Goal: Task Accomplishment & Management: Manage account settings

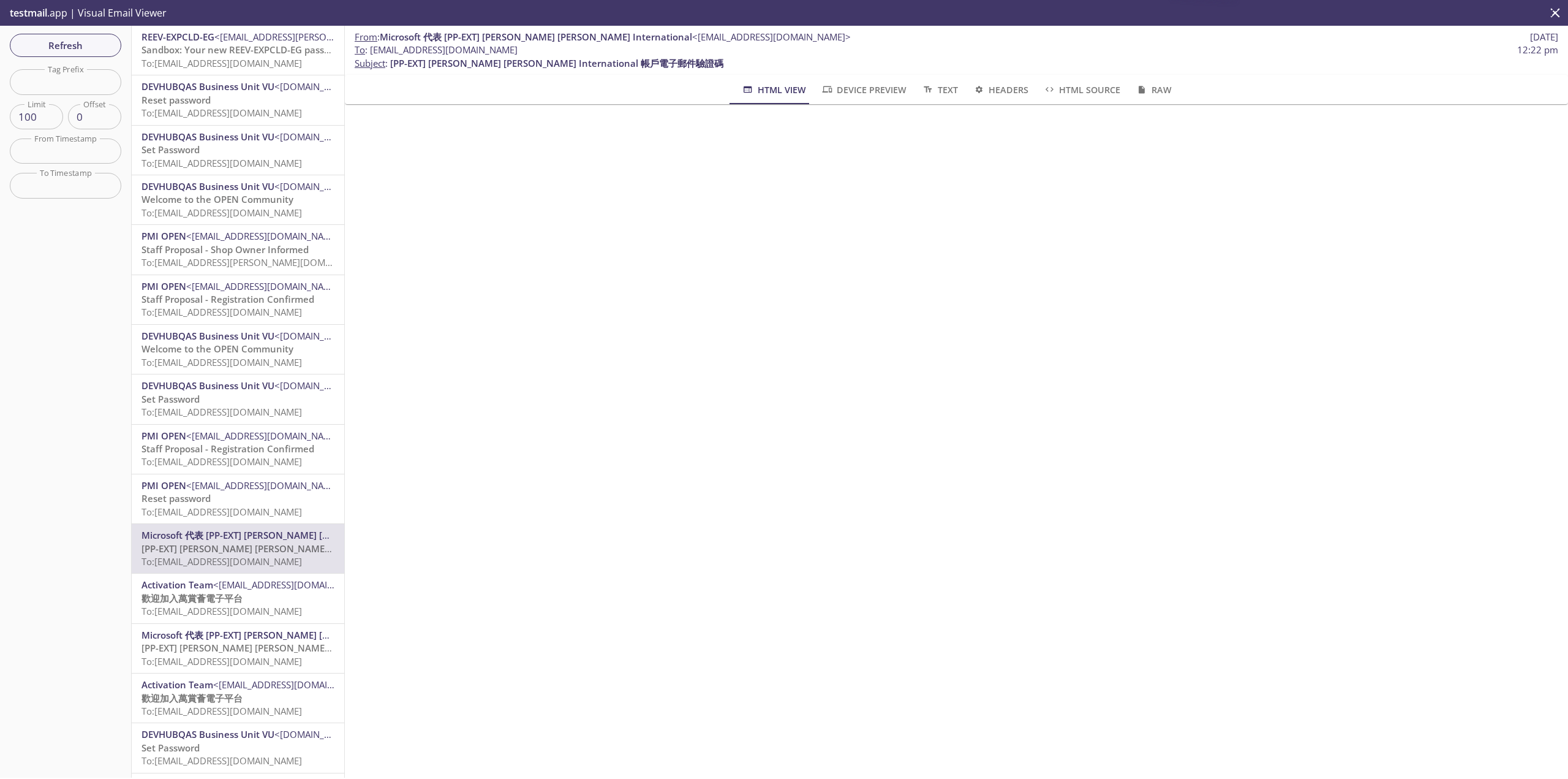
click at [82, 58] on div "Refresh Filters Tag Prefix Tag Prefix Limit 100 Limit Offset 0 Offset From Time…" at bounding box center [66, 401] width 132 height 752
click at [78, 46] on span "Refresh" at bounding box center [65, 46] width 92 height 16
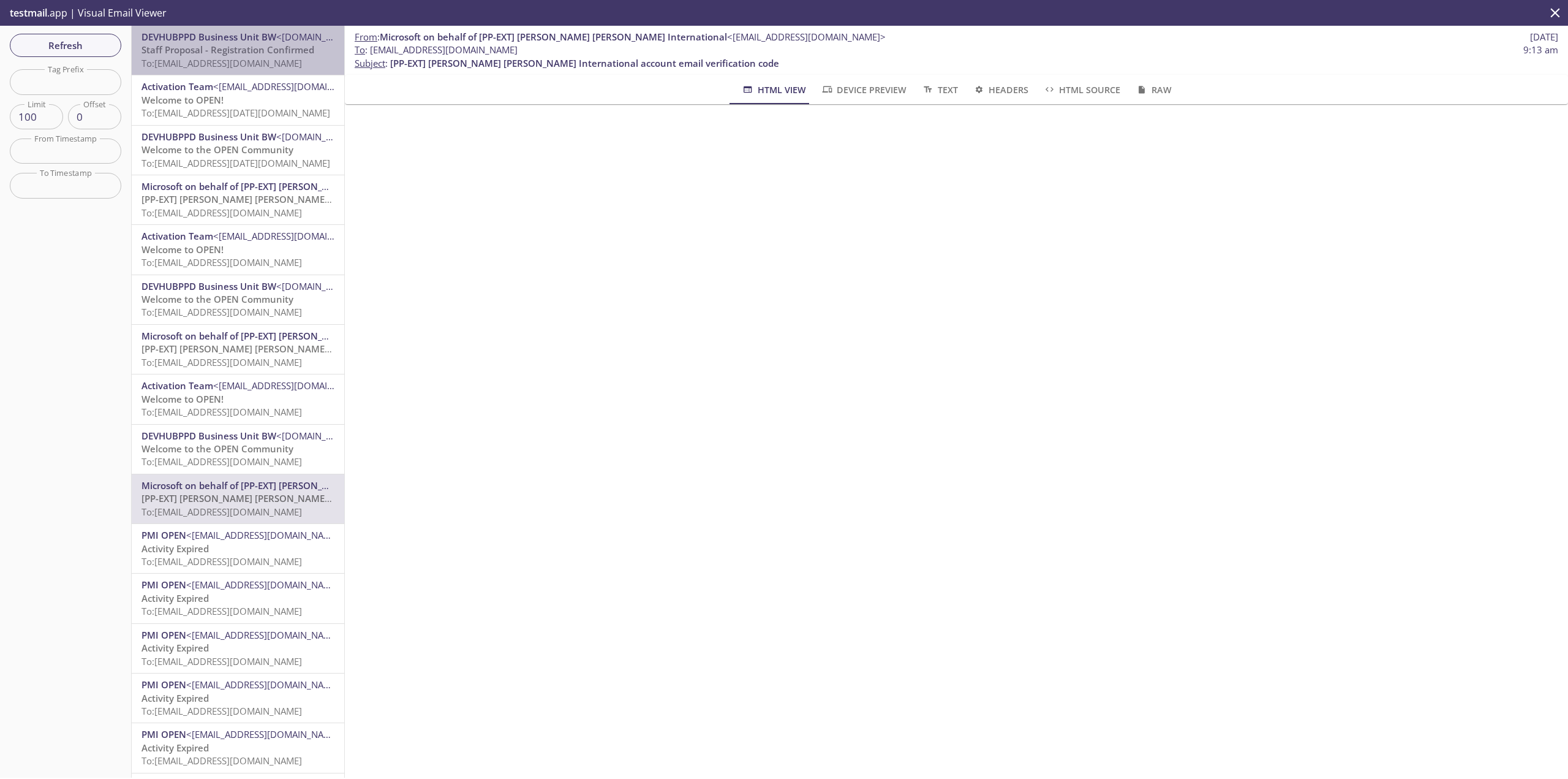
click at [289, 70] on div "DEVHUBPPD Business Unit BW <[DOMAIN_NAME][EMAIL_ADDRESS][DOMAIN_NAME]> Staff Pr…" at bounding box center [239, 50] width 213 height 49
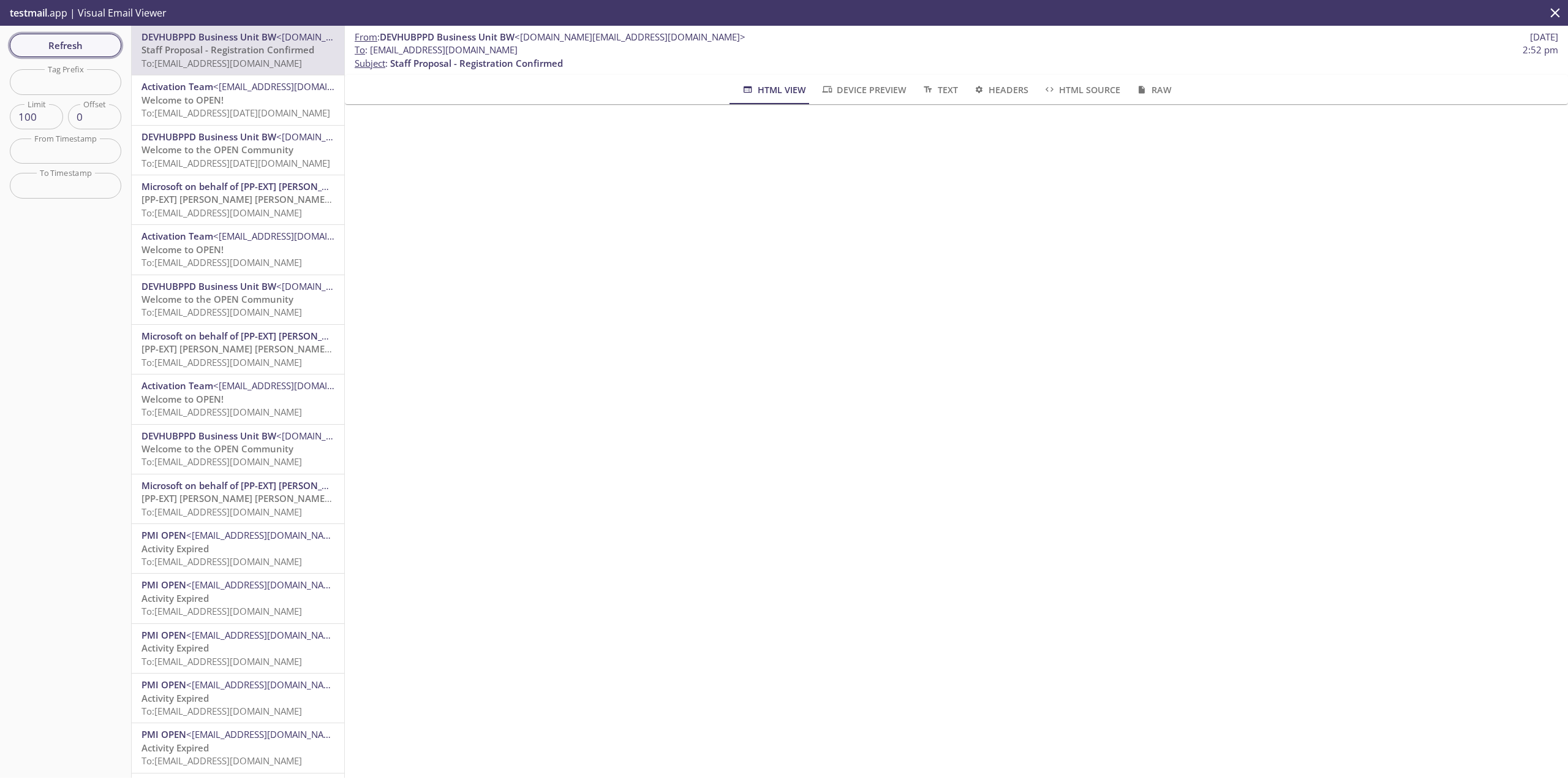
click at [56, 41] on span "Refresh" at bounding box center [65, 46] width 92 height 16
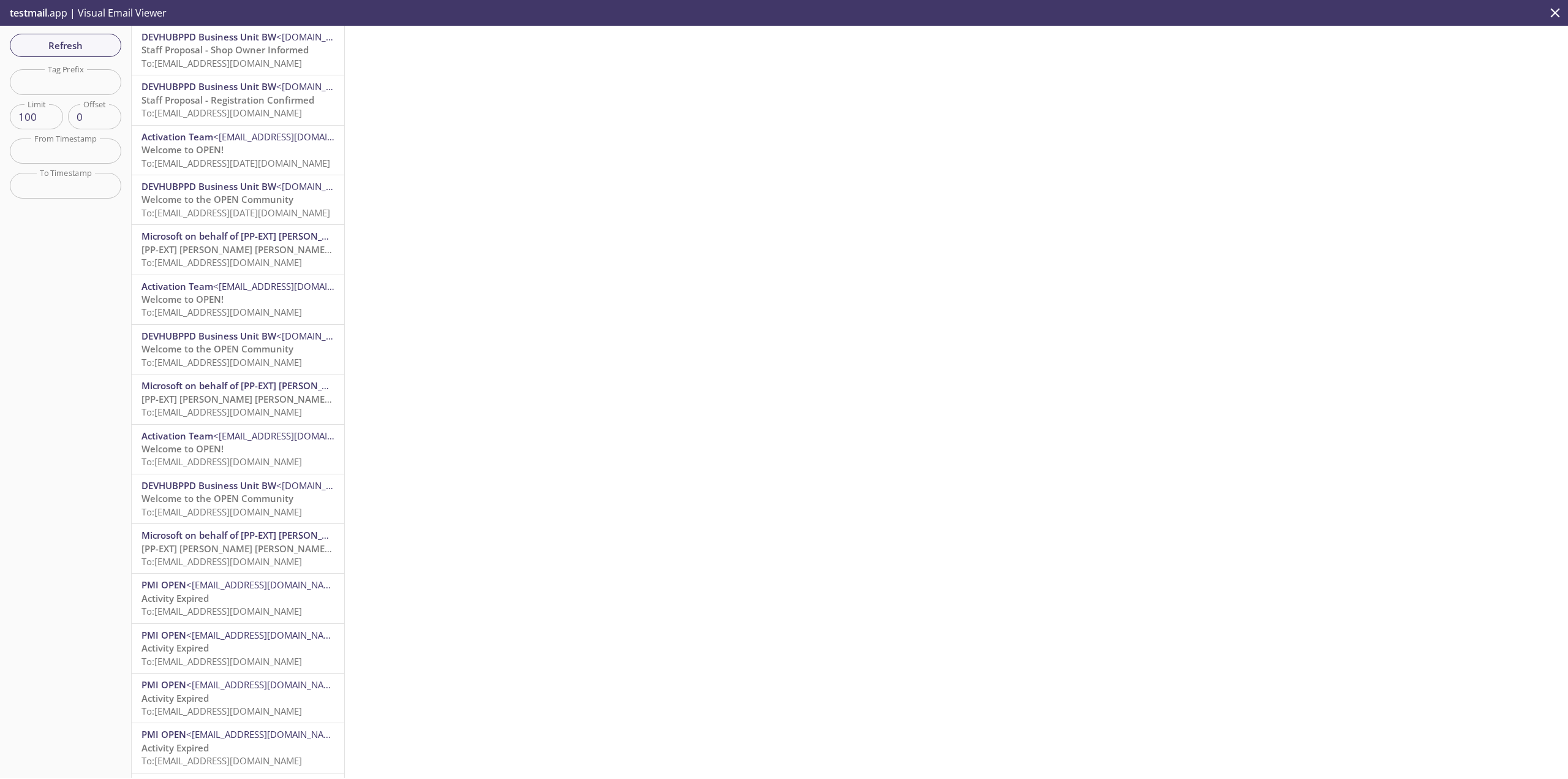
click at [302, 58] on span "To: [EMAIL_ADDRESS][DOMAIN_NAME]" at bounding box center [222, 62] width 161 height 12
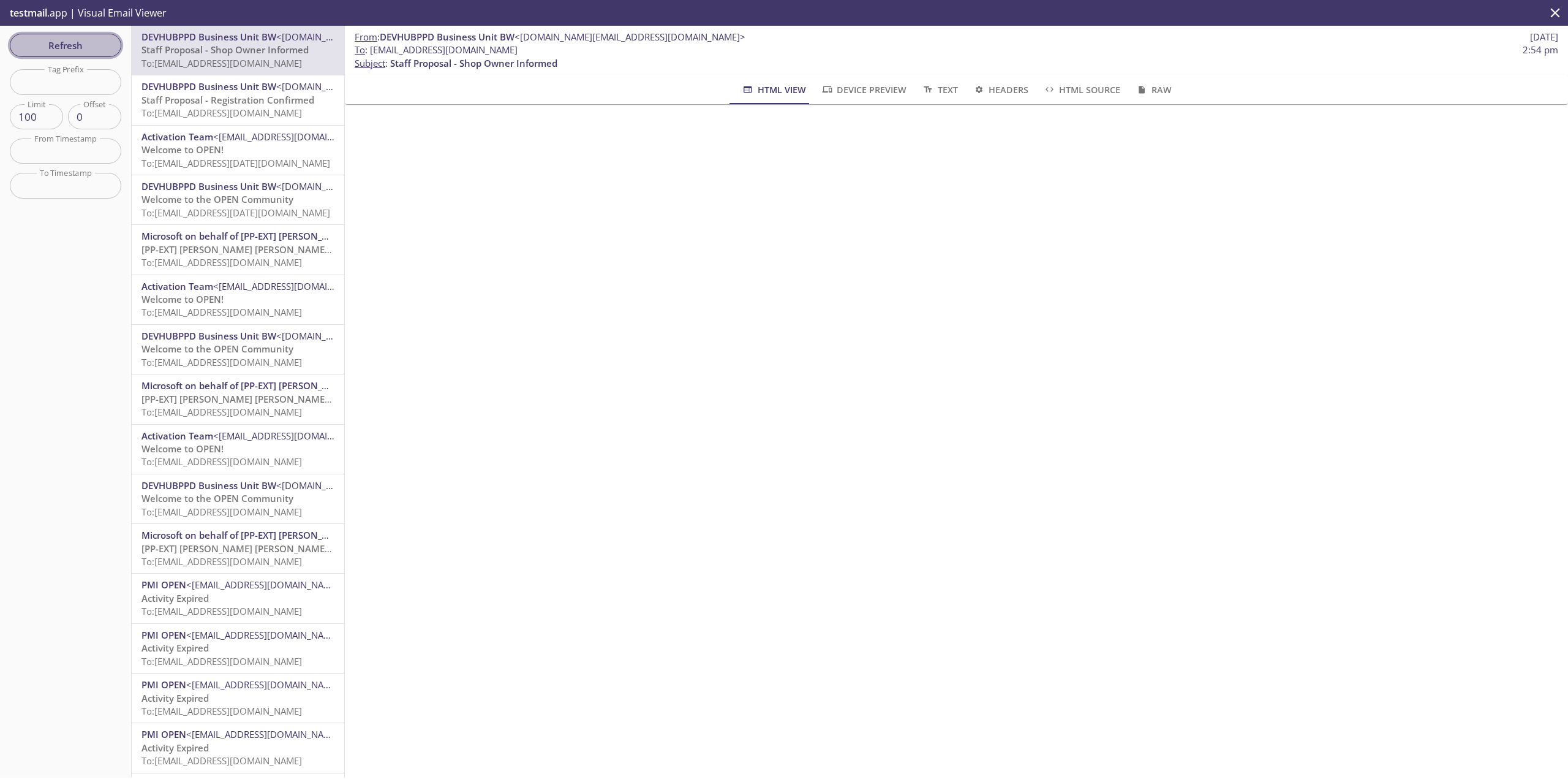
click at [101, 45] on span "Refresh" at bounding box center [65, 46] width 92 height 16
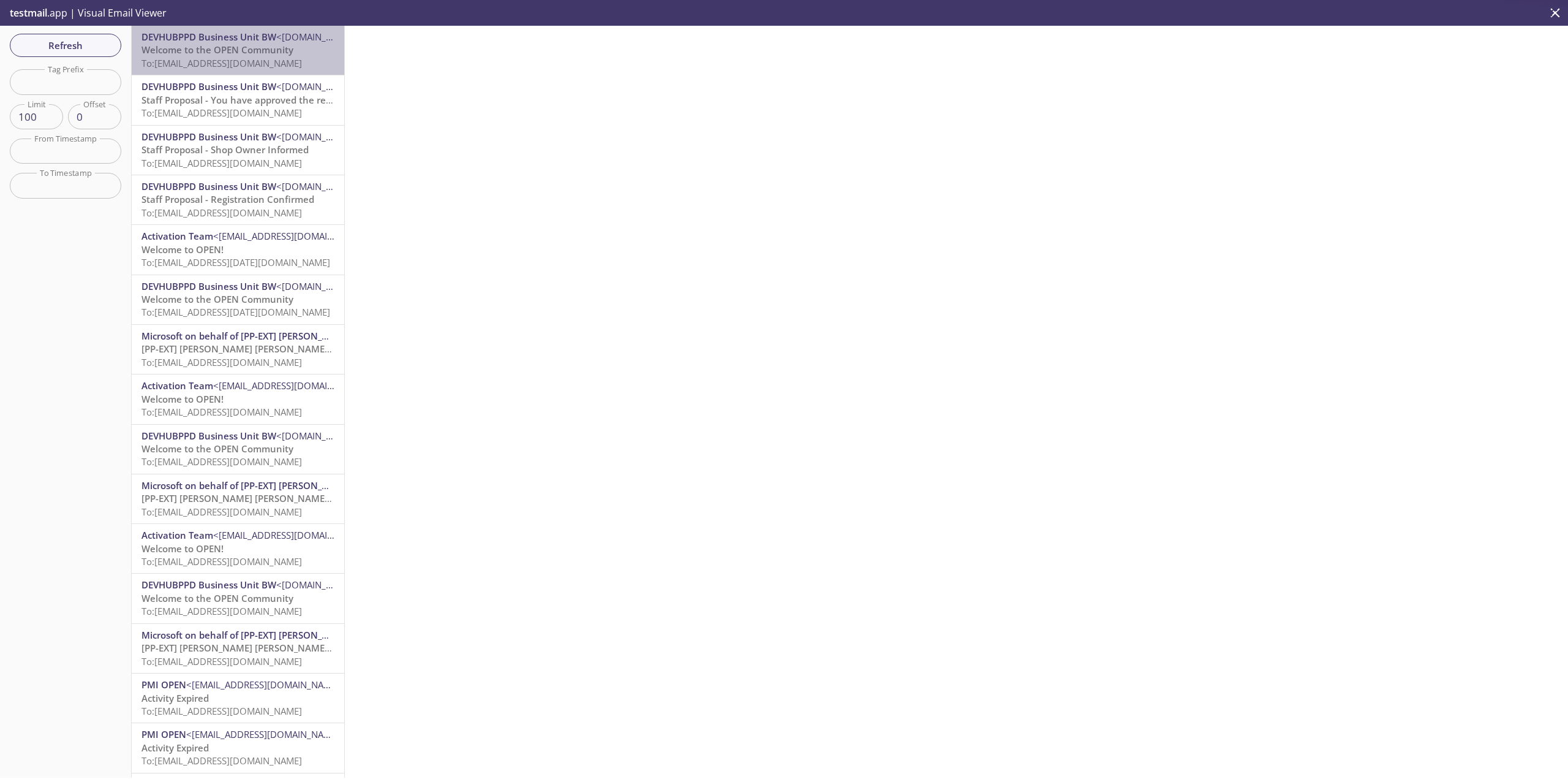
click at [302, 63] on span "To: [EMAIL_ADDRESS][DOMAIN_NAME]" at bounding box center [222, 62] width 161 height 12
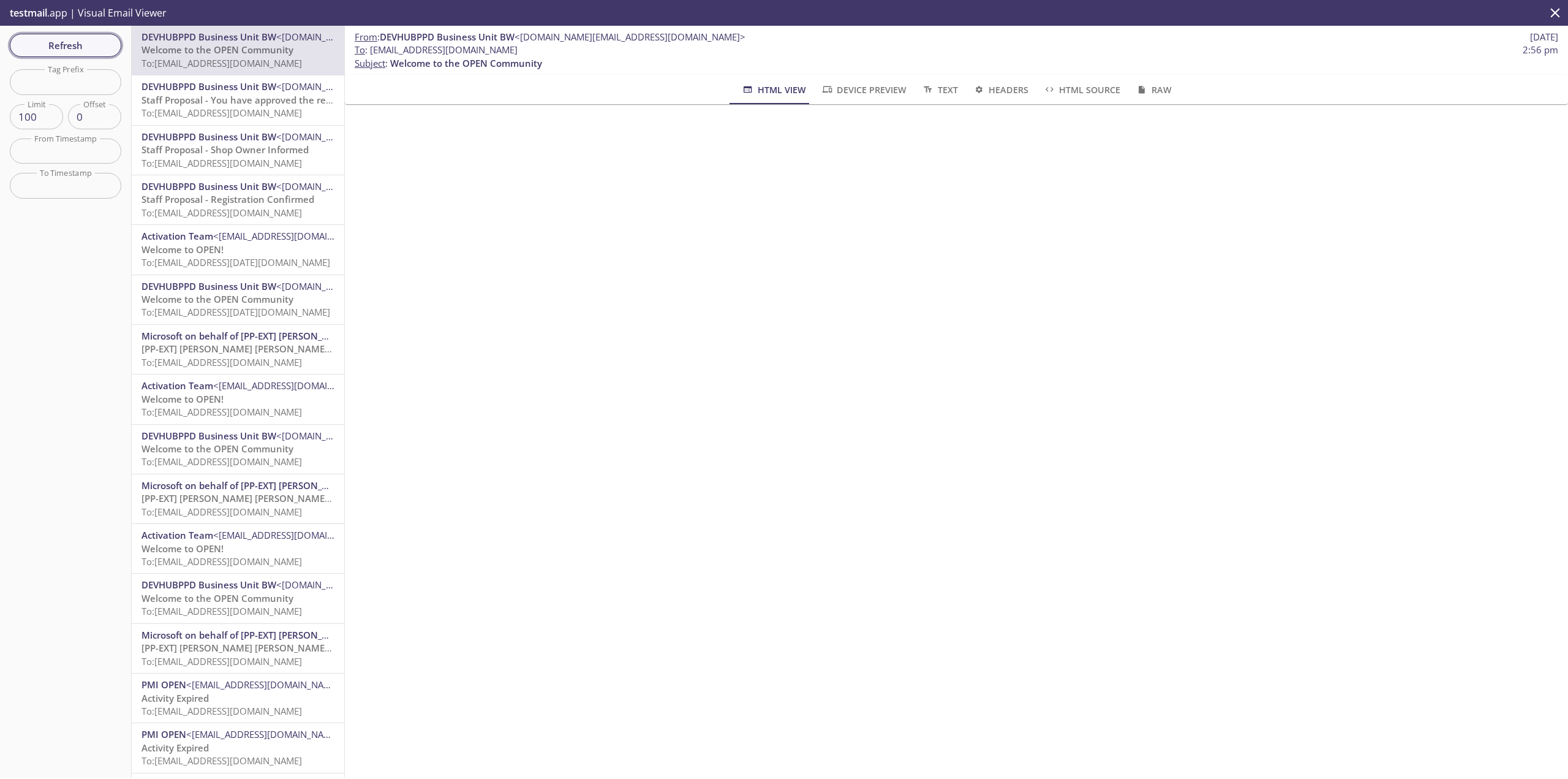
click at [71, 54] on span "Refresh" at bounding box center [65, 46] width 92 height 16
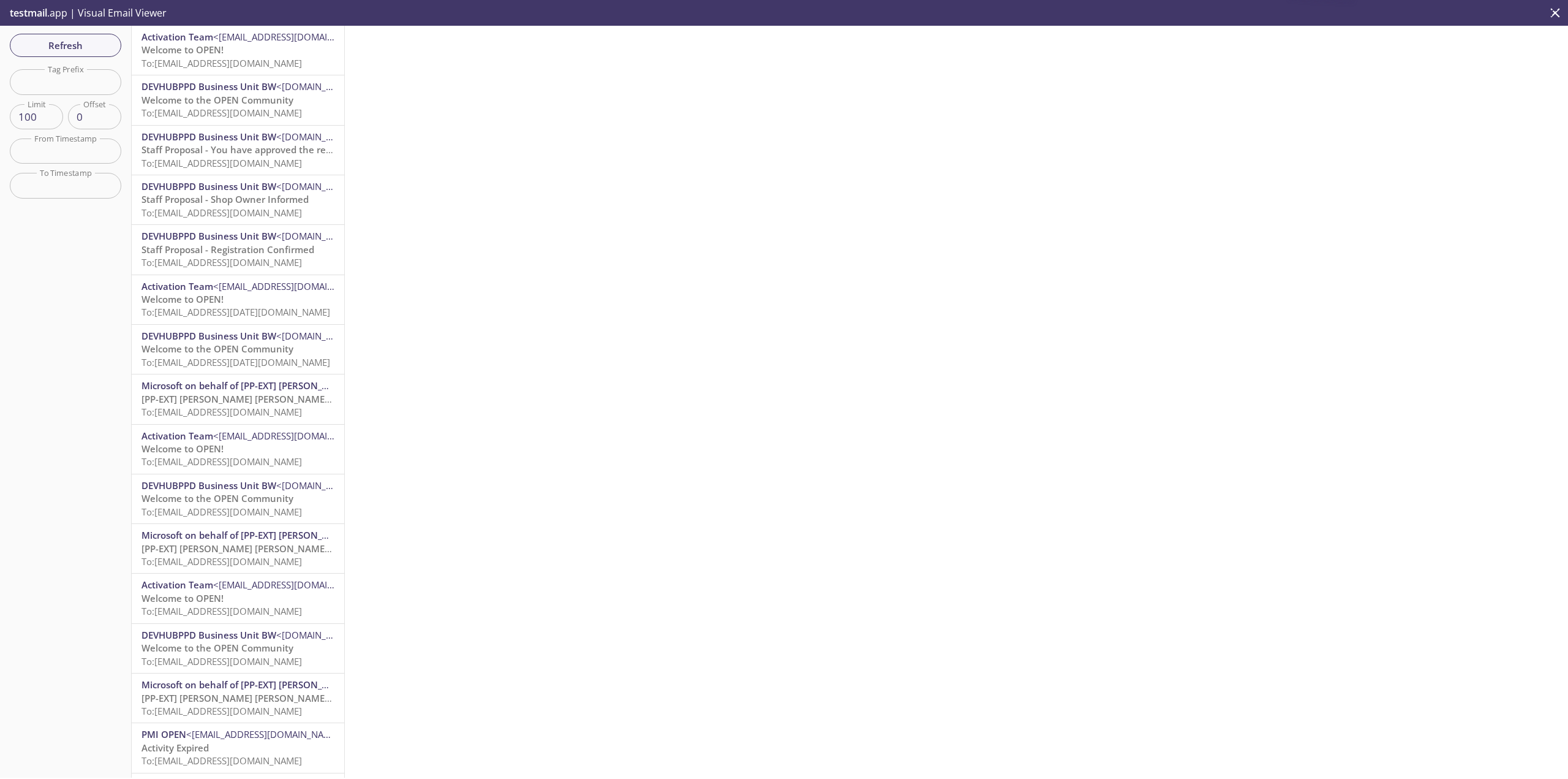
click at [302, 59] on span "To: [EMAIL_ADDRESS][DOMAIN_NAME]" at bounding box center [222, 62] width 161 height 12
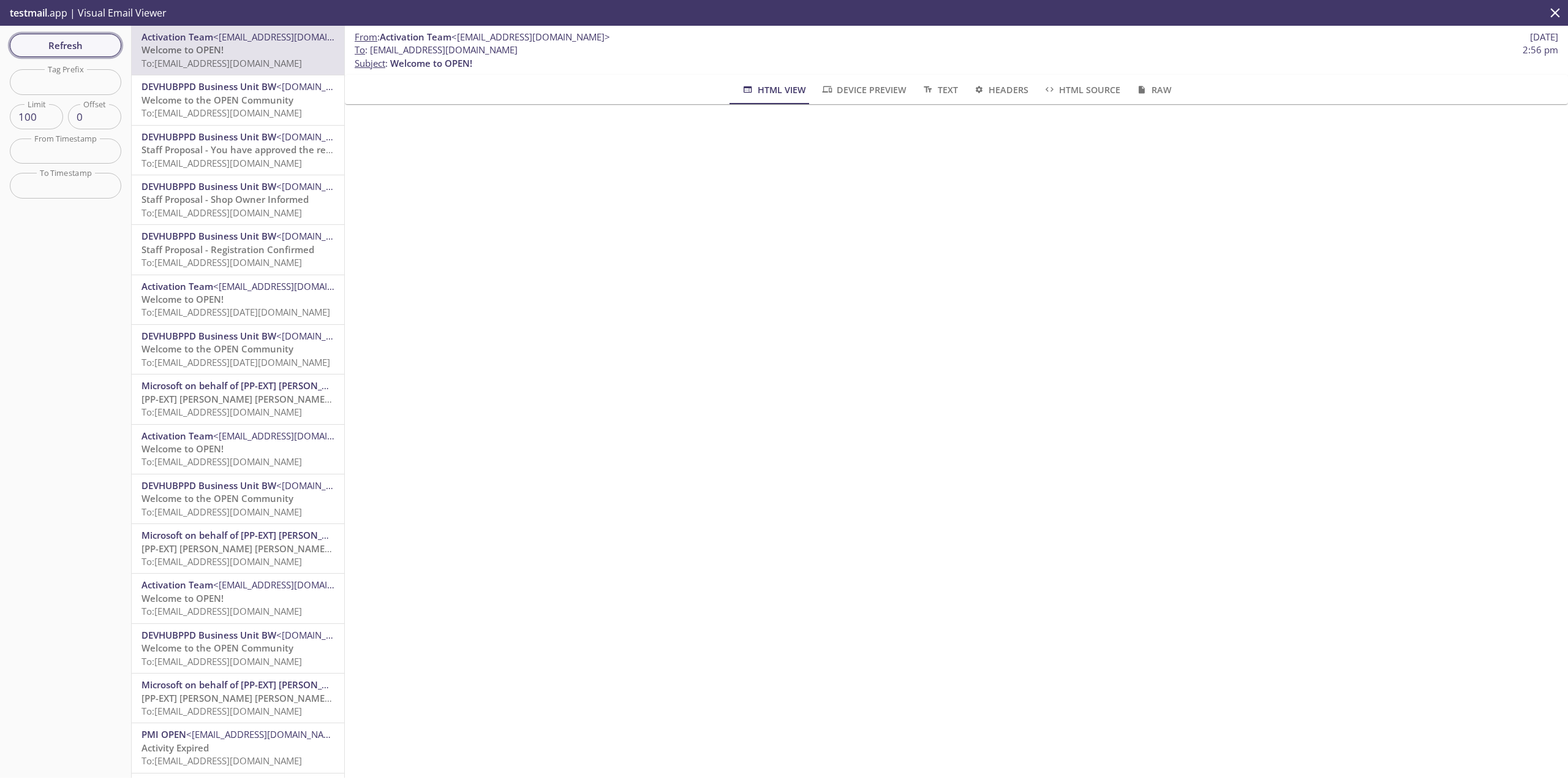
click at [66, 38] on span "Refresh" at bounding box center [65, 46] width 92 height 16
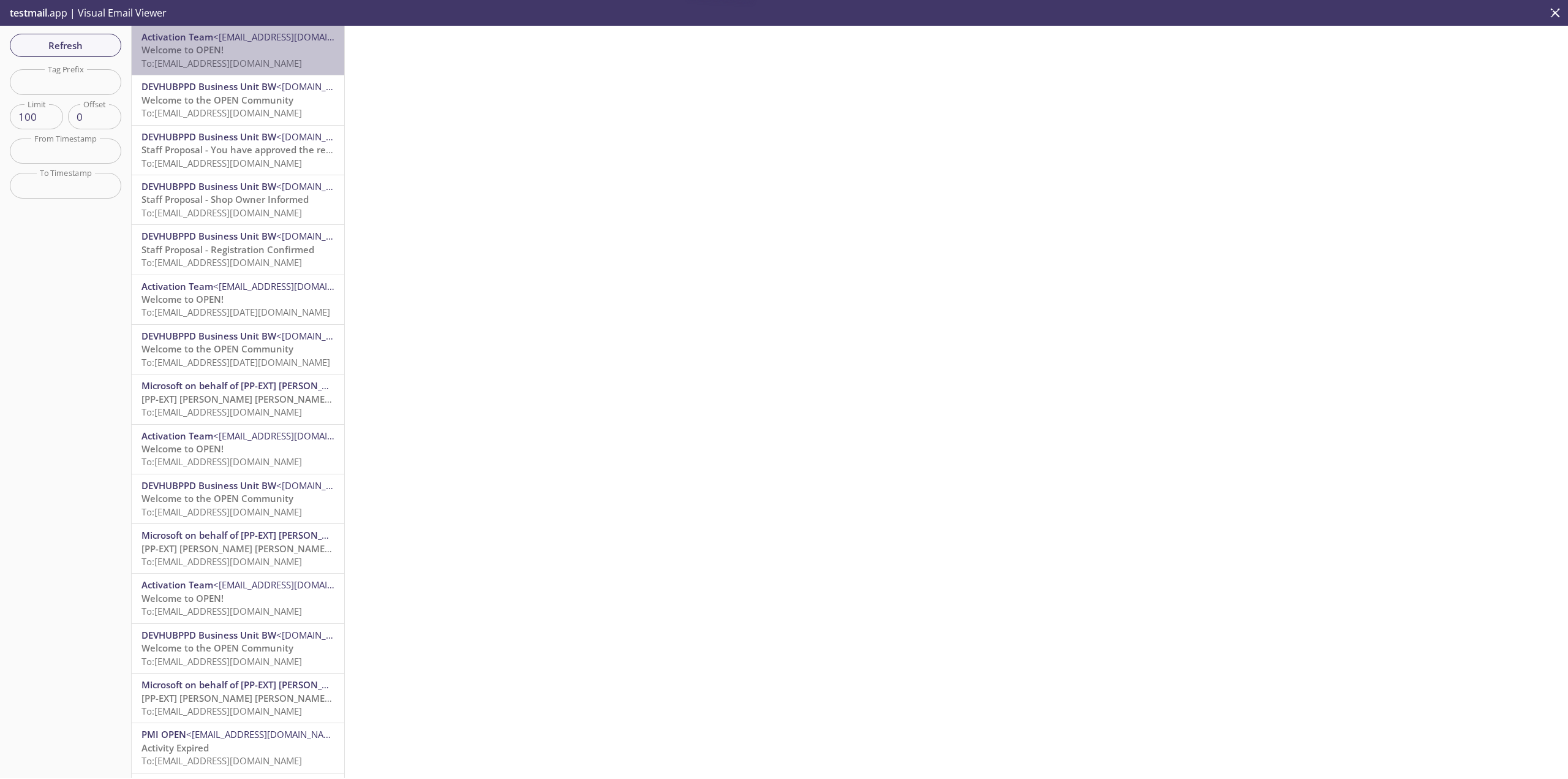
click at [293, 54] on p "Welcome to OPEN! To: [EMAIL_ADDRESS][DOMAIN_NAME]" at bounding box center [238, 56] width 193 height 26
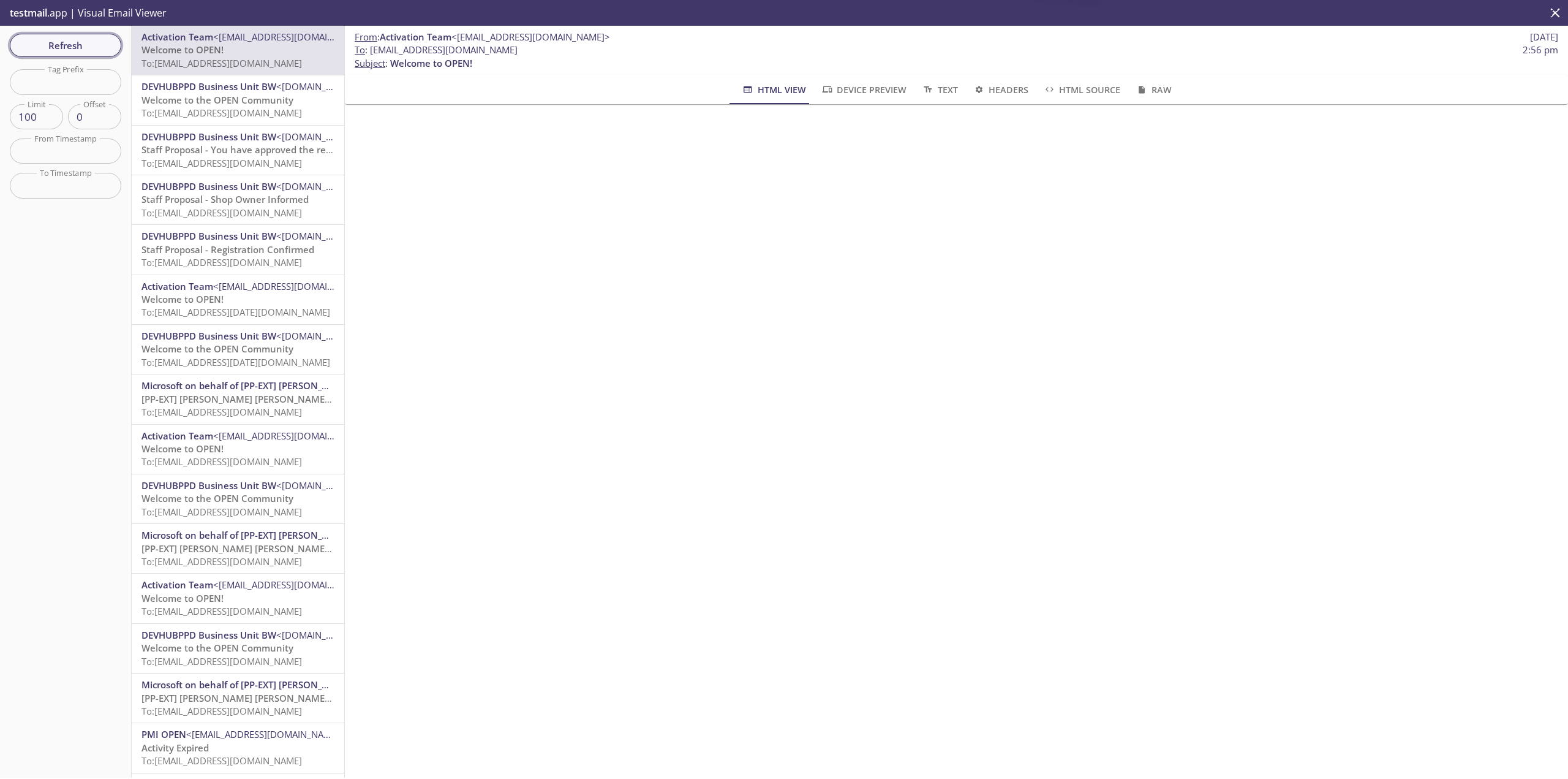
click at [96, 35] on button "Refresh" at bounding box center [65, 45] width 111 height 23
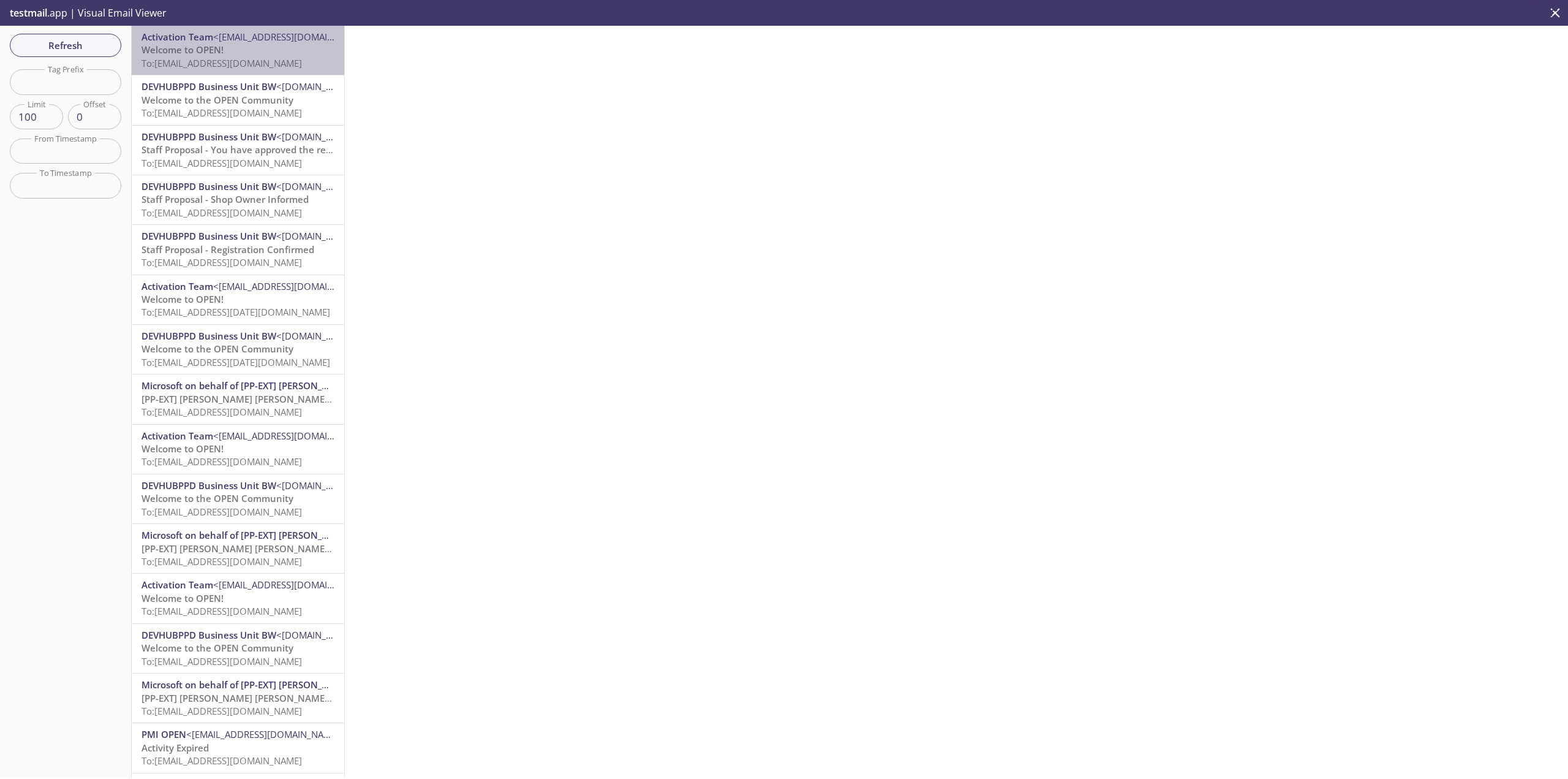
click at [258, 47] on p "Welcome to OPEN! To: [EMAIL_ADDRESS][DOMAIN_NAME]" at bounding box center [238, 56] width 193 height 26
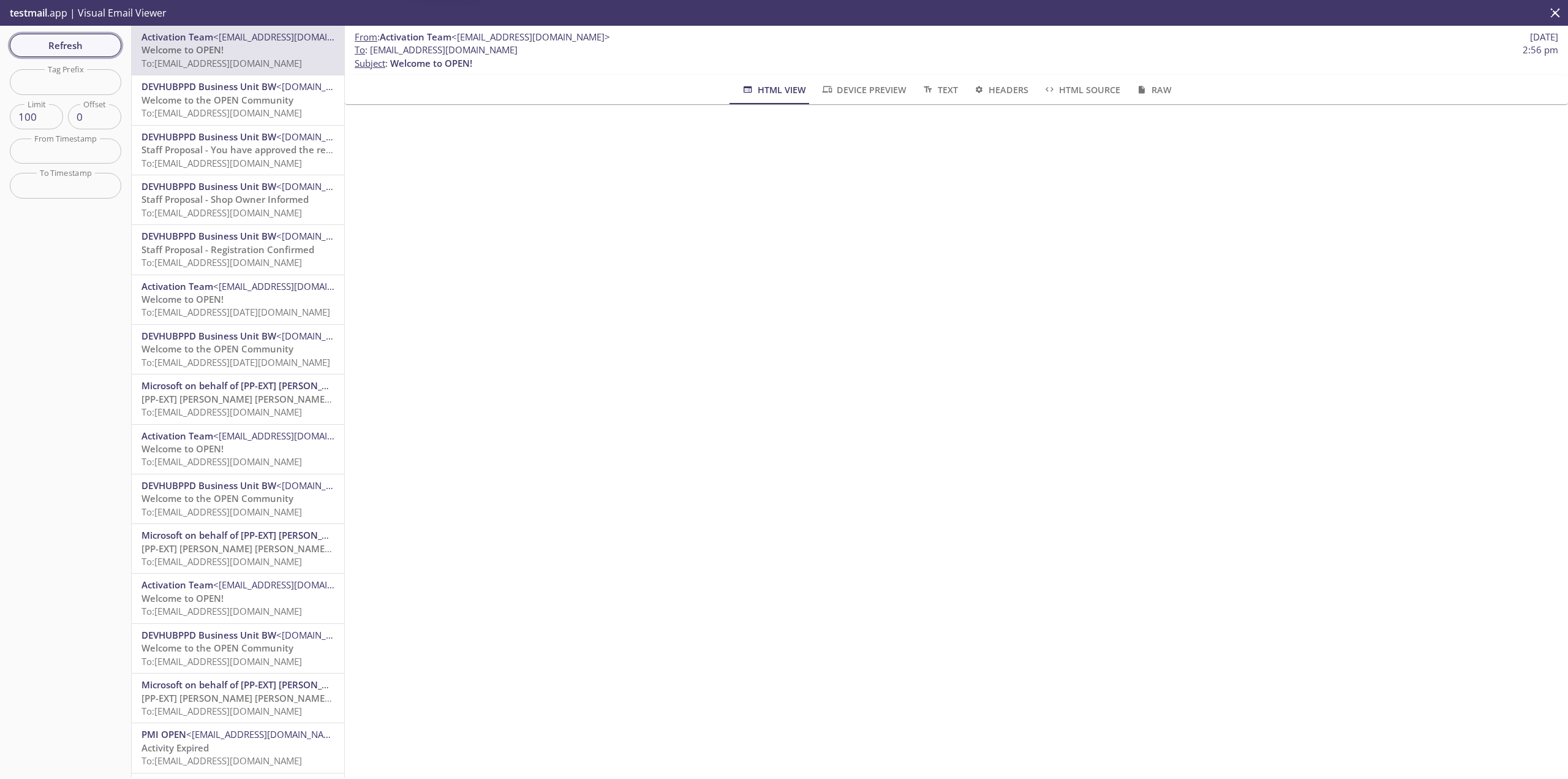
click at [96, 47] on span "Refresh" at bounding box center [65, 46] width 92 height 16
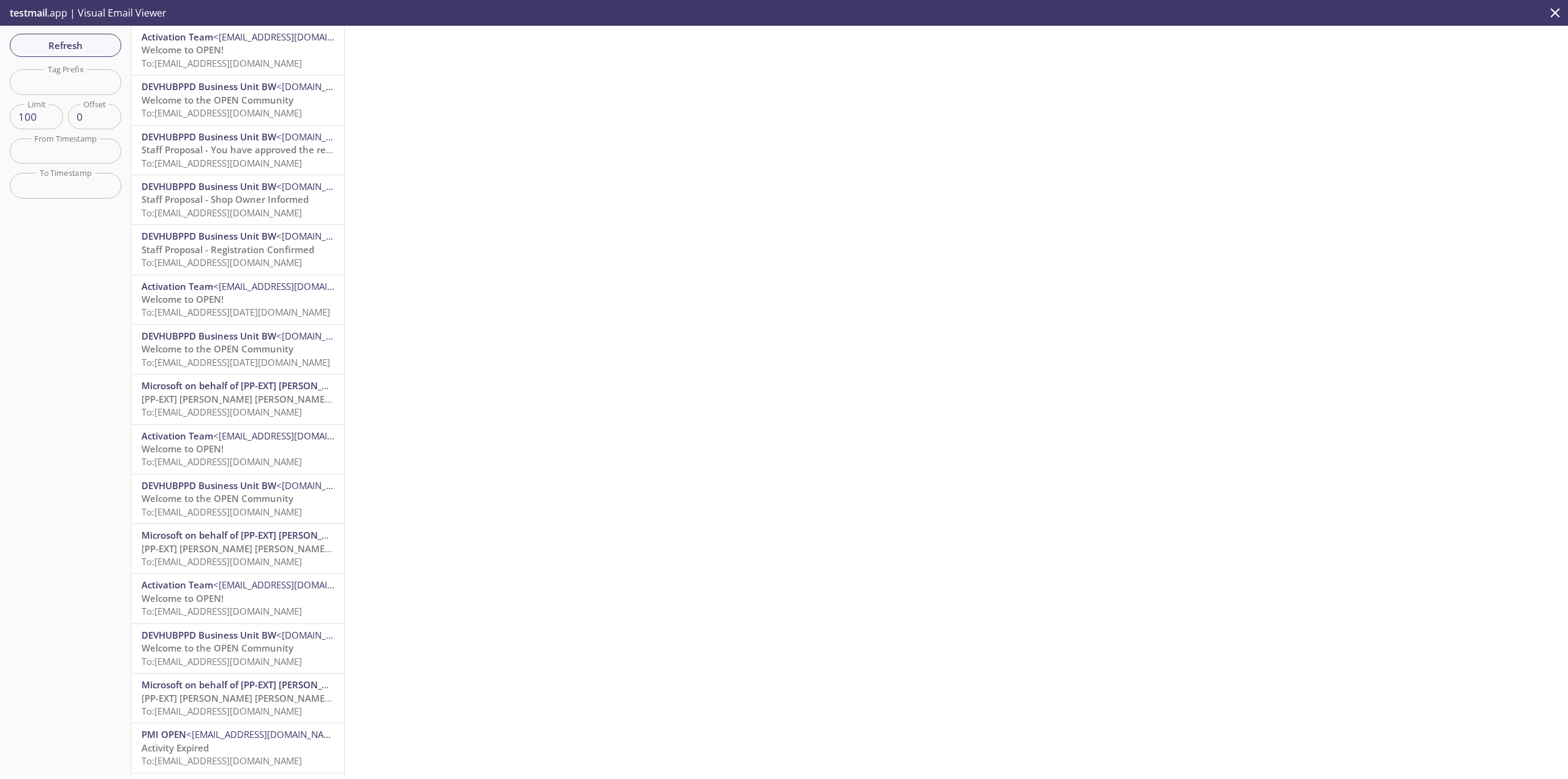
click at [45, 42] on span "Refresh" at bounding box center [65, 46] width 92 height 16
click at [275, 62] on span "To: [EMAIL_ADDRESS][DOMAIN_NAME]" at bounding box center [222, 62] width 161 height 12
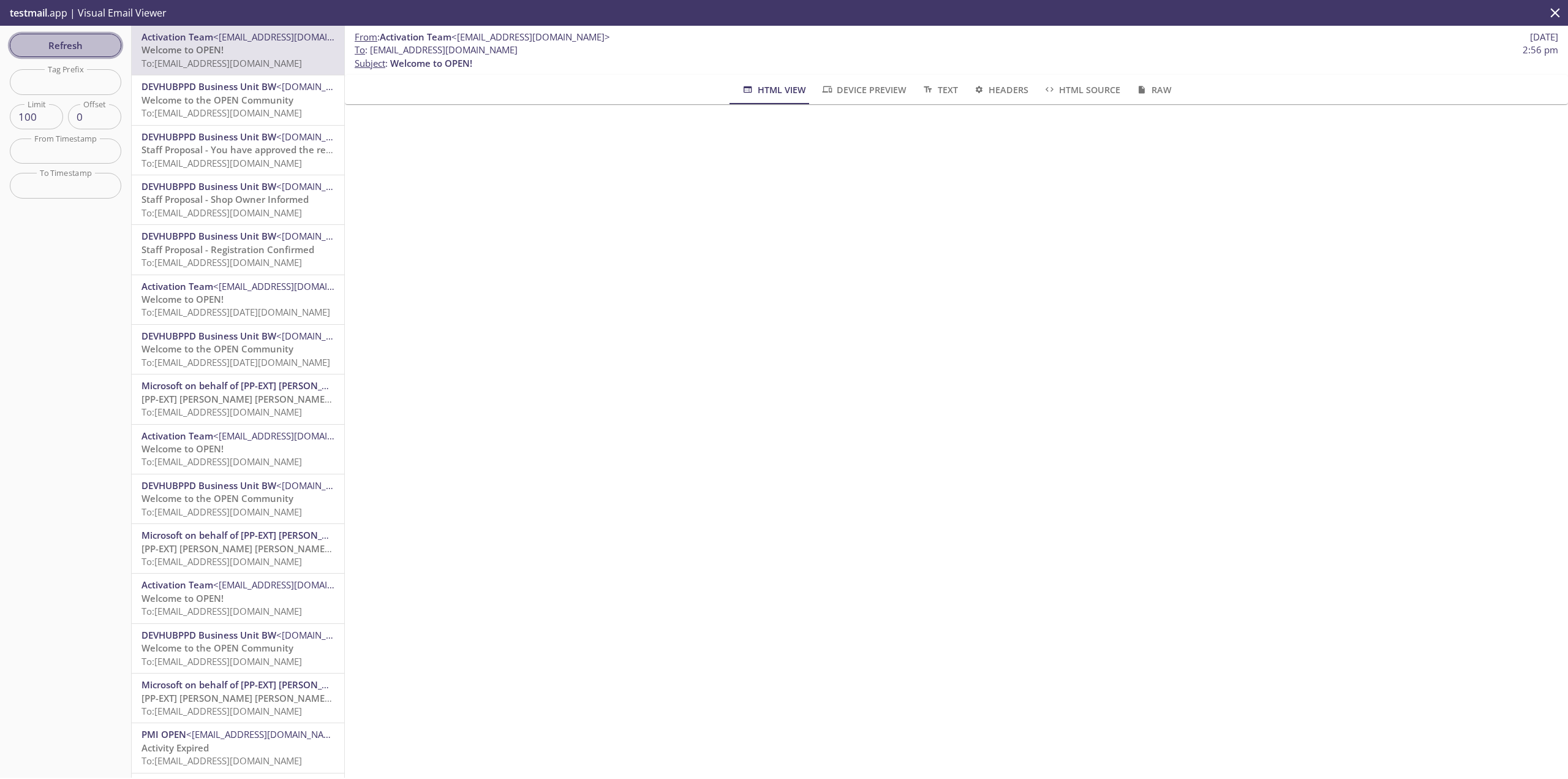
click at [77, 50] on span "Refresh" at bounding box center [65, 46] width 92 height 16
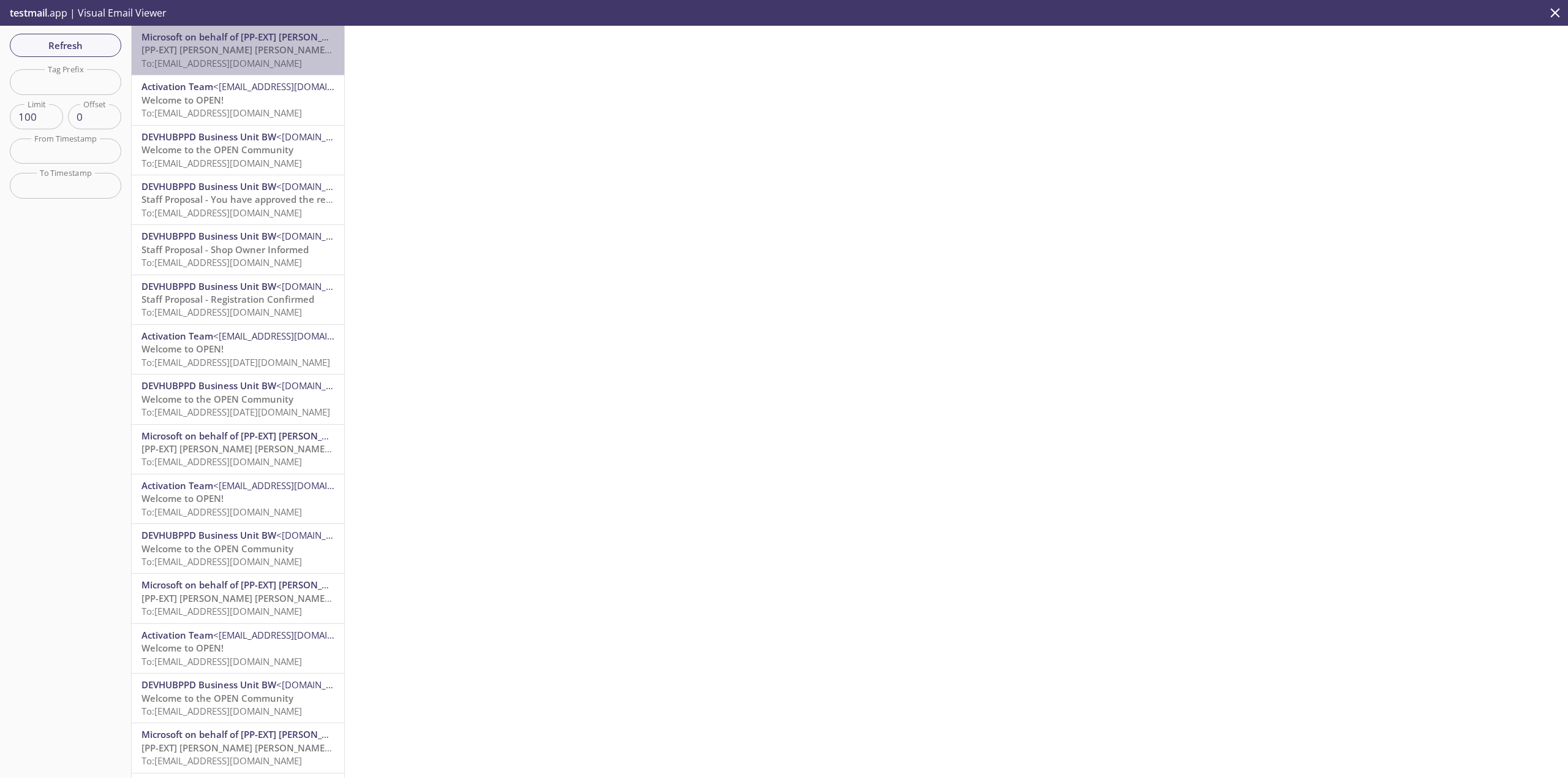
click at [290, 56] on span "[PP-EXT] [PERSON_NAME] [PERSON_NAME] International account email verification c…" at bounding box center [336, 49] width 389 height 12
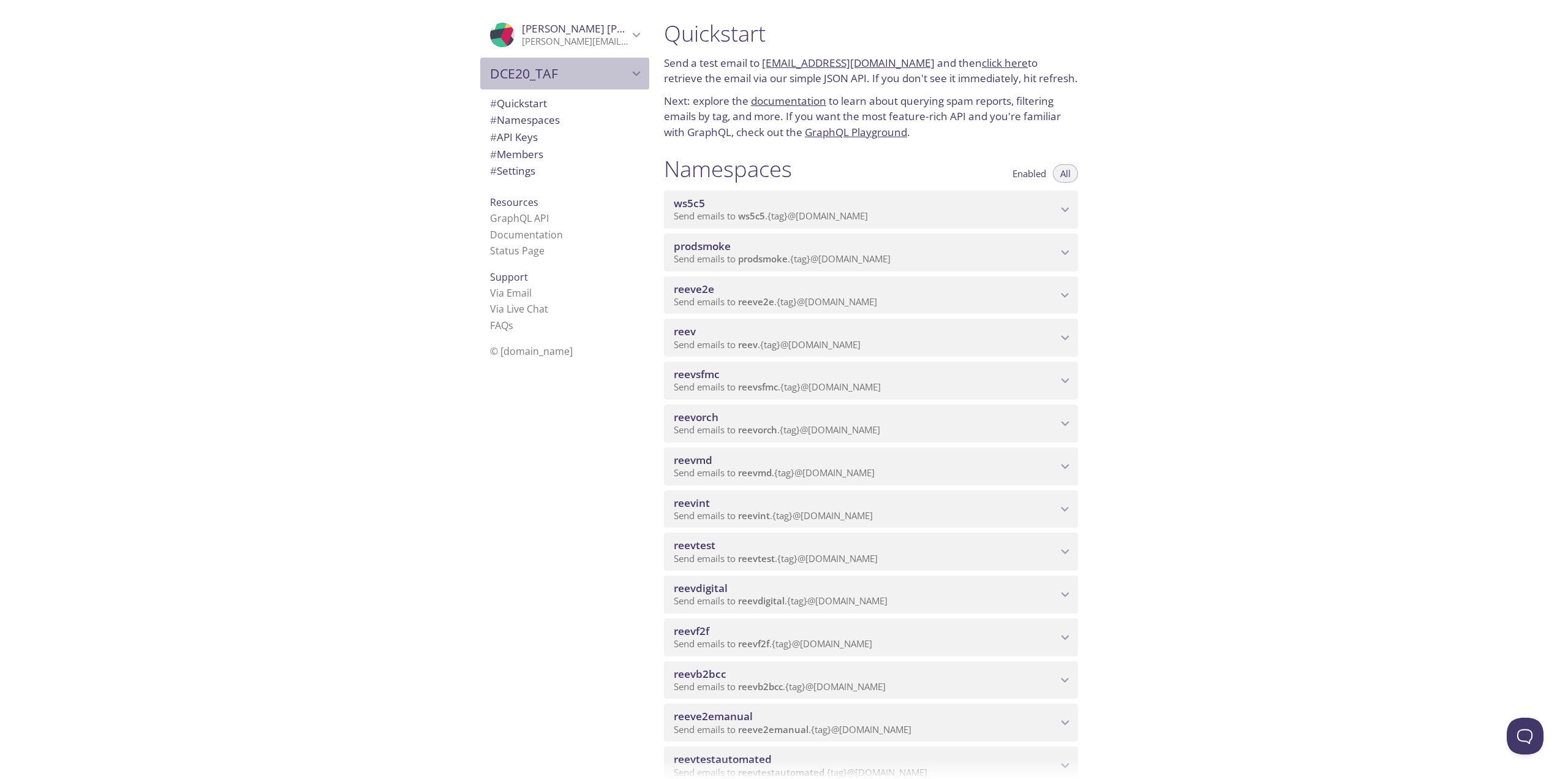
click at [598, 72] on span "DCE20_TAF" at bounding box center [559, 73] width 138 height 17
click at [547, 105] on span "[PERSON_NAME]'s team" at bounding box center [564, 102] width 150 height 16
type input "[PERSON_NAME]'s team"
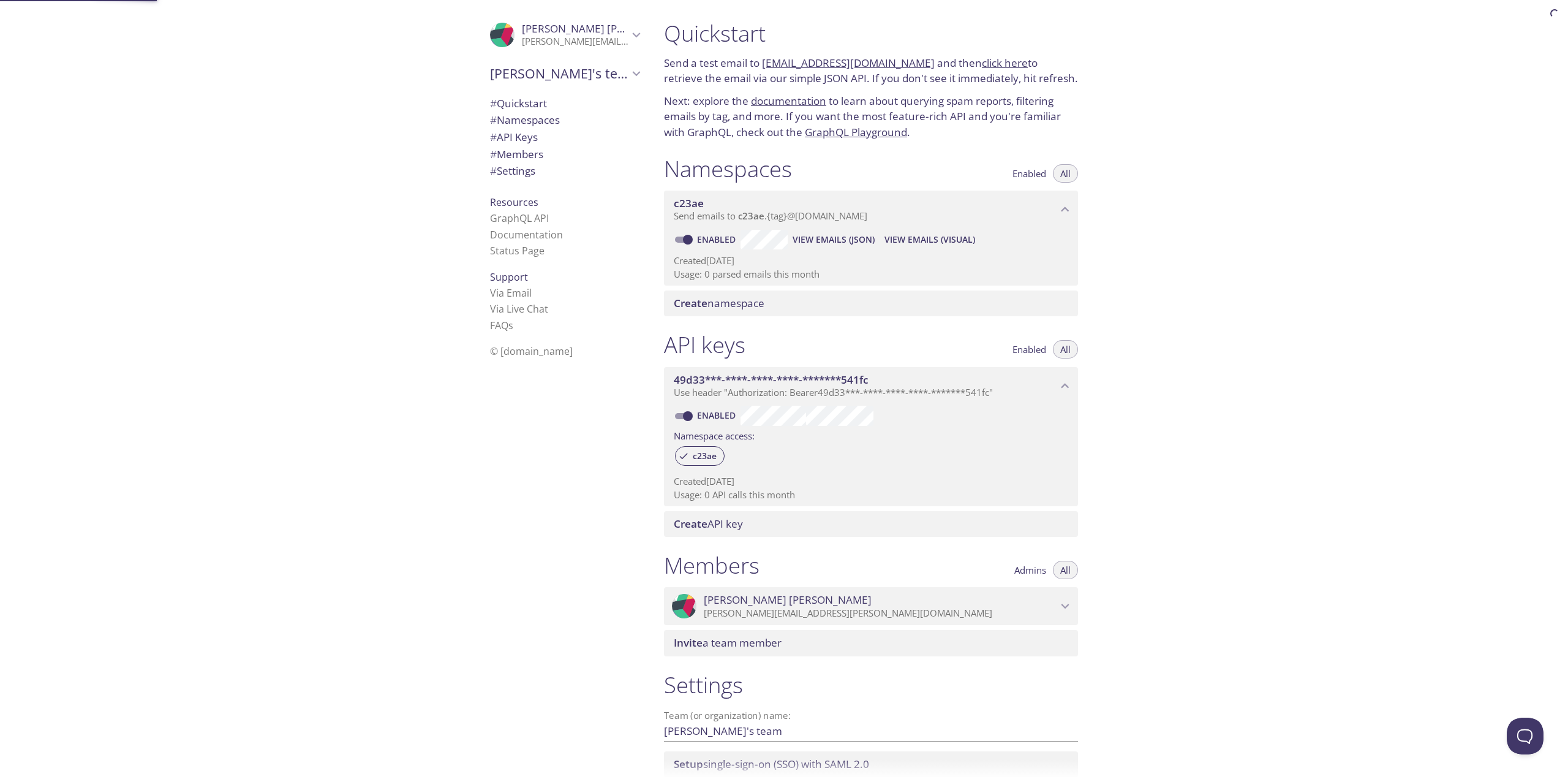
scroll to position [19, 0]
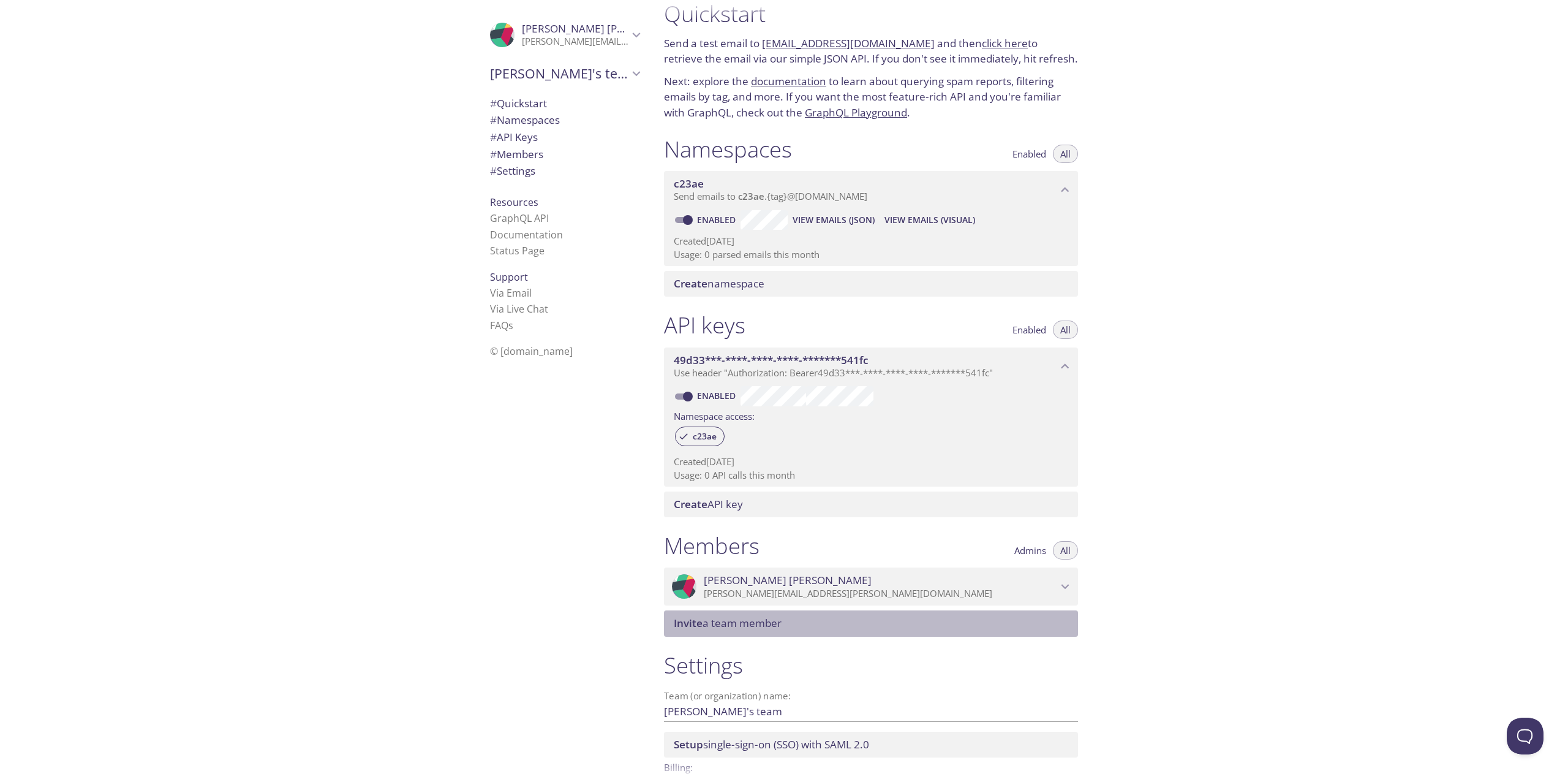
click at [768, 623] on span "Invite a team member" at bounding box center [728, 623] width 108 height 14
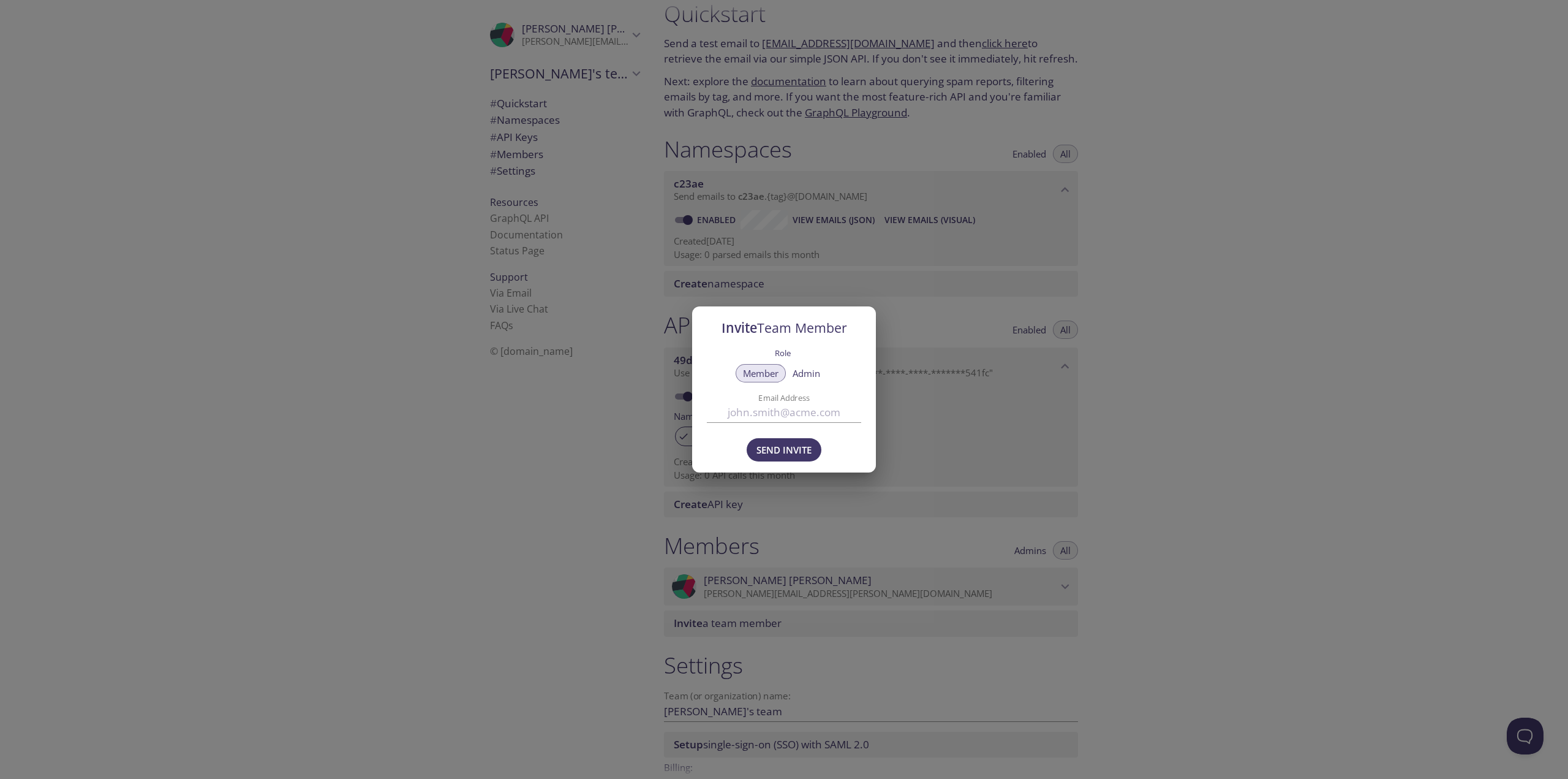
drag, startPoint x: 813, startPoint y: 372, endPoint x: 592, endPoint y: 427, distance: 227.7
click at [592, 420] on div "Invite Team Member Role Member Admin Email Address Send Invite" at bounding box center [784, 389] width 1568 height 779
click at [776, 410] on input "Email Address" at bounding box center [784, 412] width 154 height 20
paste input "maciej.kowalczyk@contracted.pmi.com"
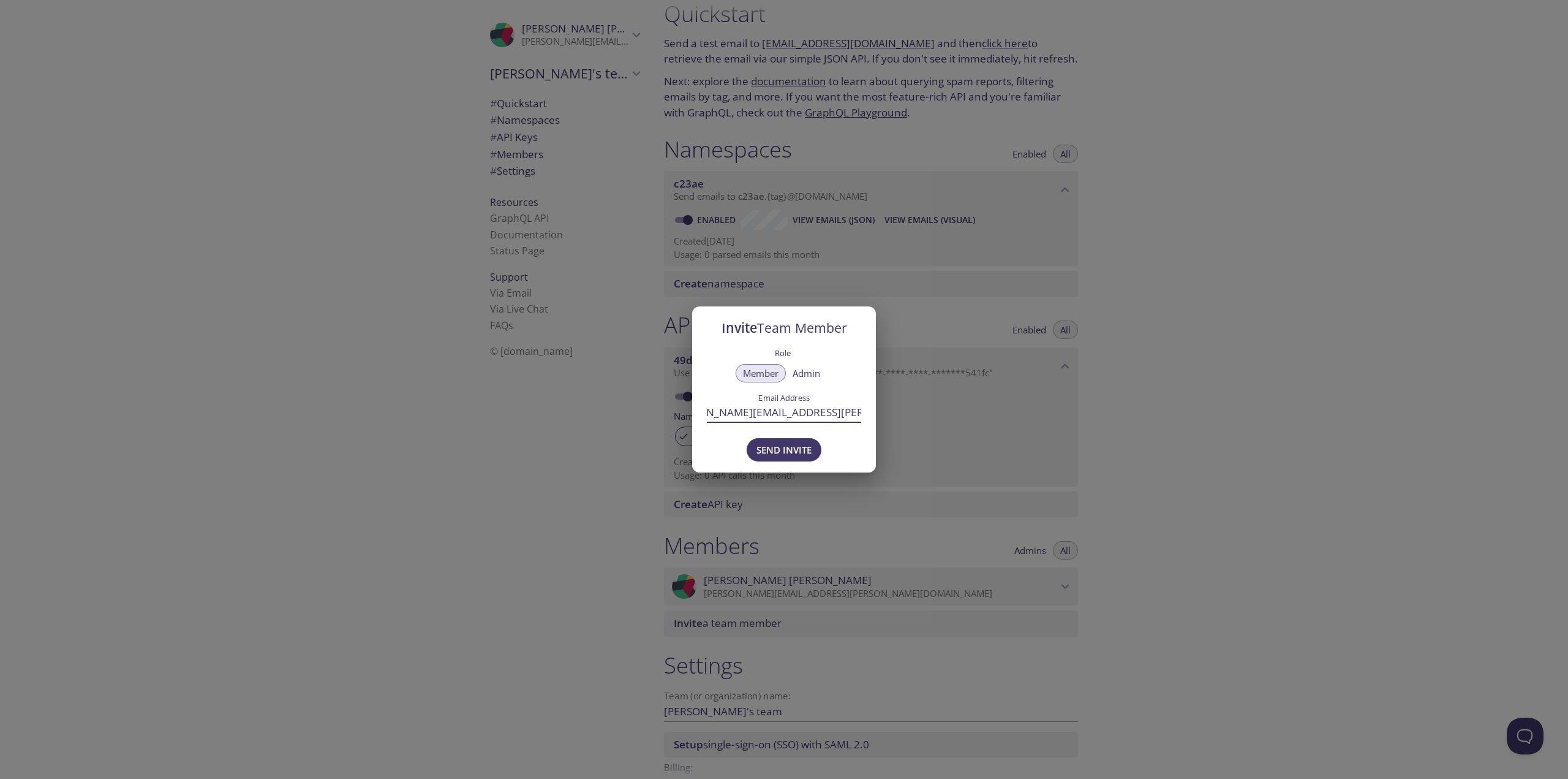
type input "maciej.kowalczyk@contracted.pmi.com"
click at [487, 488] on div "Invite Team Member Role Member Admin Email Address maciej.kowalczyk@contracted.…" at bounding box center [784, 389] width 1568 height 779
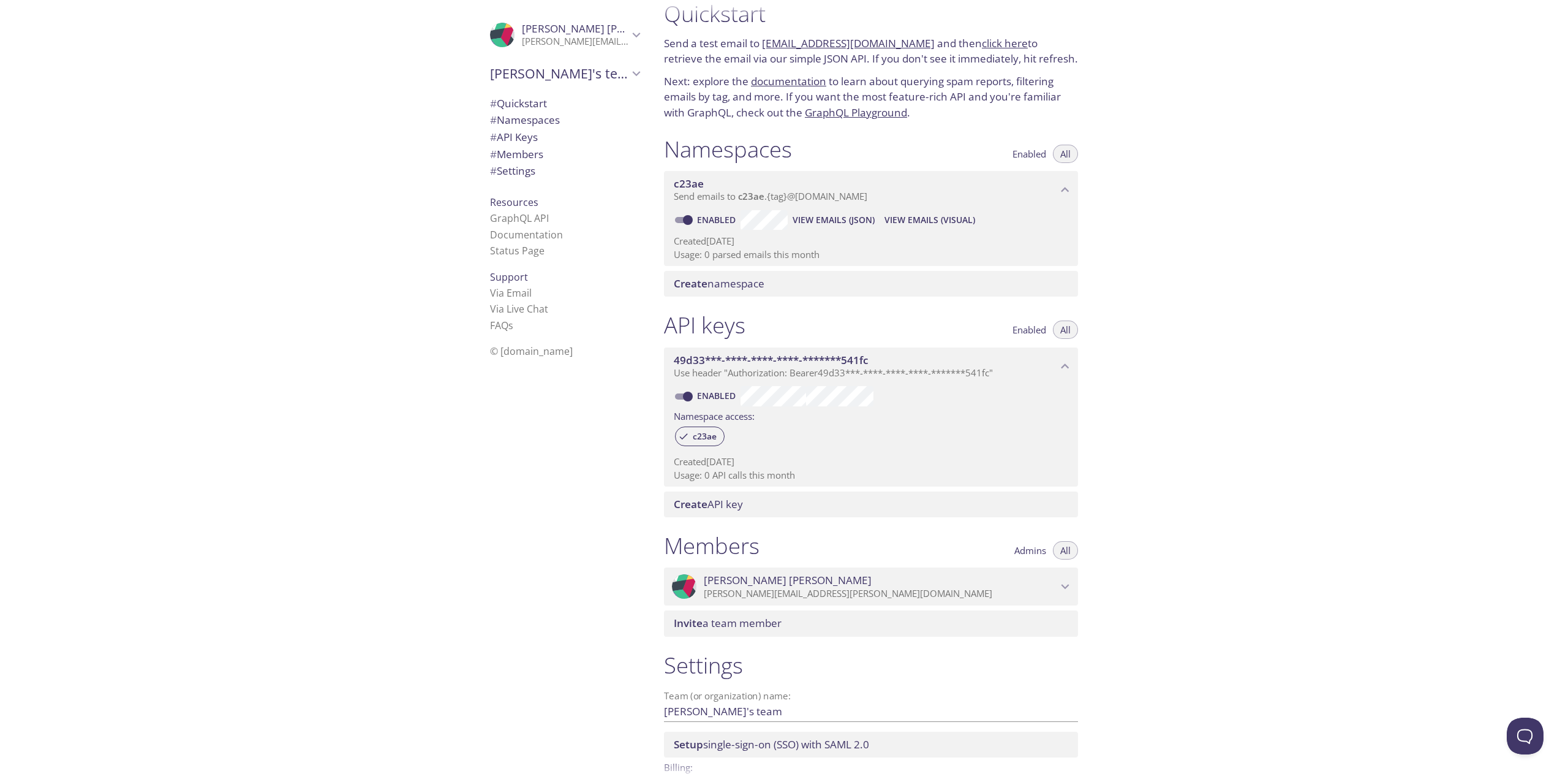
click at [1061, 583] on icon "Piotr Rozycki" at bounding box center [1065, 587] width 16 height 16
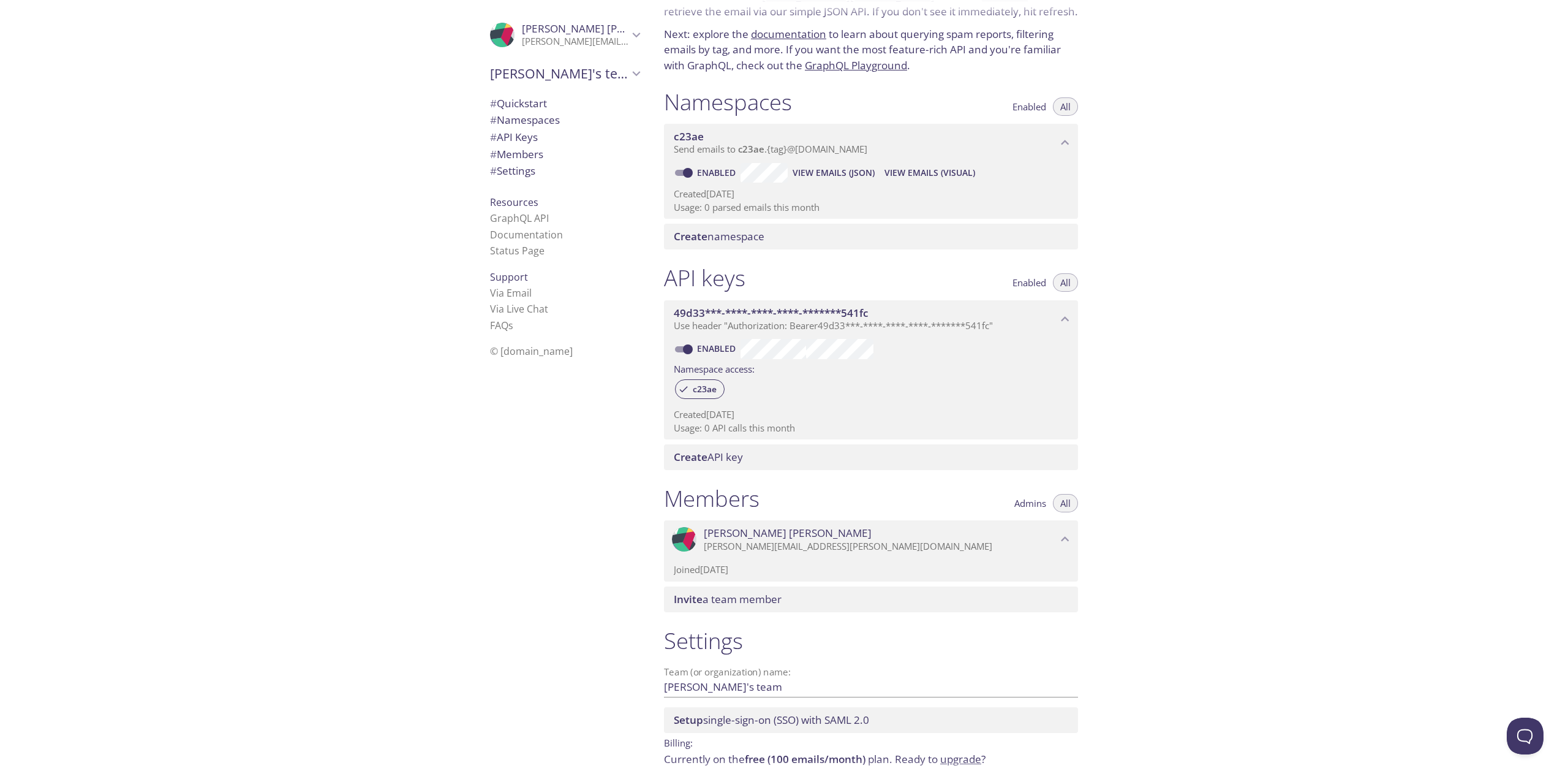
scroll to position [115, 0]
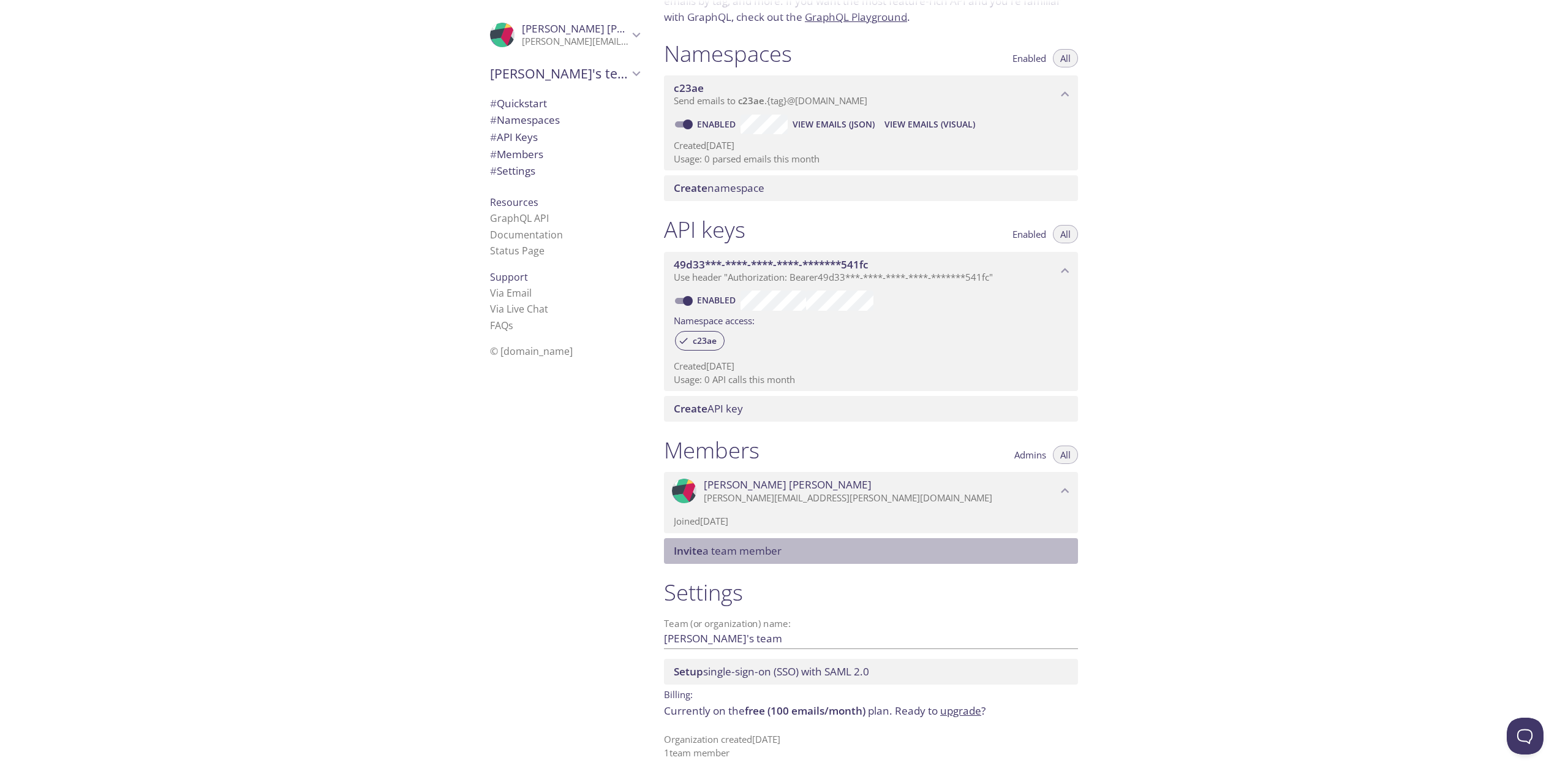
click at [747, 550] on span "Invite a team member" at bounding box center [728, 551] width 108 height 14
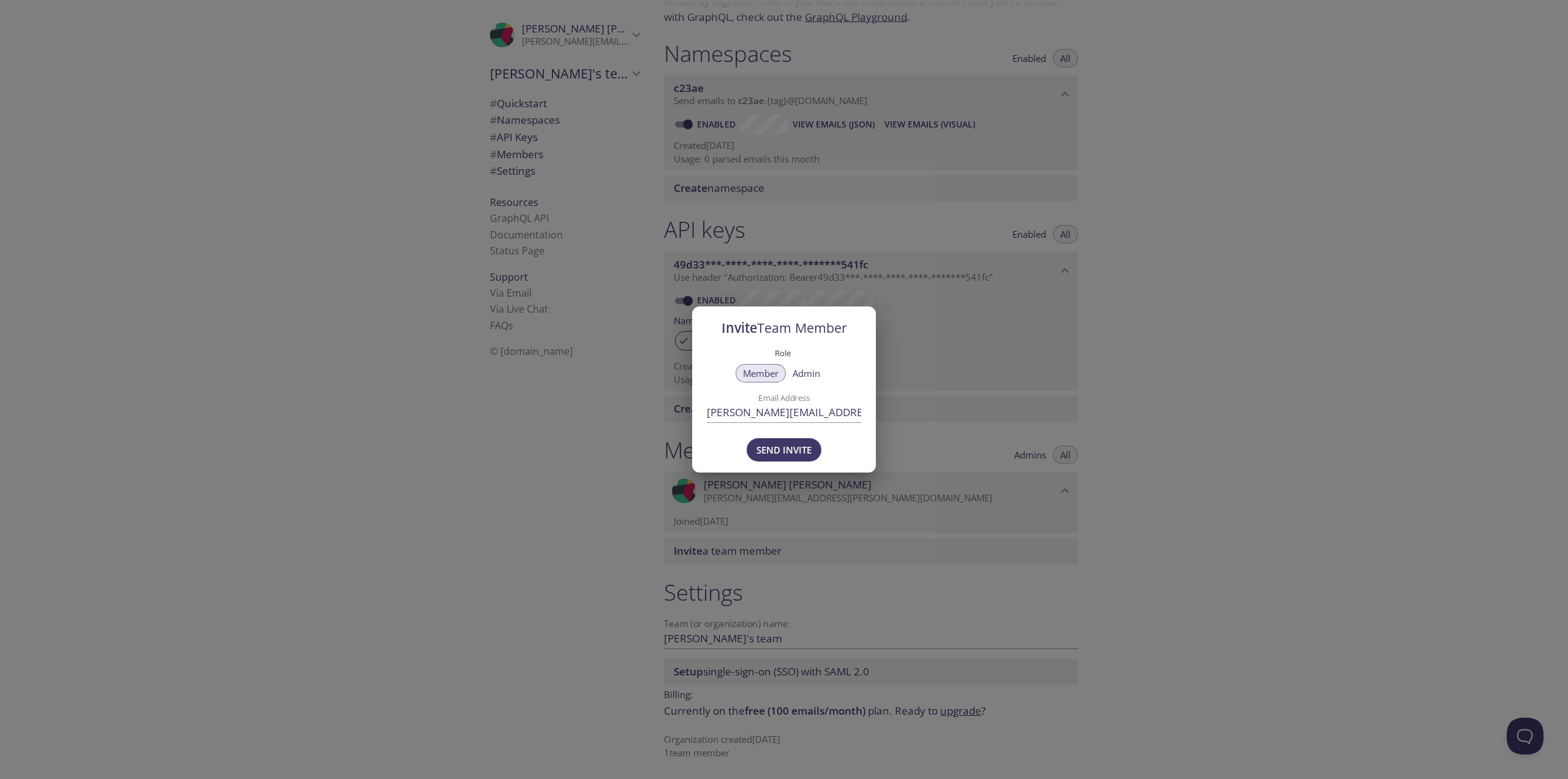
click at [467, 550] on div "Invite Team Member Role Member Admin Email Address maciej.kowalczyk@contracted.…" at bounding box center [784, 389] width 1568 height 779
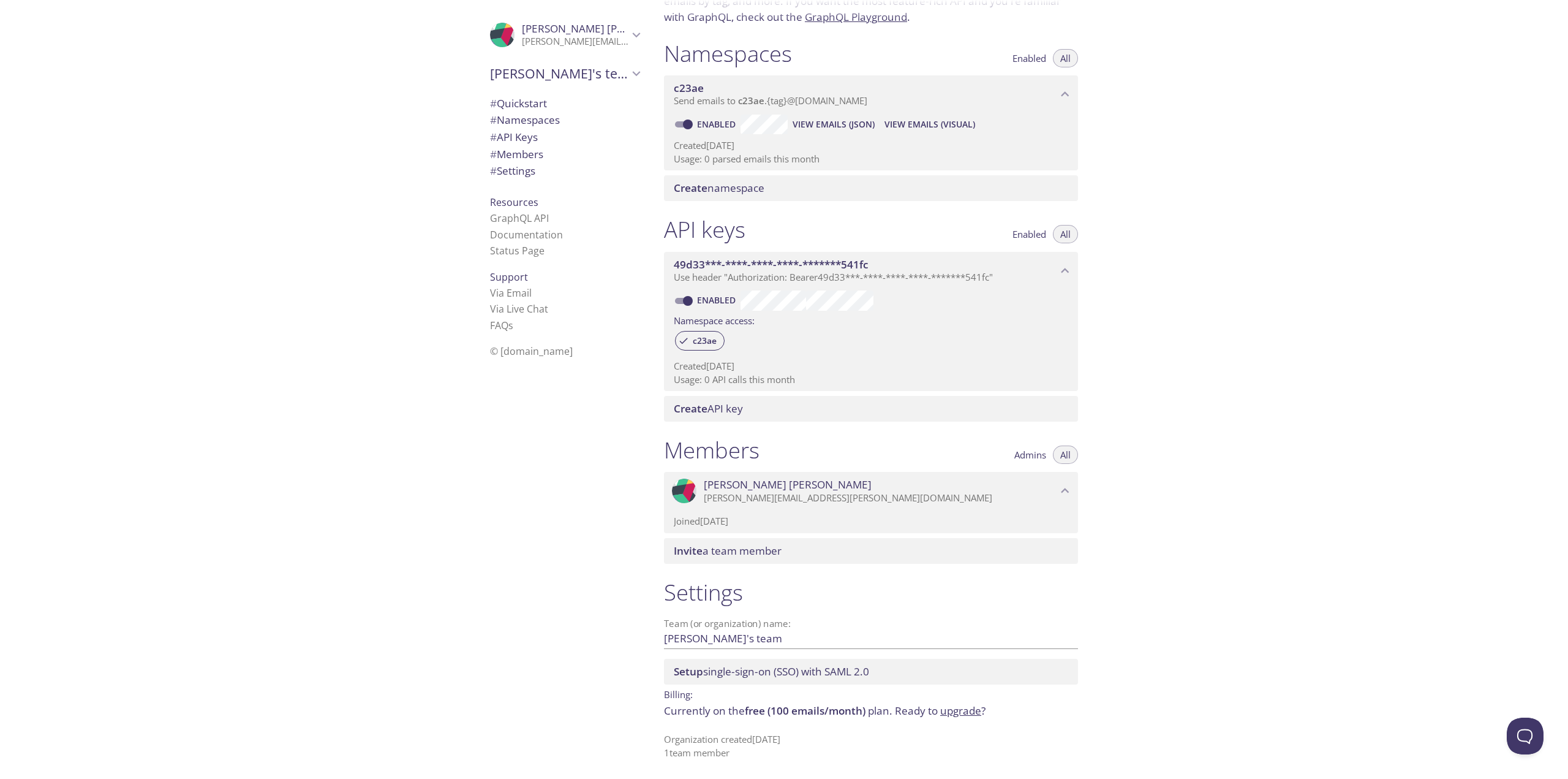
scroll to position [0, 0]
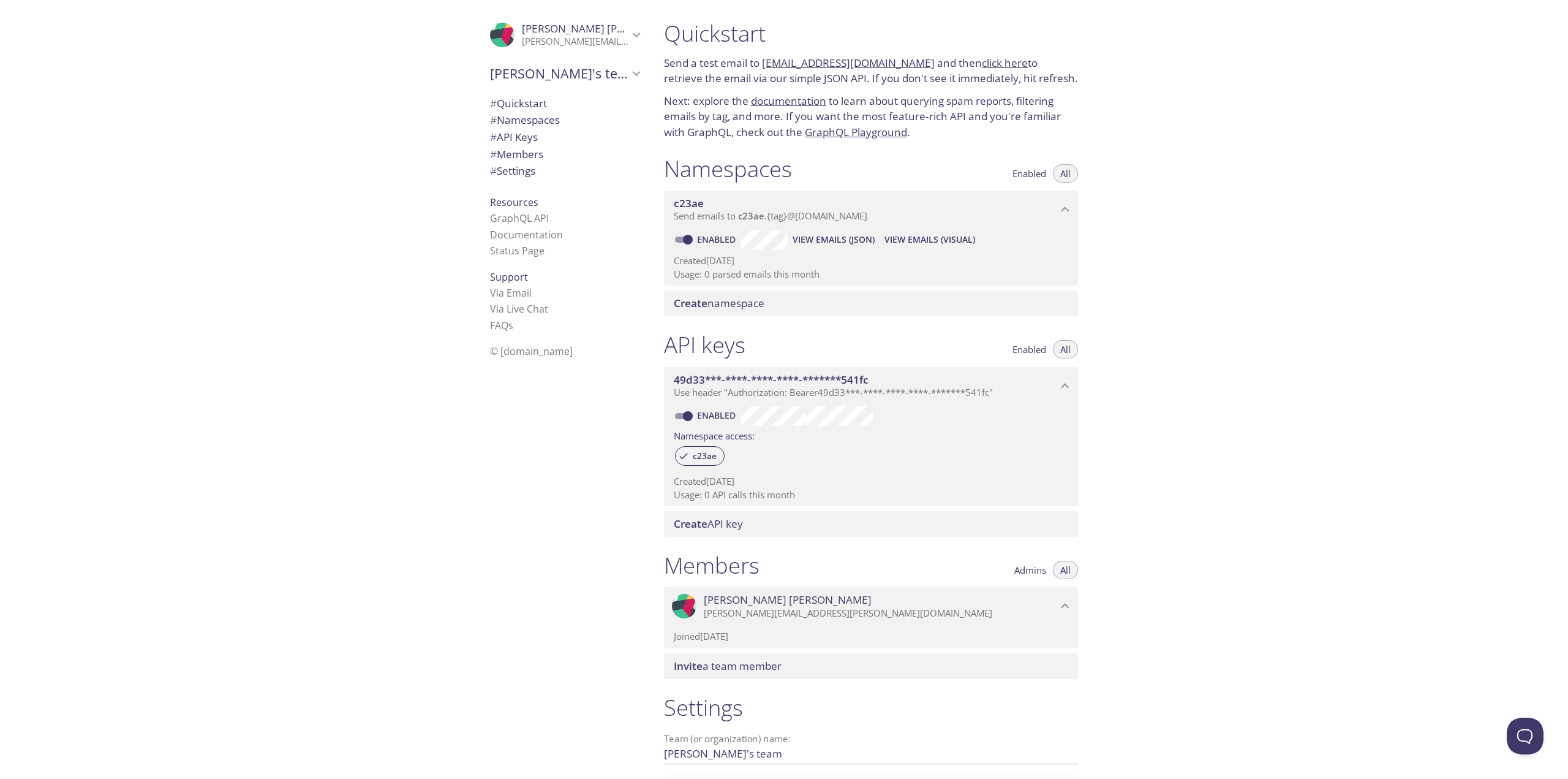
click at [704, 223] on div "c23ae Send emails to c23ae . {tag} @inbox.testmail.app" at bounding box center [871, 209] width 414 height 38
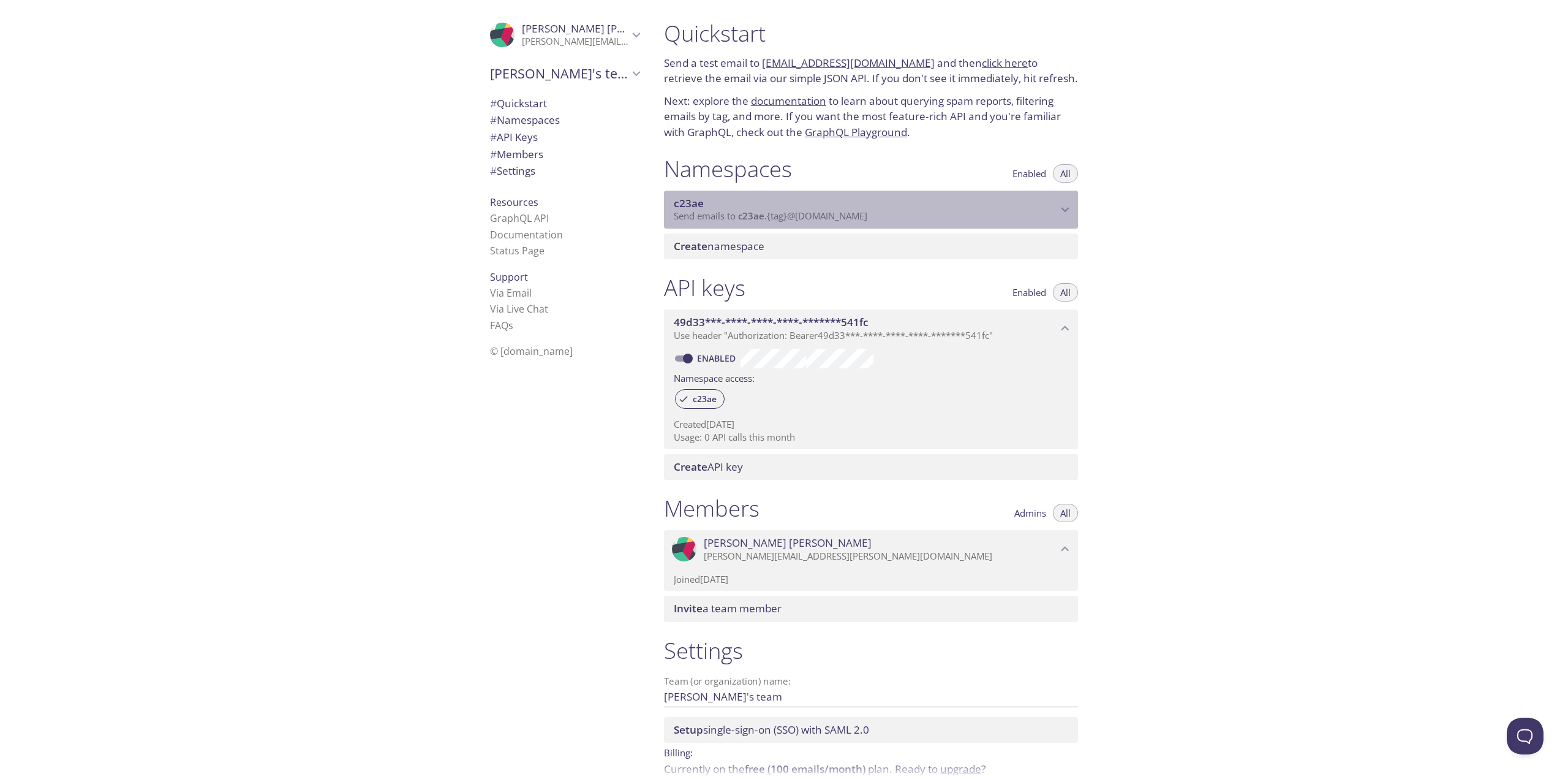
click at [704, 223] on div "c23ae Send emails to c23ae . {tag} @inbox.testmail.app" at bounding box center [871, 209] width 414 height 38
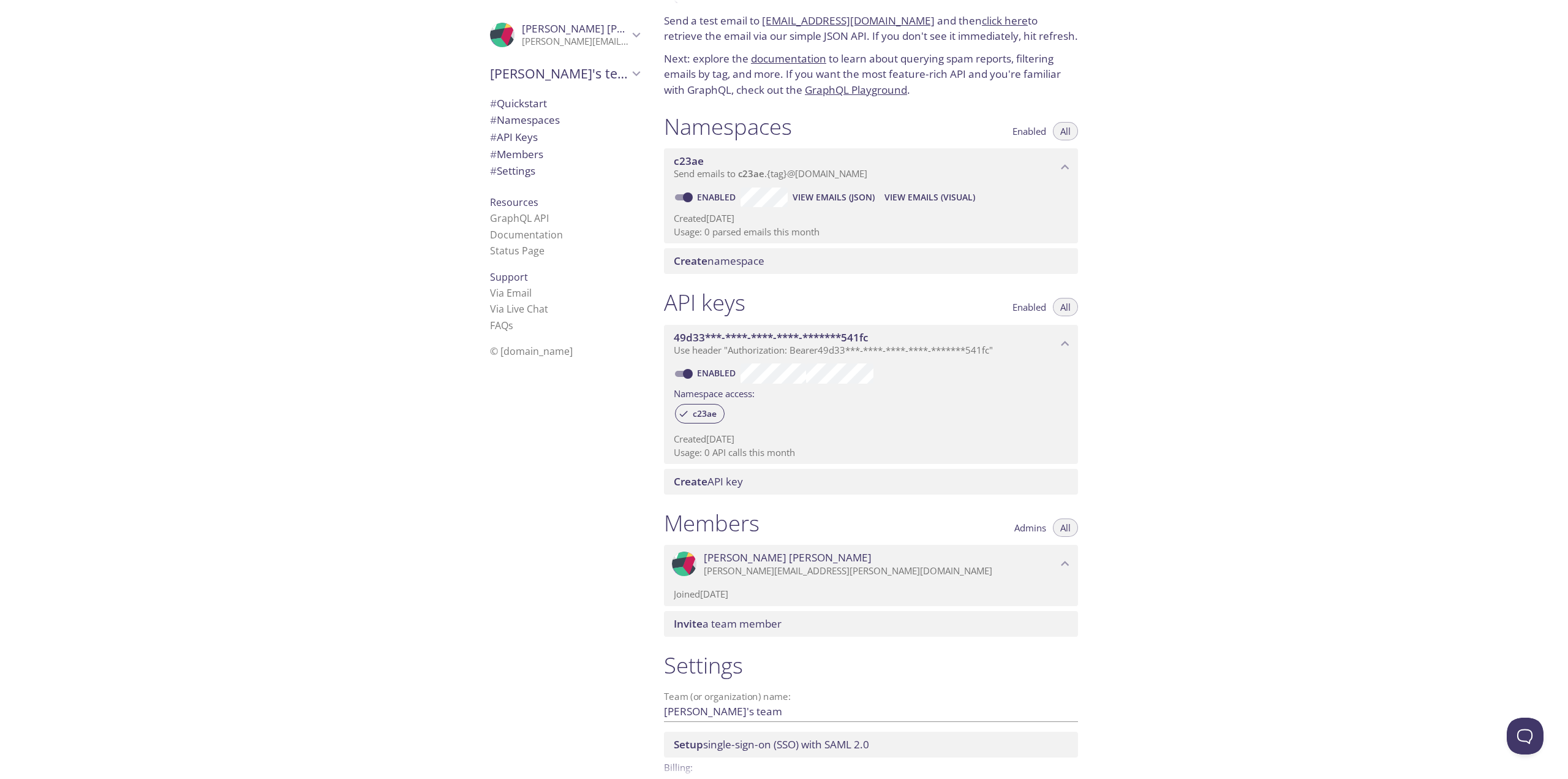
scroll to position [62, 0]
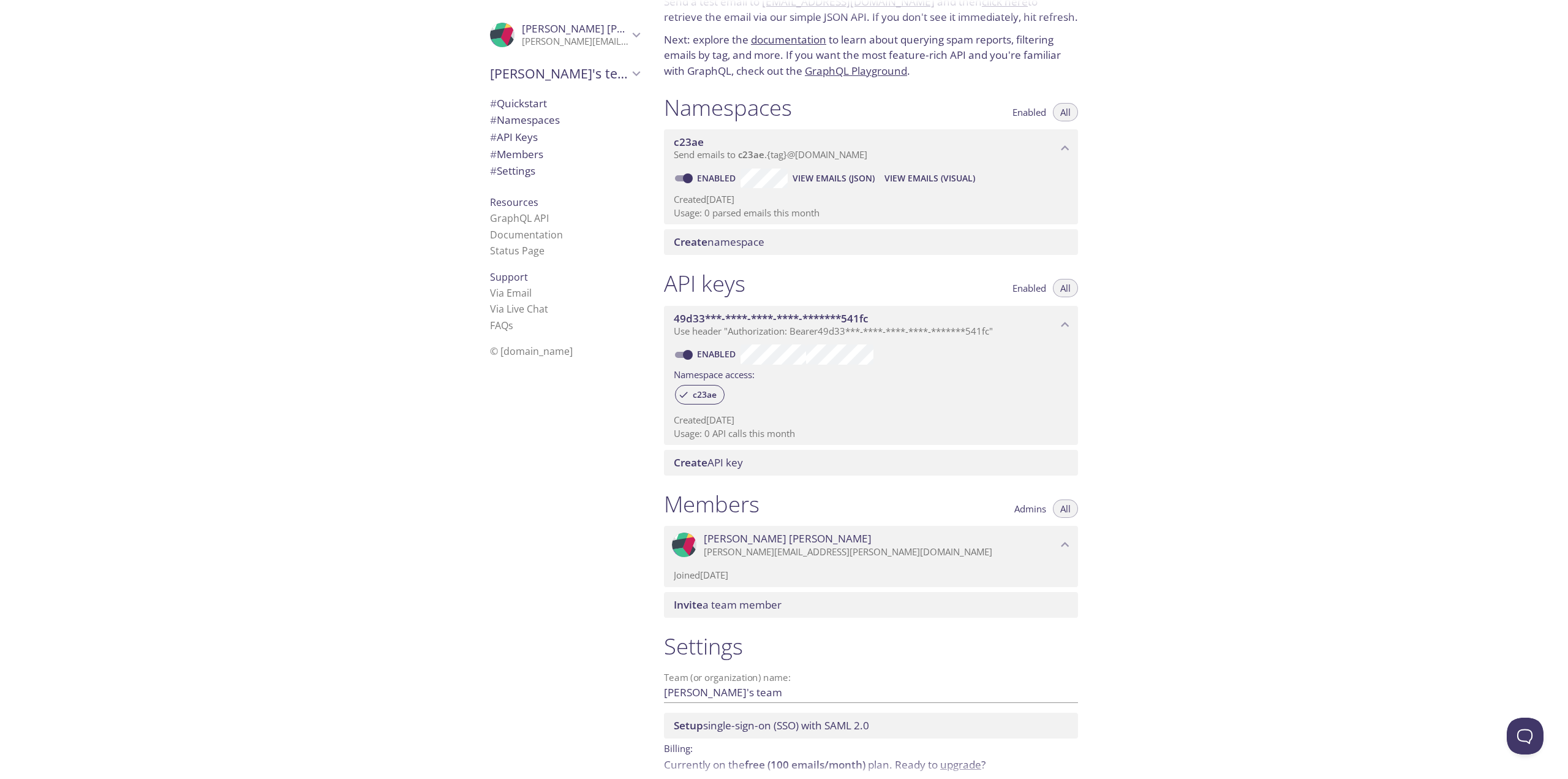
click at [743, 459] on span "Create API key" at bounding box center [708, 463] width 69 height 14
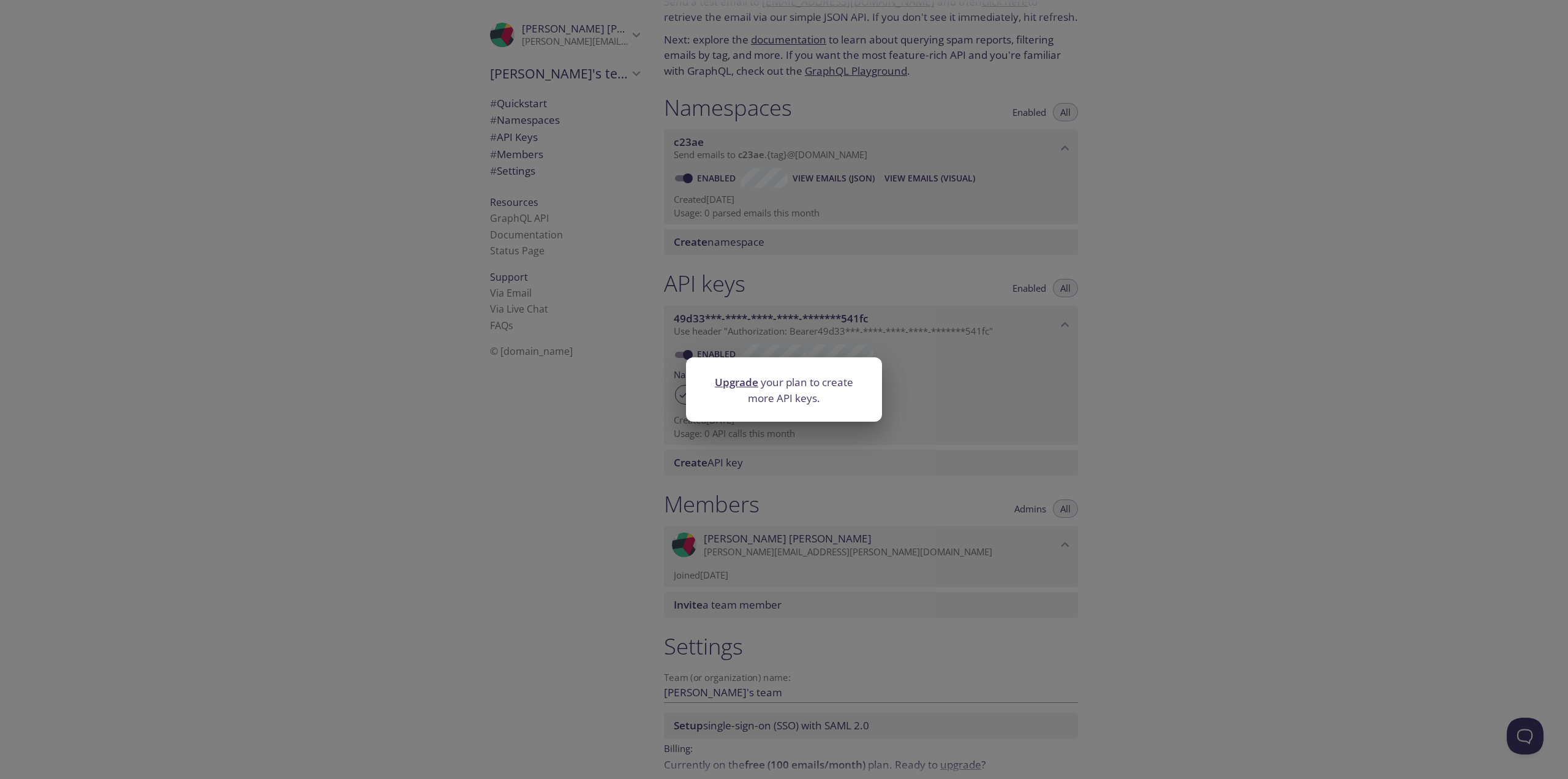
click at [732, 444] on div "Upgrade your plan to create more API keys." at bounding box center [784, 389] width 1568 height 779
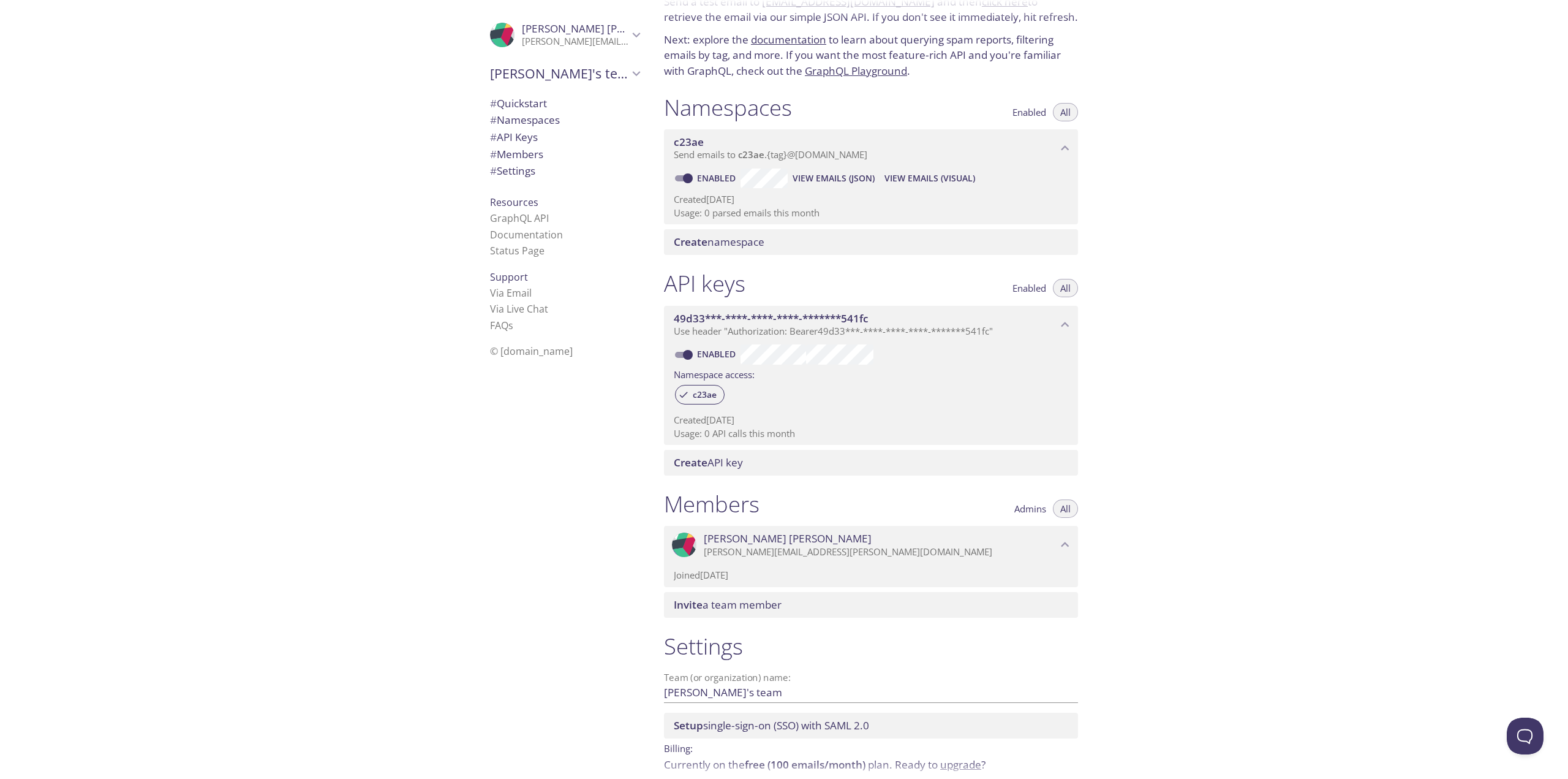
click at [752, 599] on span "Invite a team member" at bounding box center [728, 604] width 108 height 14
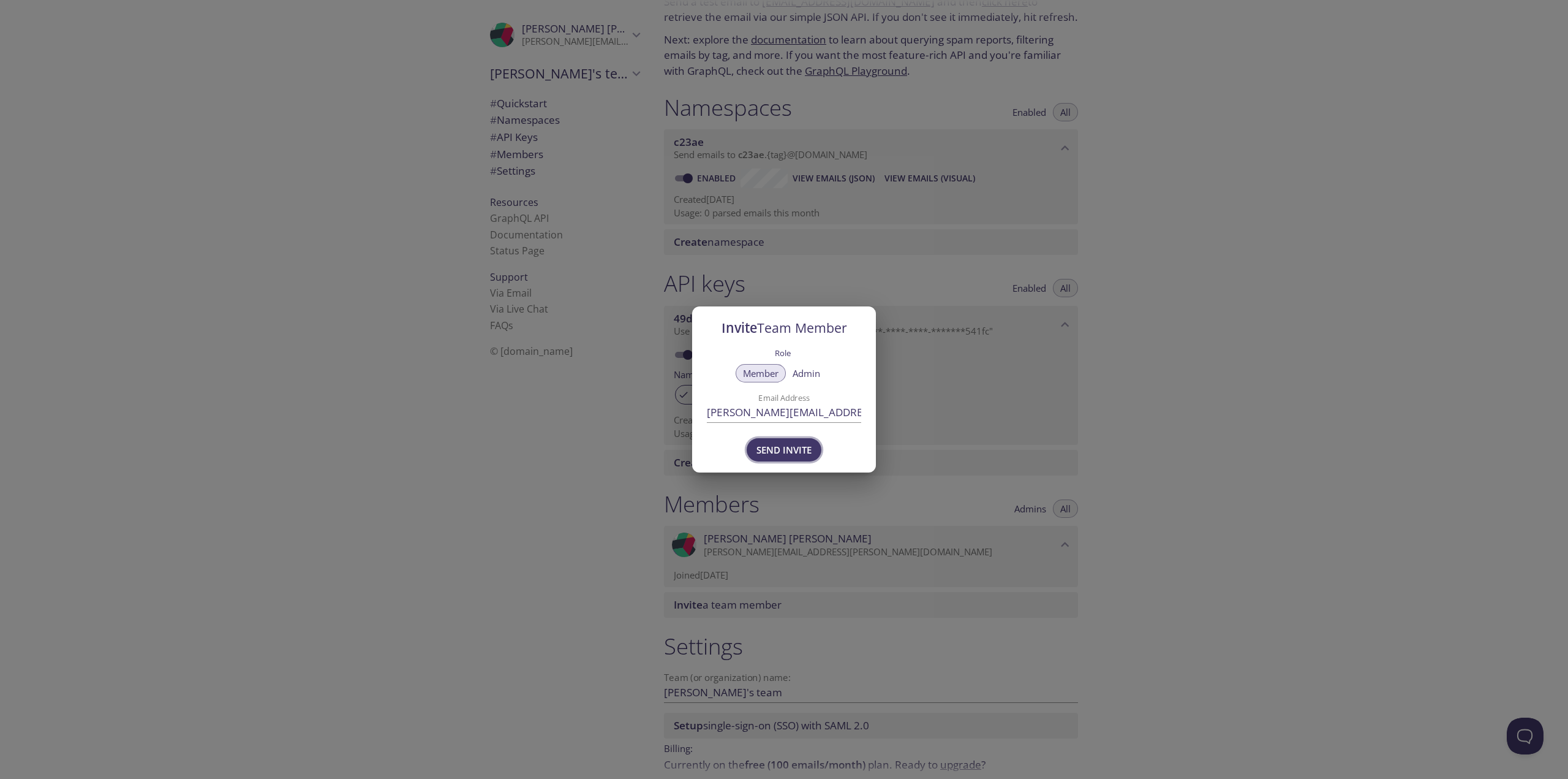
click at [804, 440] on button "Send Invite" at bounding box center [784, 449] width 74 height 23
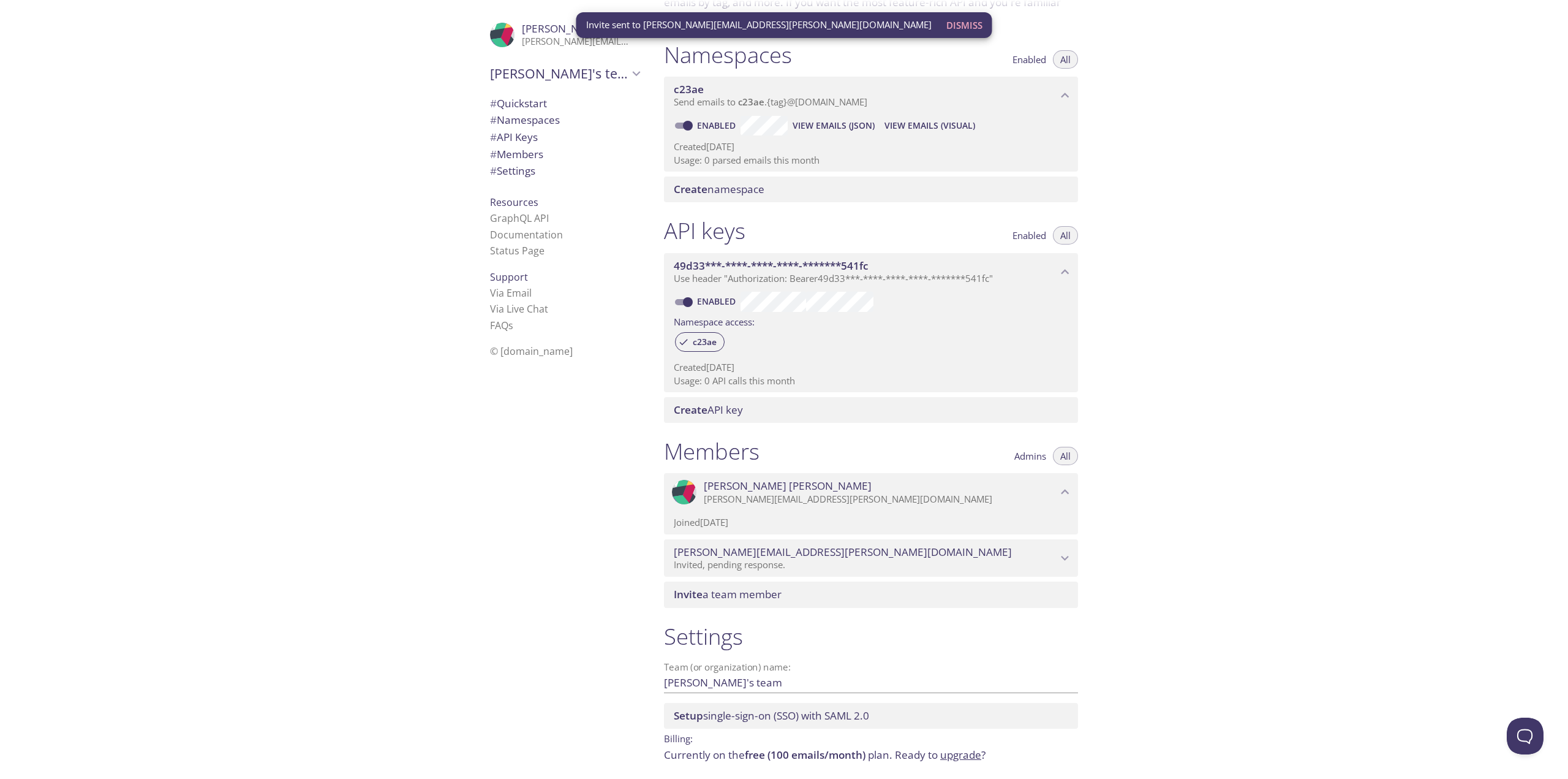
scroll to position [158, 0]
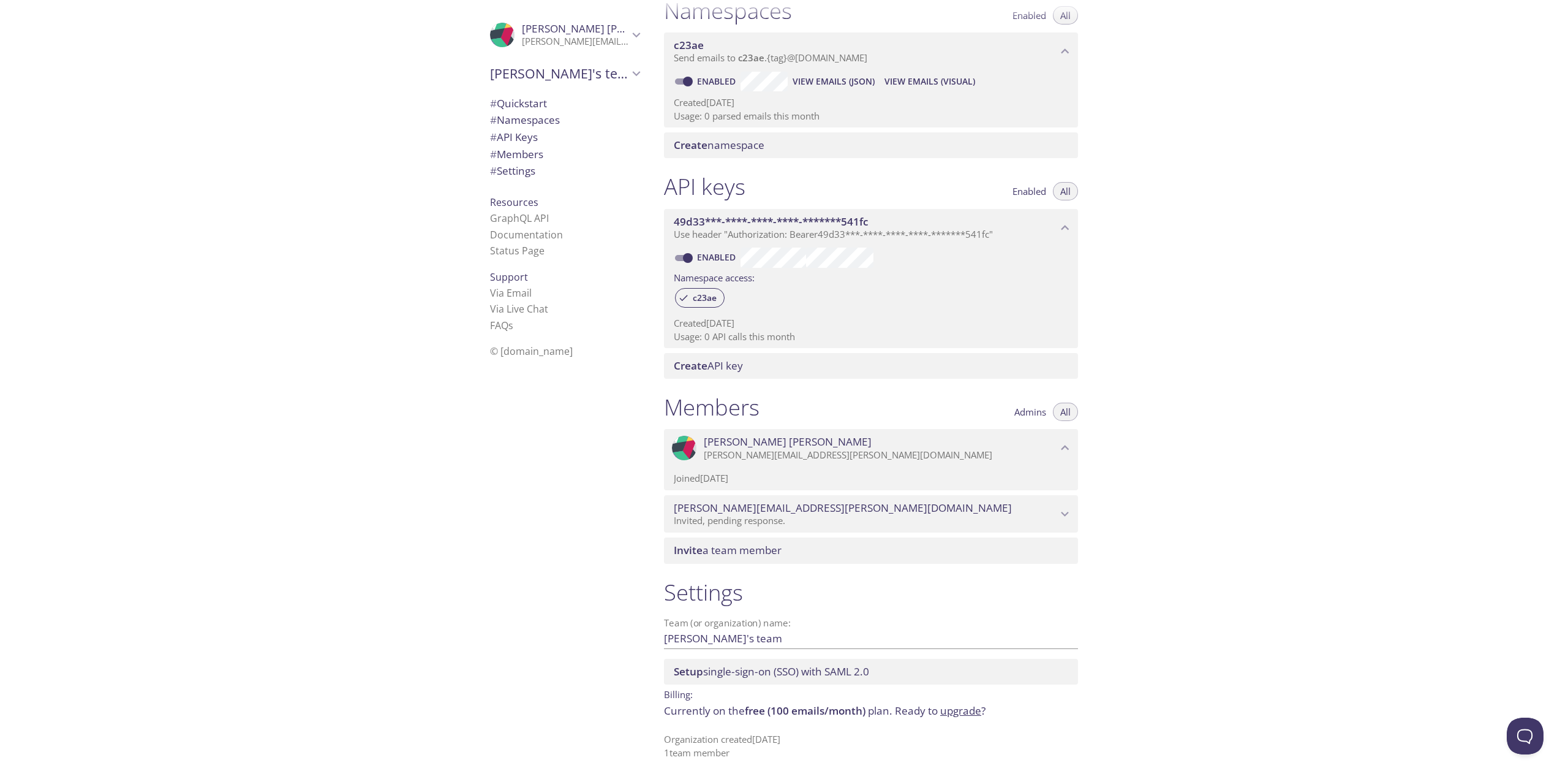
click at [518, 155] on span "# Members" at bounding box center [516, 155] width 54 height 14
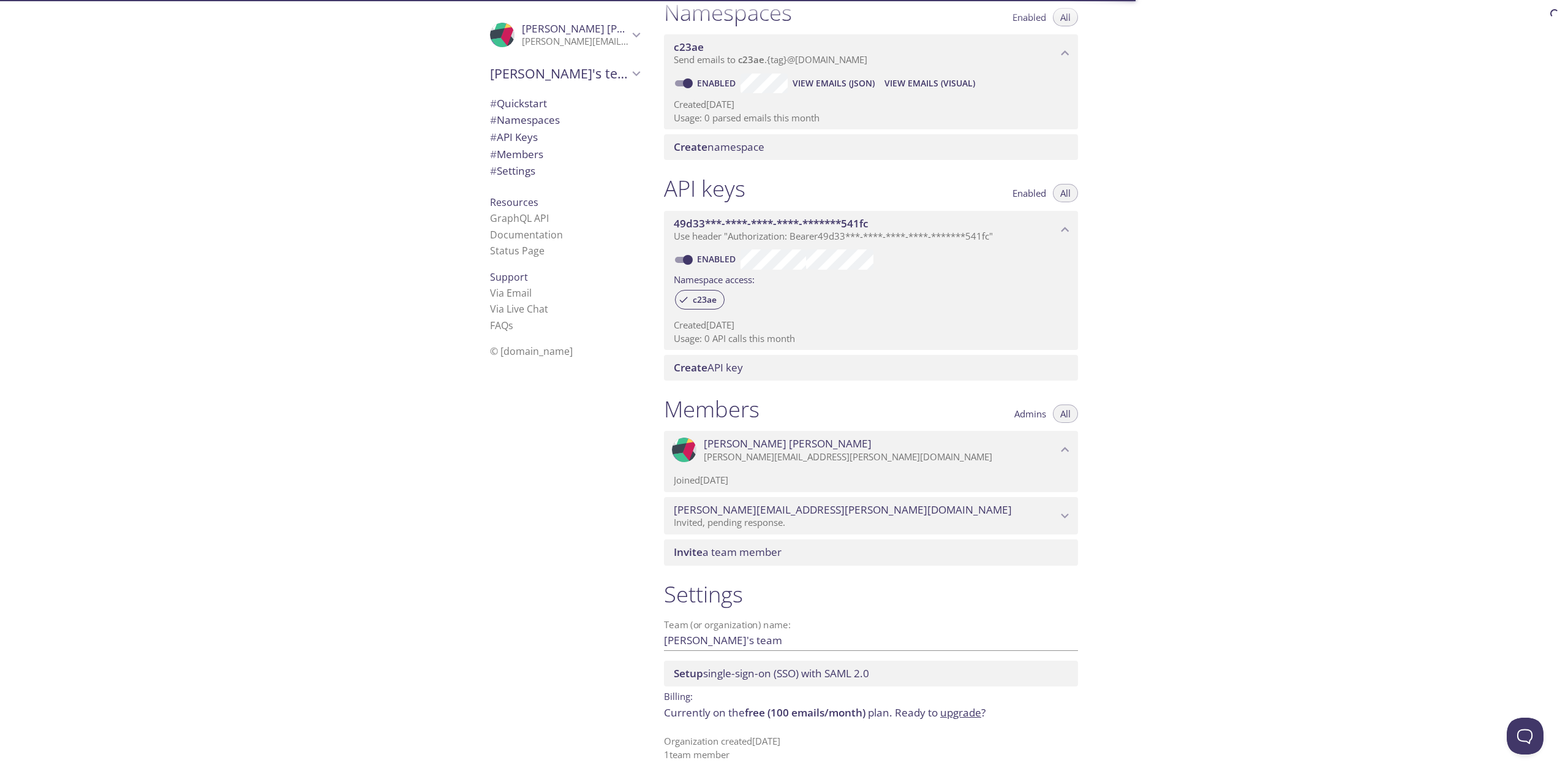
click at [518, 155] on span "# Members" at bounding box center [516, 155] width 54 height 14
click at [1044, 533] on div "Members Admins All .cls-1 { fill: #6d5ca8; } .cls-2 { fill: #3fc191; } .cls-3 {…" at bounding box center [871, 478] width 434 height 185
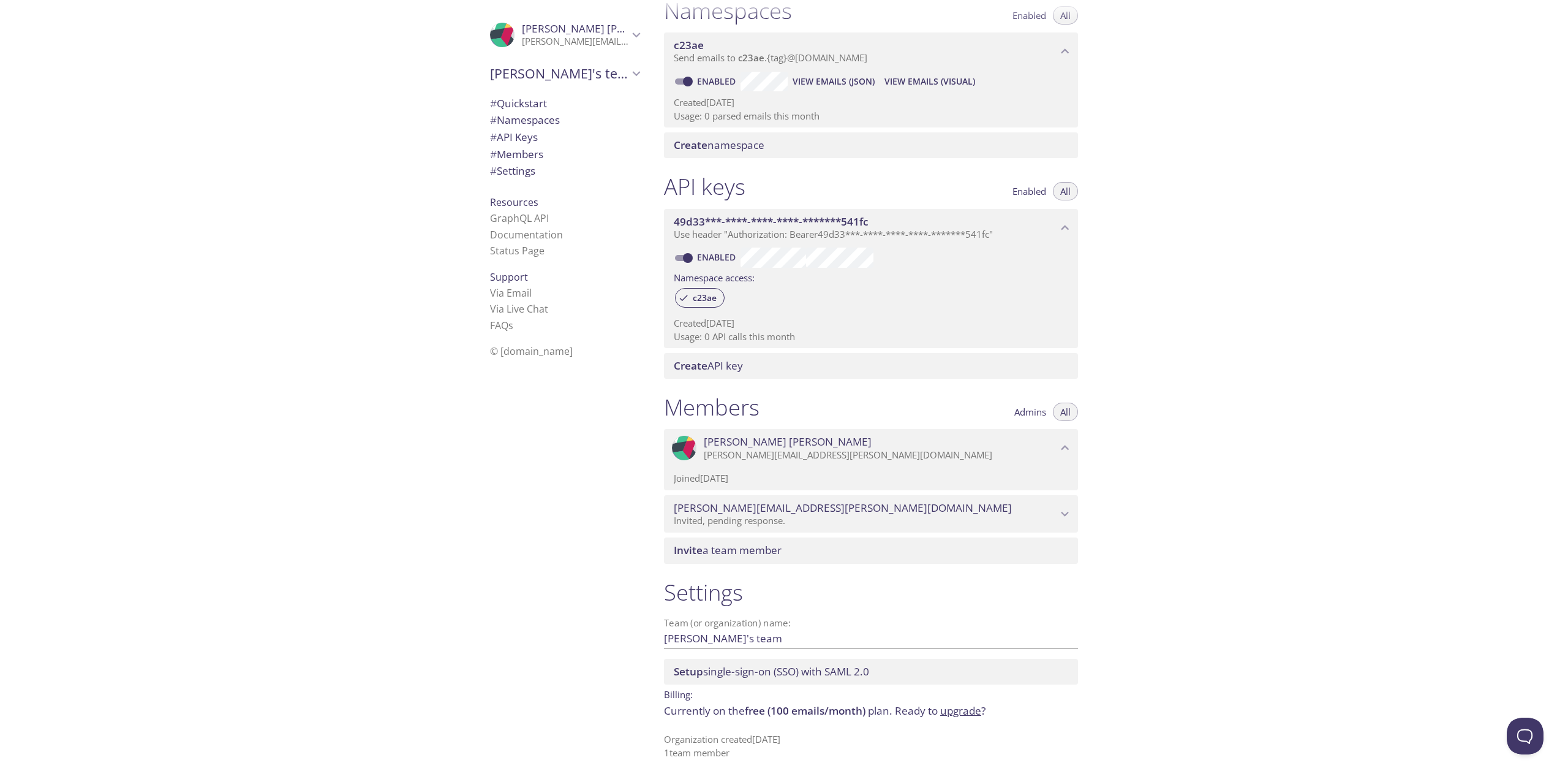
click at [1059, 516] on div "maciej.kowalczyk@contracted.pmi.com Invited, pending response." at bounding box center [871, 513] width 414 height 38
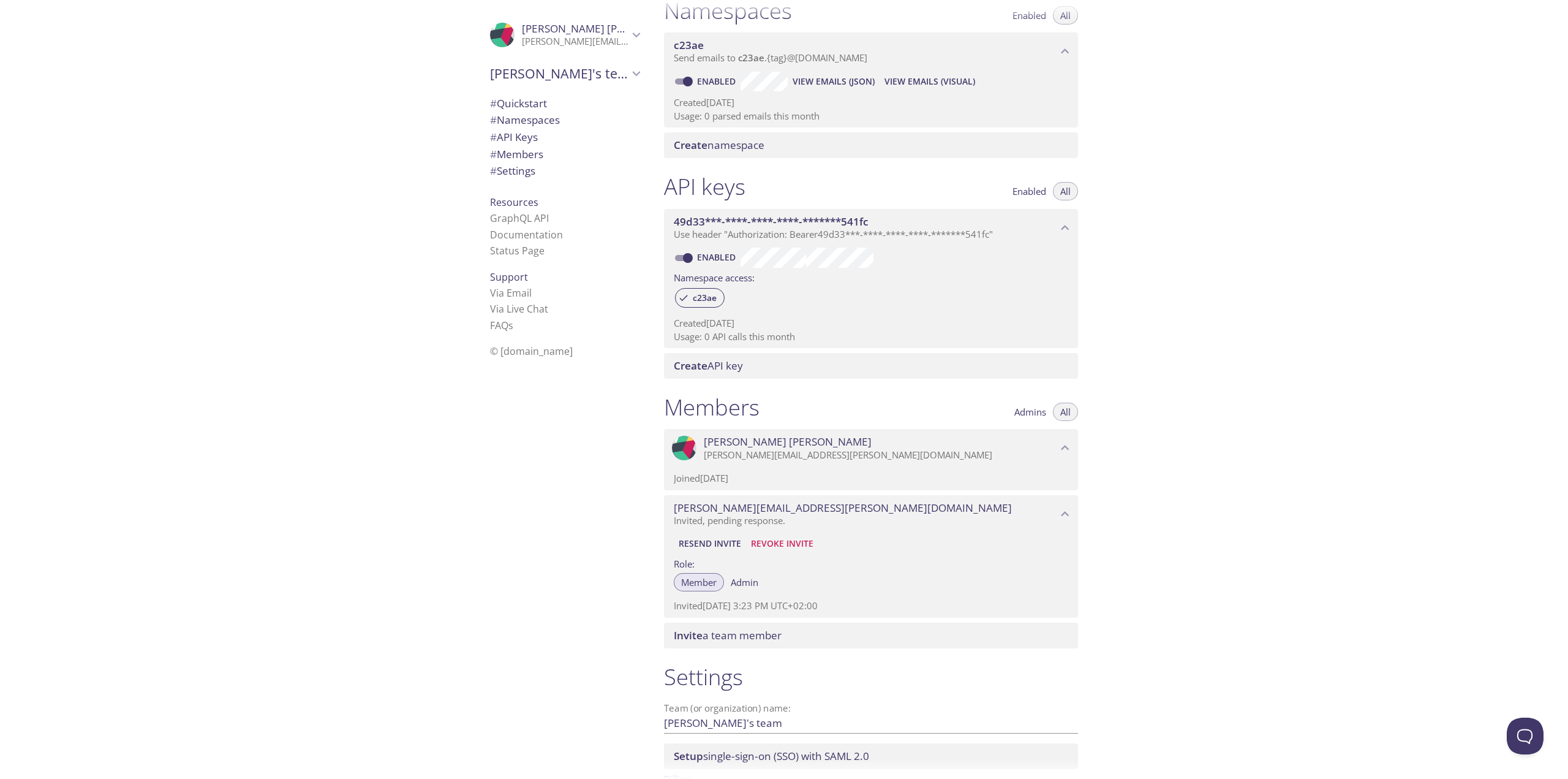
click at [1046, 455] on p "[PERSON_NAME][EMAIL_ADDRESS][PERSON_NAME][DOMAIN_NAME]" at bounding box center [880, 455] width 354 height 12
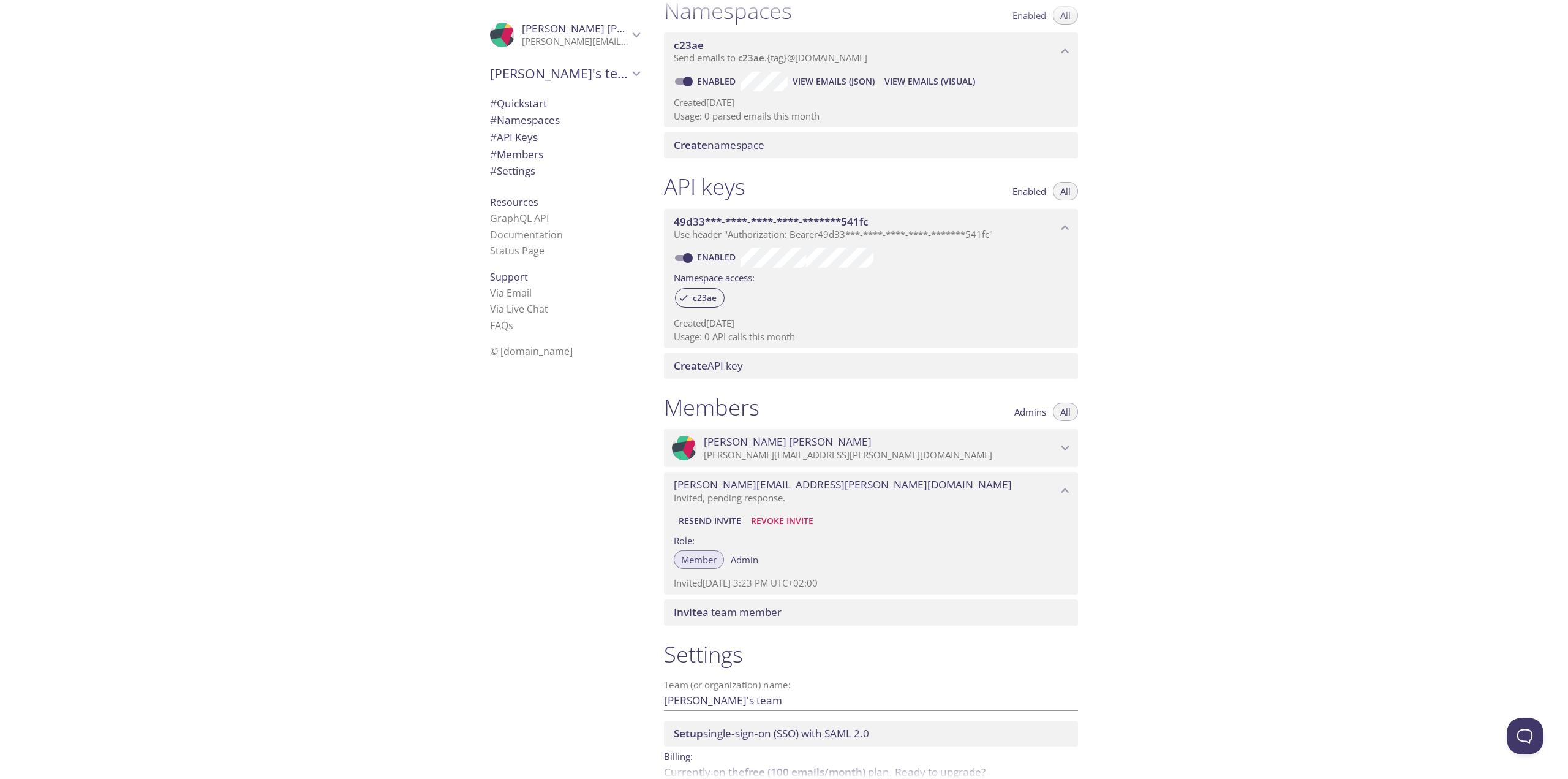
click at [1046, 455] on p "[PERSON_NAME][EMAIL_ADDRESS][PERSON_NAME][DOMAIN_NAME]" at bounding box center [880, 455] width 354 height 12
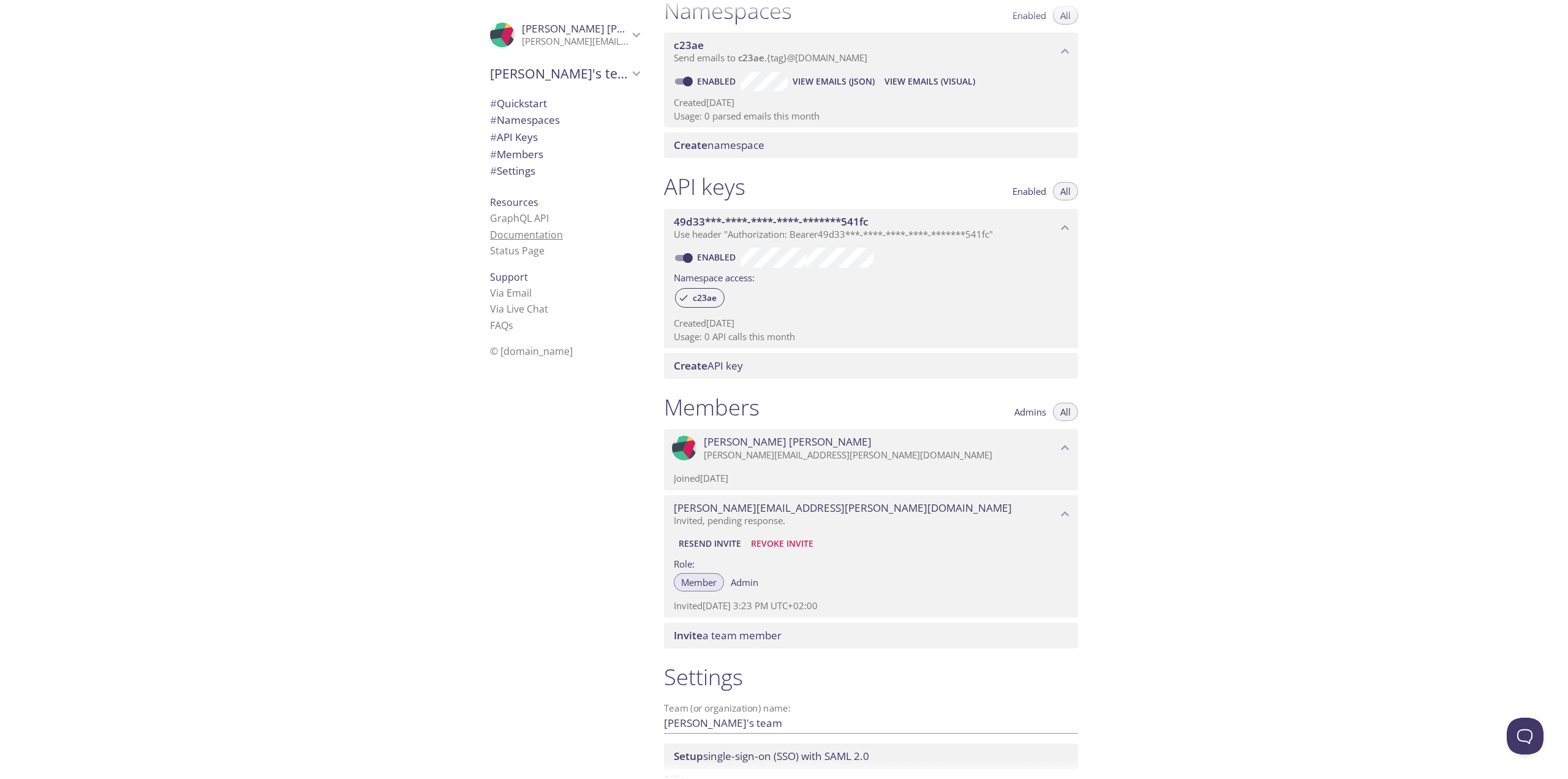
click at [527, 238] on link "Documentation" at bounding box center [526, 235] width 73 height 14
click at [559, 76] on span "[PERSON_NAME]'s team" at bounding box center [559, 73] width 138 height 17
click at [544, 106] on span "DCE20_TAF" at bounding box center [564, 102] width 150 height 16
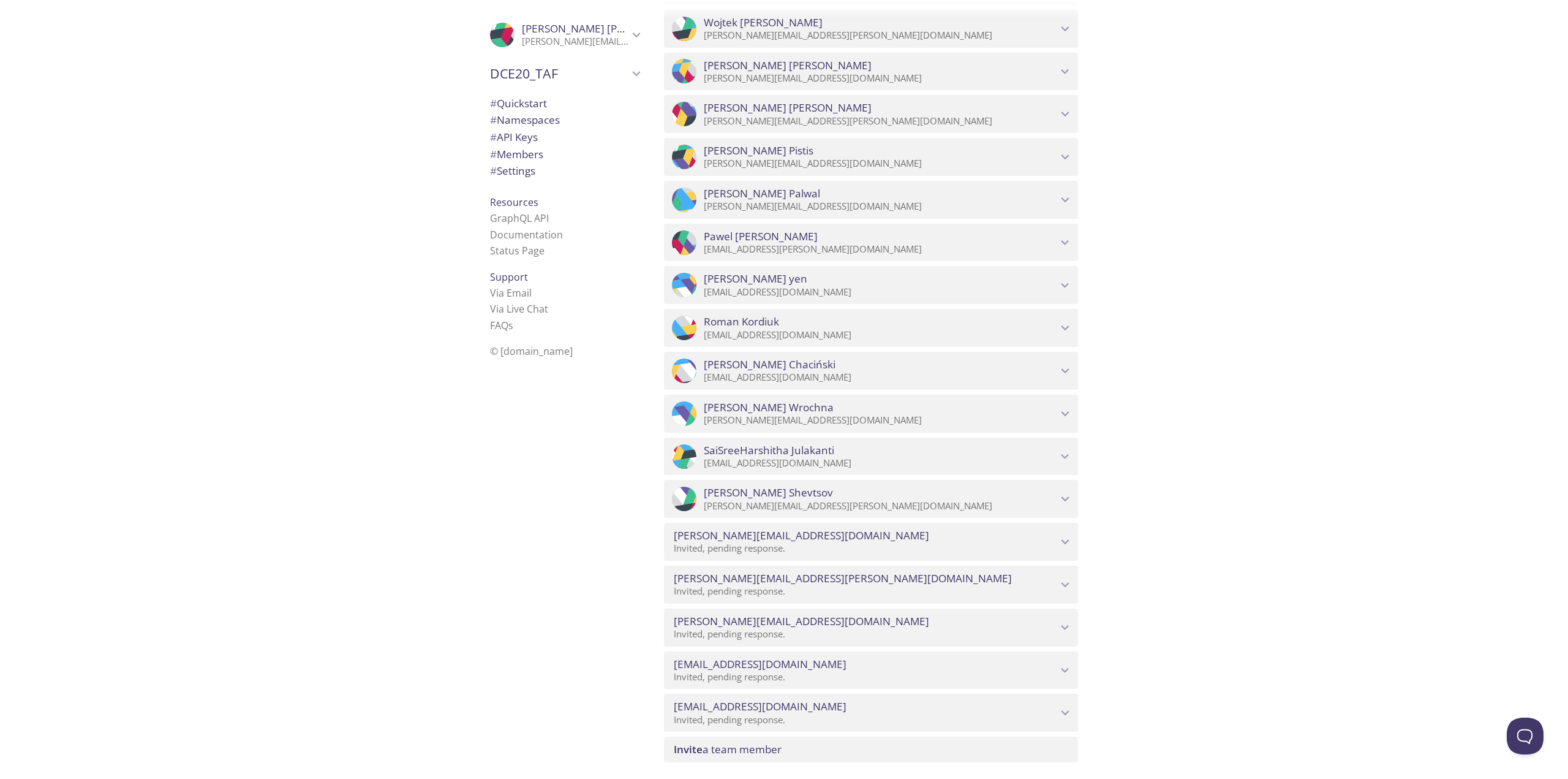
scroll to position [6632, 0]
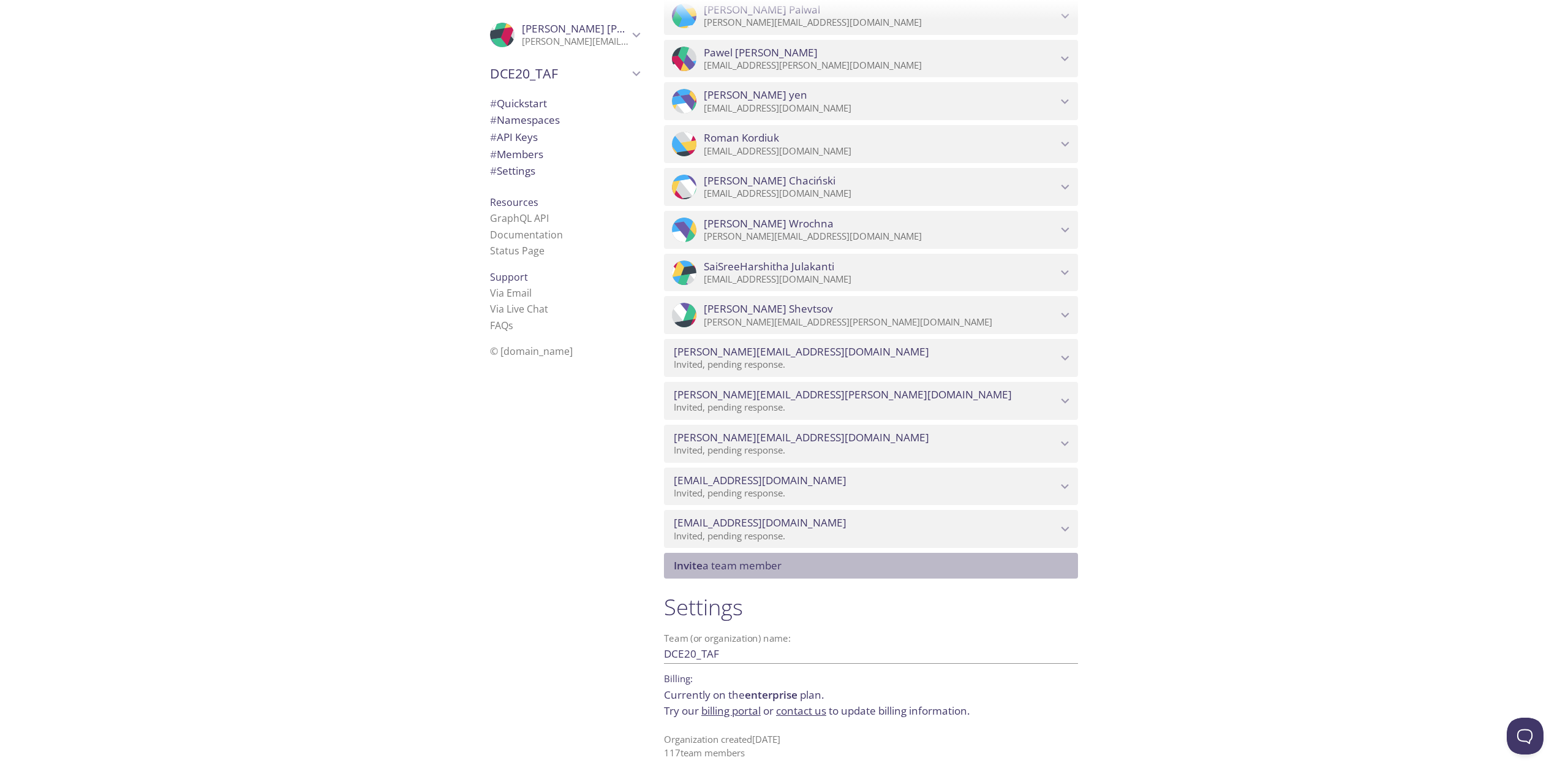
click at [761, 565] on span "Invite a team member" at bounding box center [728, 565] width 108 height 14
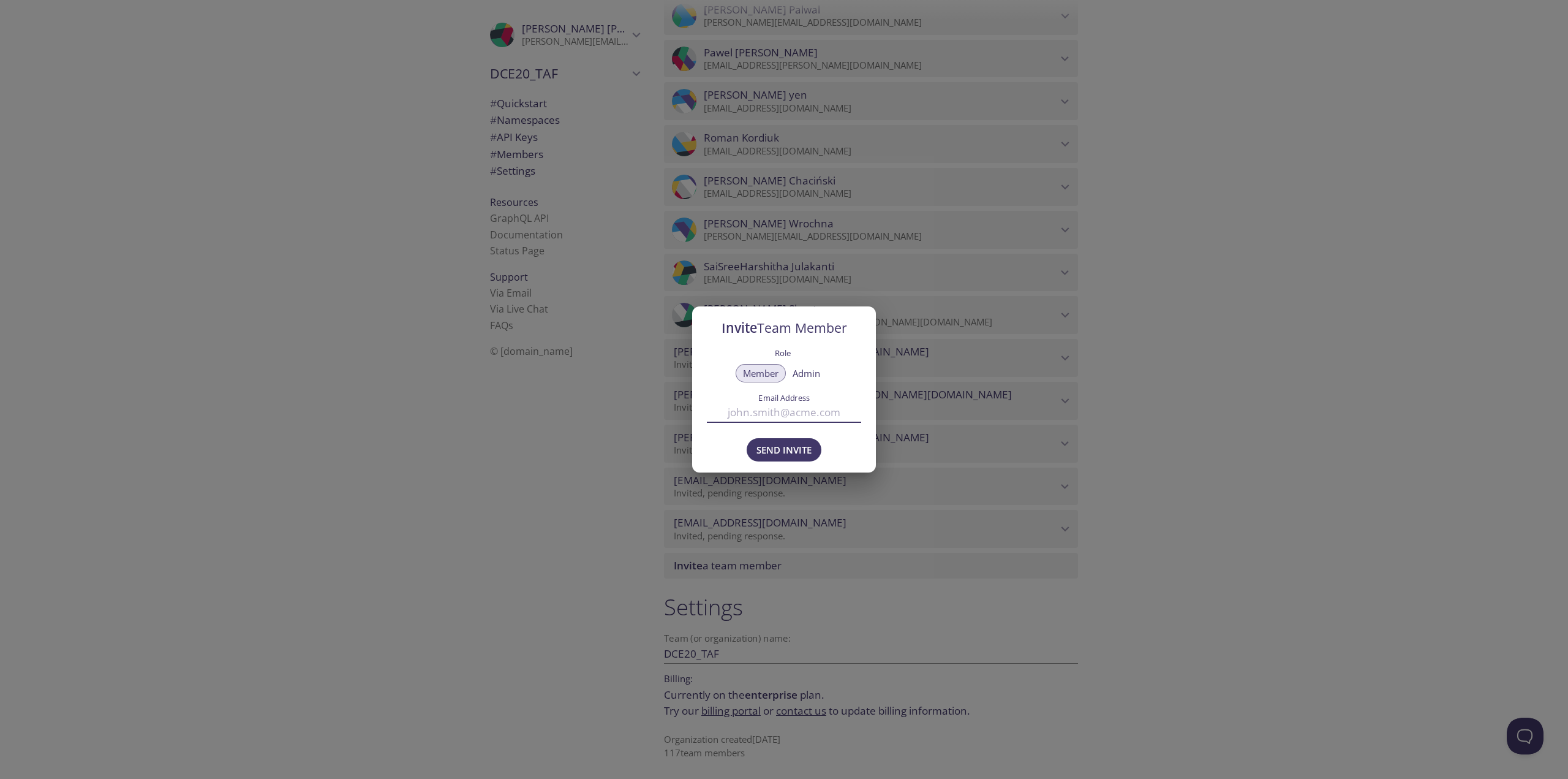
click at [774, 416] on input "Email Address" at bounding box center [784, 412] width 154 height 20
type input "maciej.kowalczyk@contracted.pmi.com"
click at [803, 444] on span "Send Invite" at bounding box center [784, 450] width 55 height 16
click at [547, 392] on div "Invite Team Member Role Member Admin Email Address maciej.kowalczyk@contracted.…" at bounding box center [784, 389] width 1568 height 779
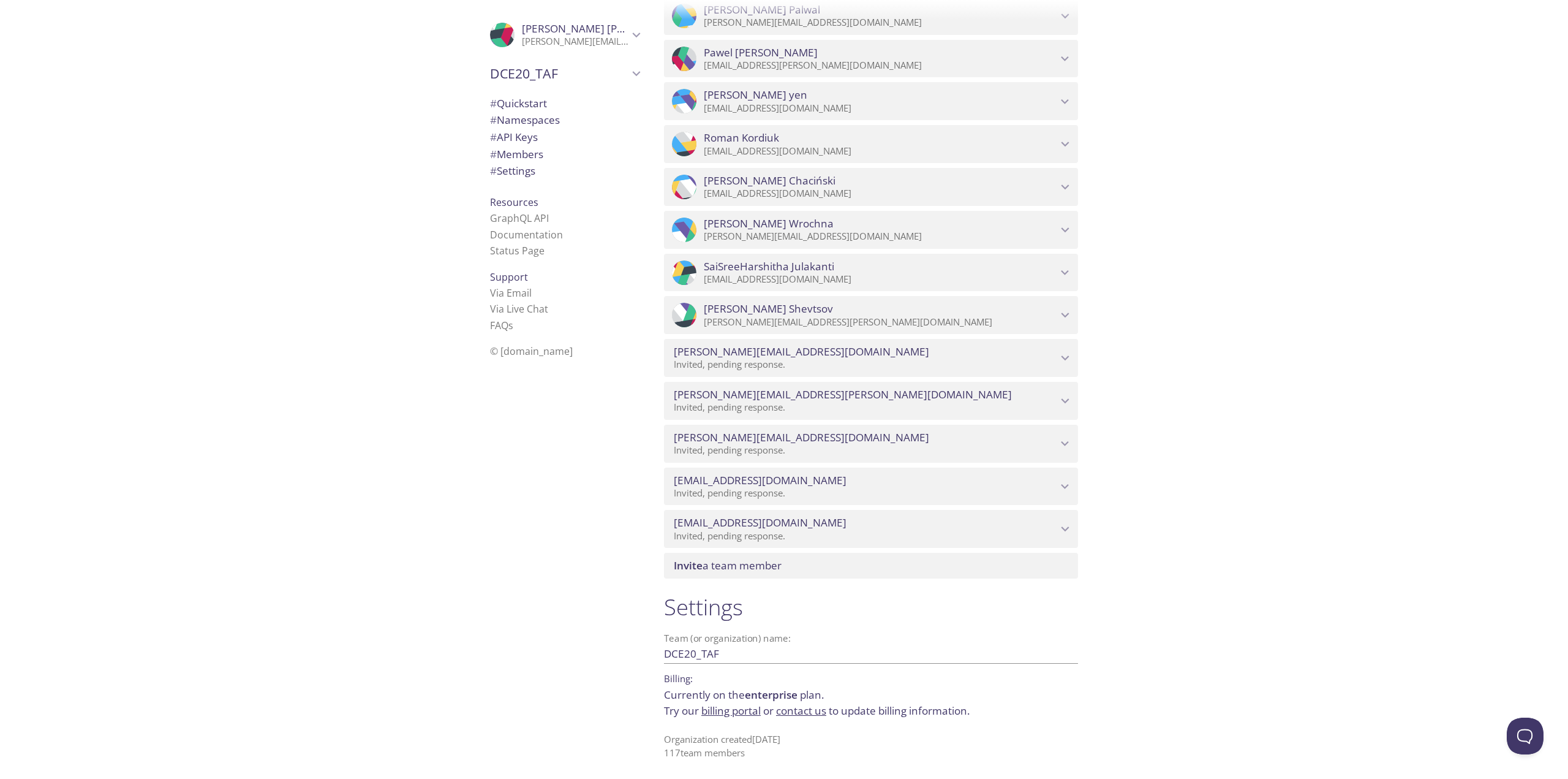
drag, startPoint x: 773, startPoint y: 563, endPoint x: 648, endPoint y: 584, distance: 126.8
click at [657, 586] on div "Quickstart Send a test email to ws5c5.test@inbox.testmail.app and then click he…" at bounding box center [1111, 389] width 914 height 779
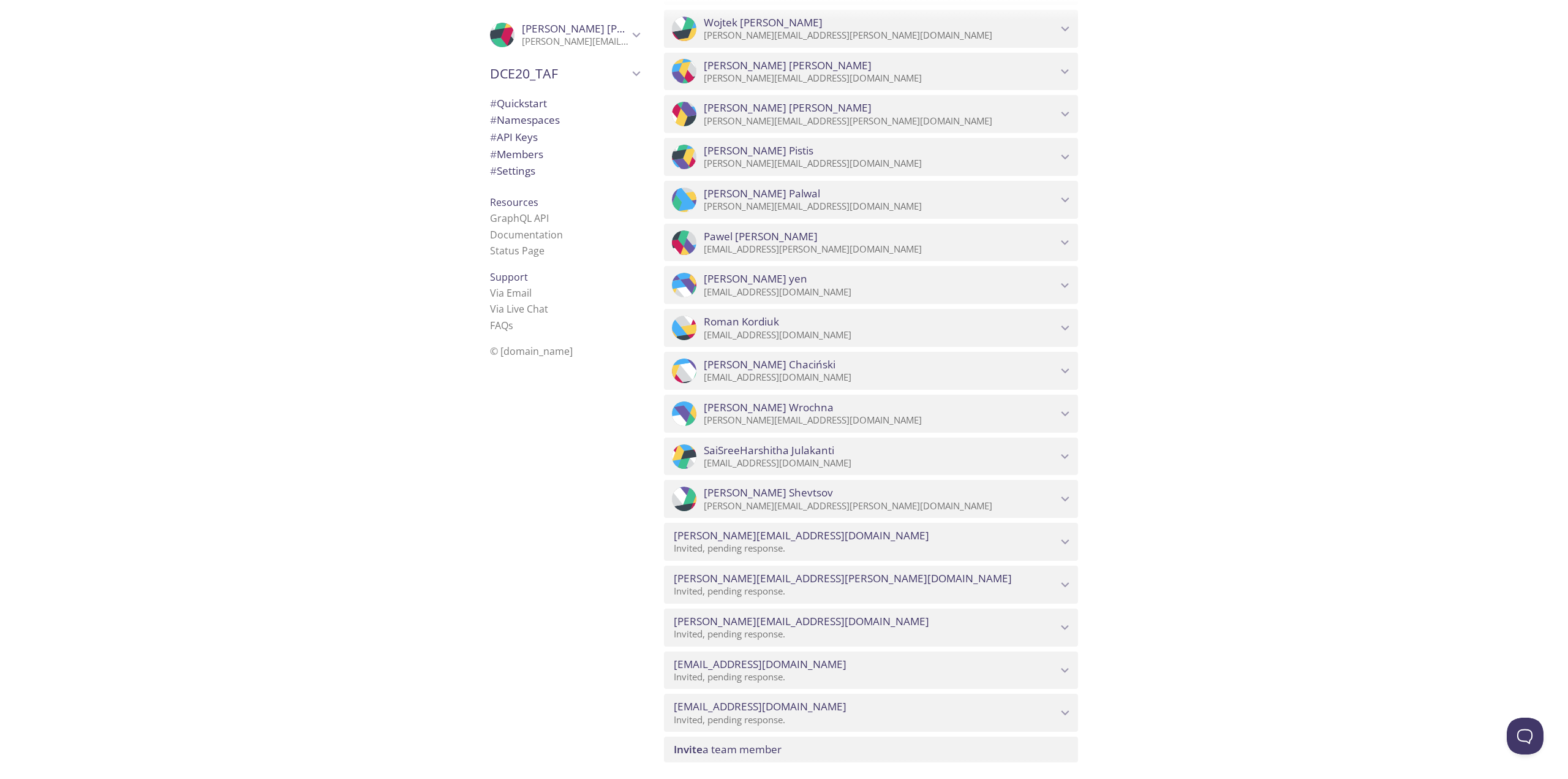
scroll to position [6387, 0]
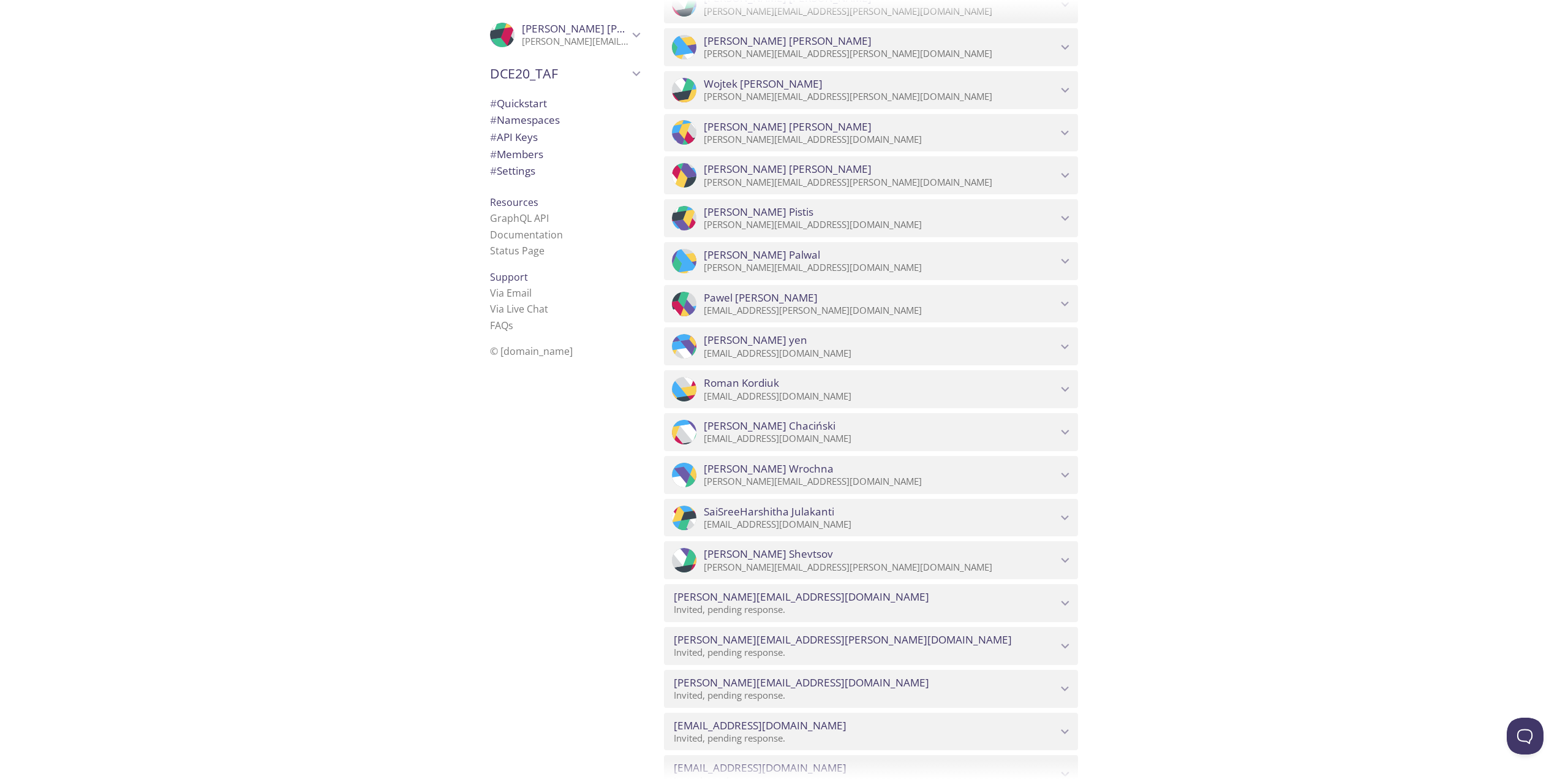
click at [849, 308] on p "[EMAIL_ADDRESS][PERSON_NAME][DOMAIN_NAME]" at bounding box center [880, 310] width 354 height 12
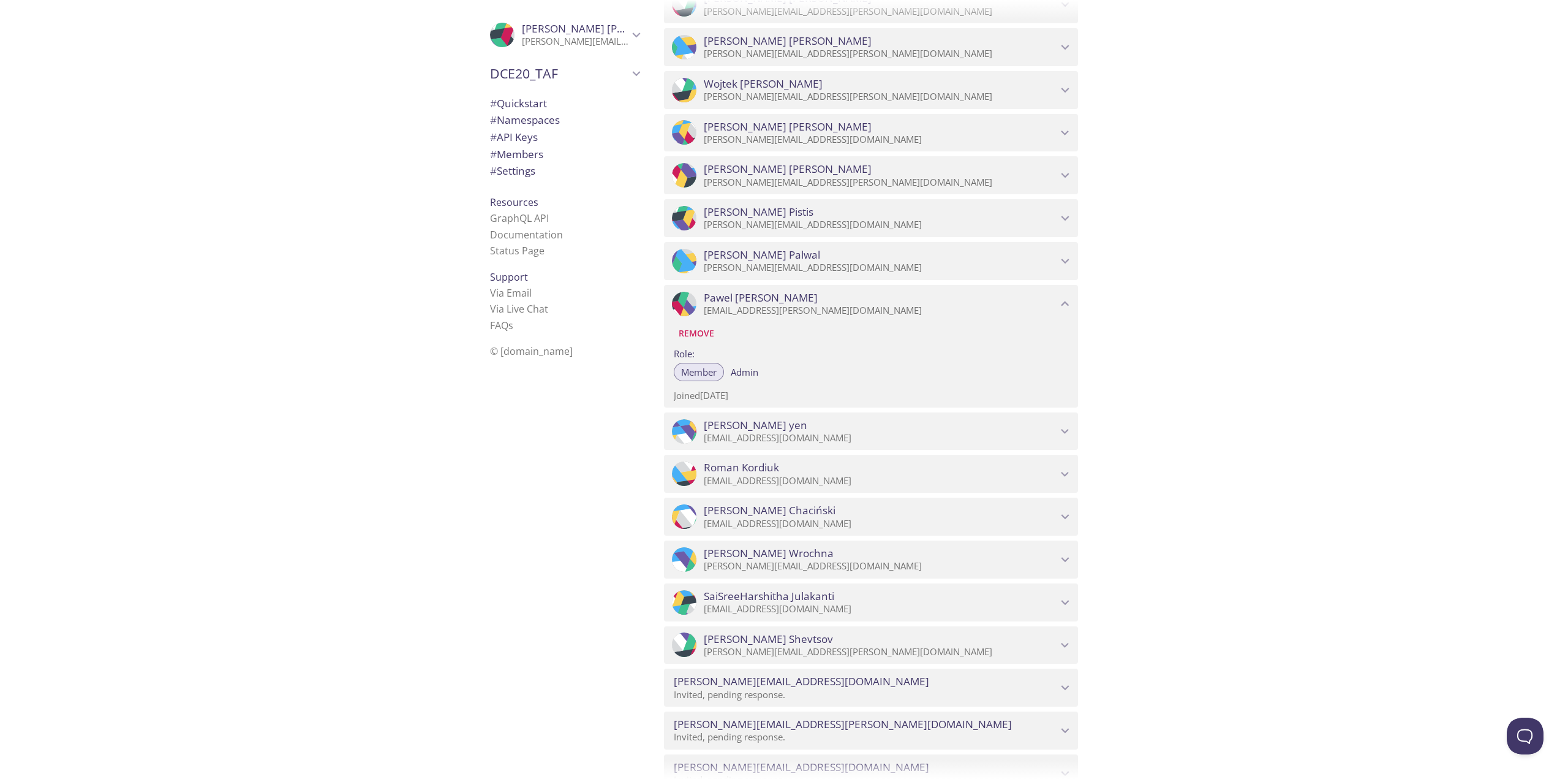
click at [849, 308] on p "[EMAIL_ADDRESS][PERSON_NAME][DOMAIN_NAME]" at bounding box center [880, 310] width 354 height 12
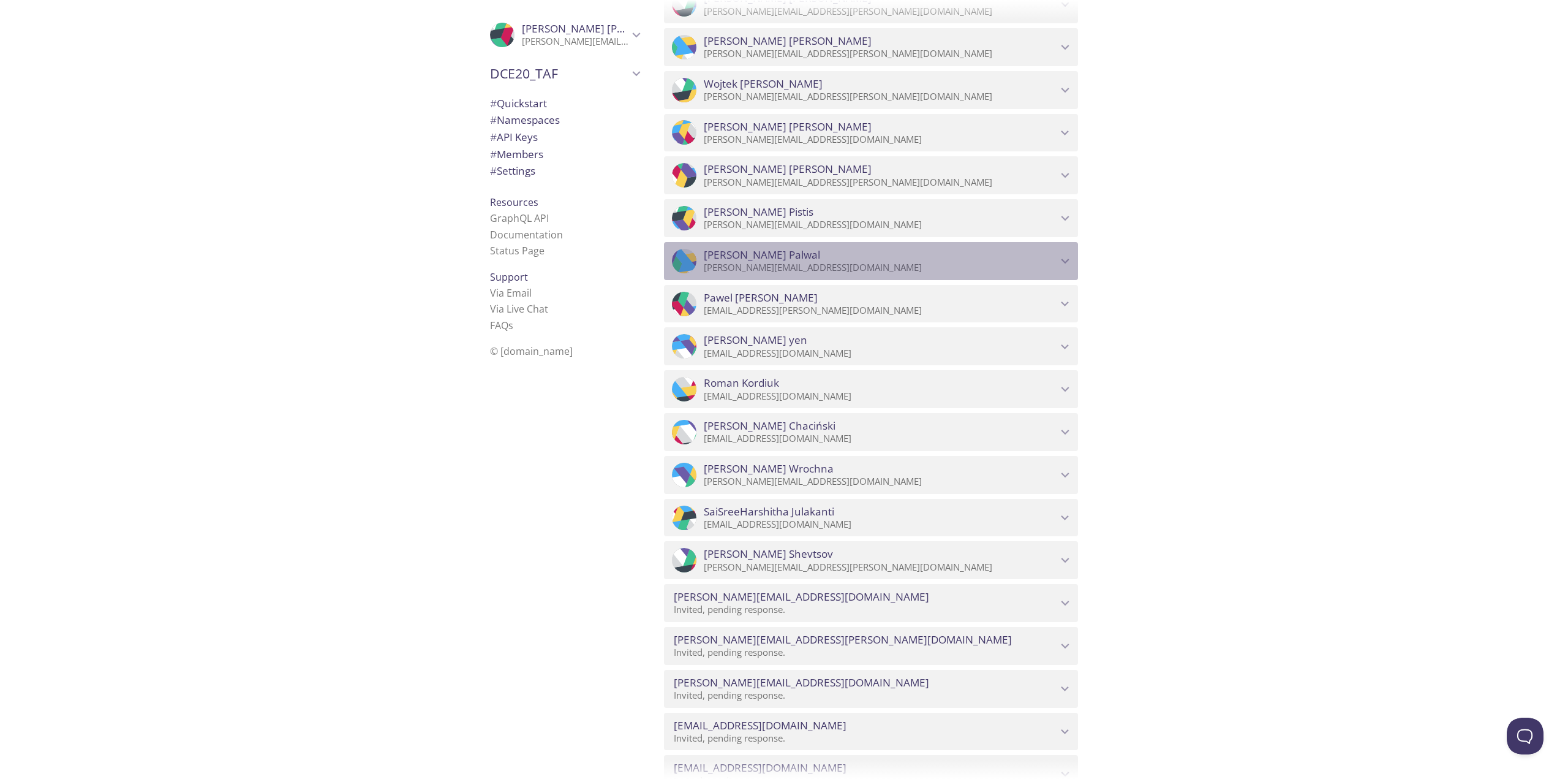
click at [844, 265] on p "[PERSON_NAME][EMAIL_ADDRESS][DOMAIN_NAME]" at bounding box center [880, 267] width 354 height 12
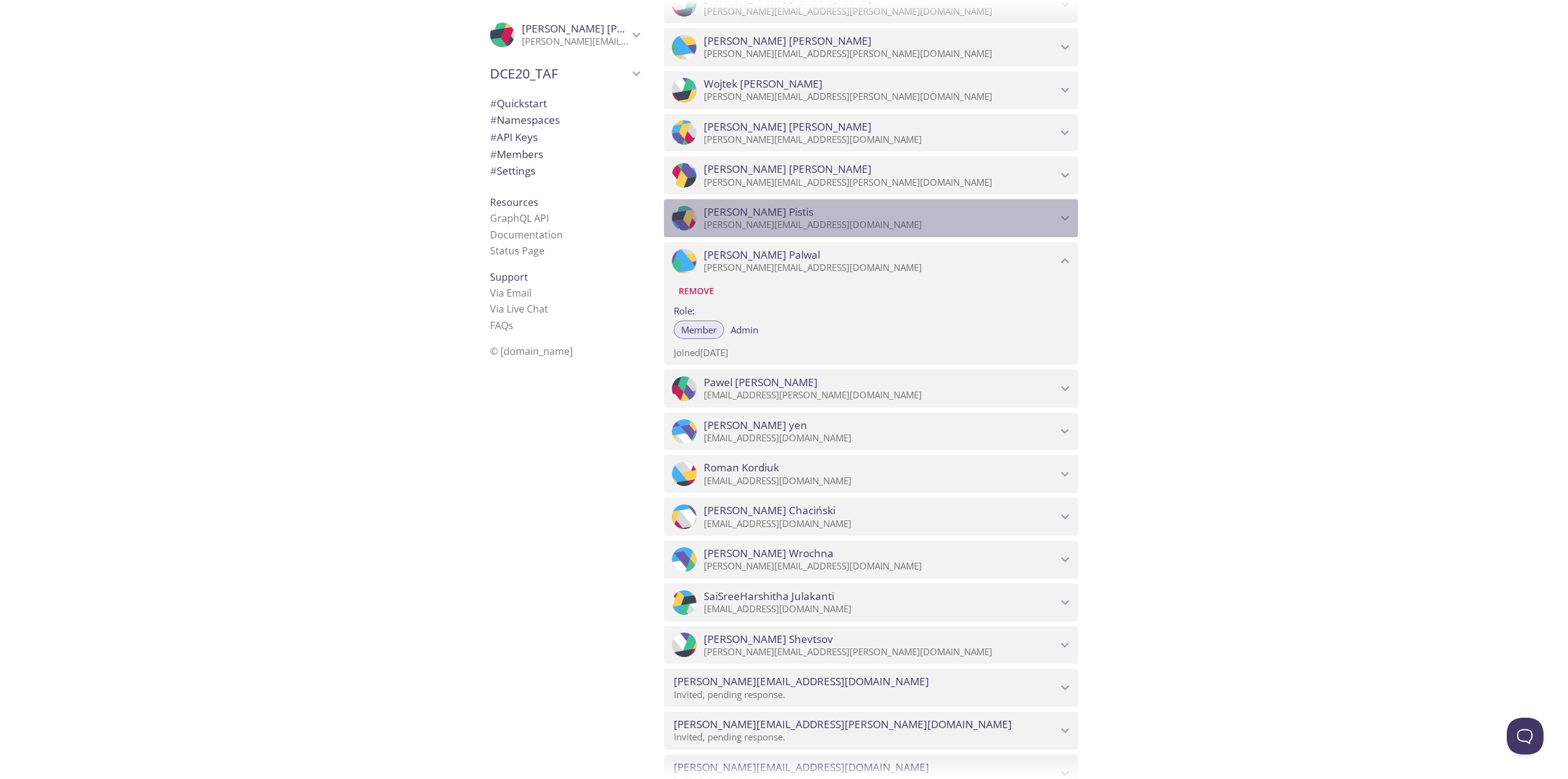
click at [840, 223] on p "[PERSON_NAME][EMAIL_ADDRESS][DOMAIN_NAME]" at bounding box center [880, 224] width 354 height 12
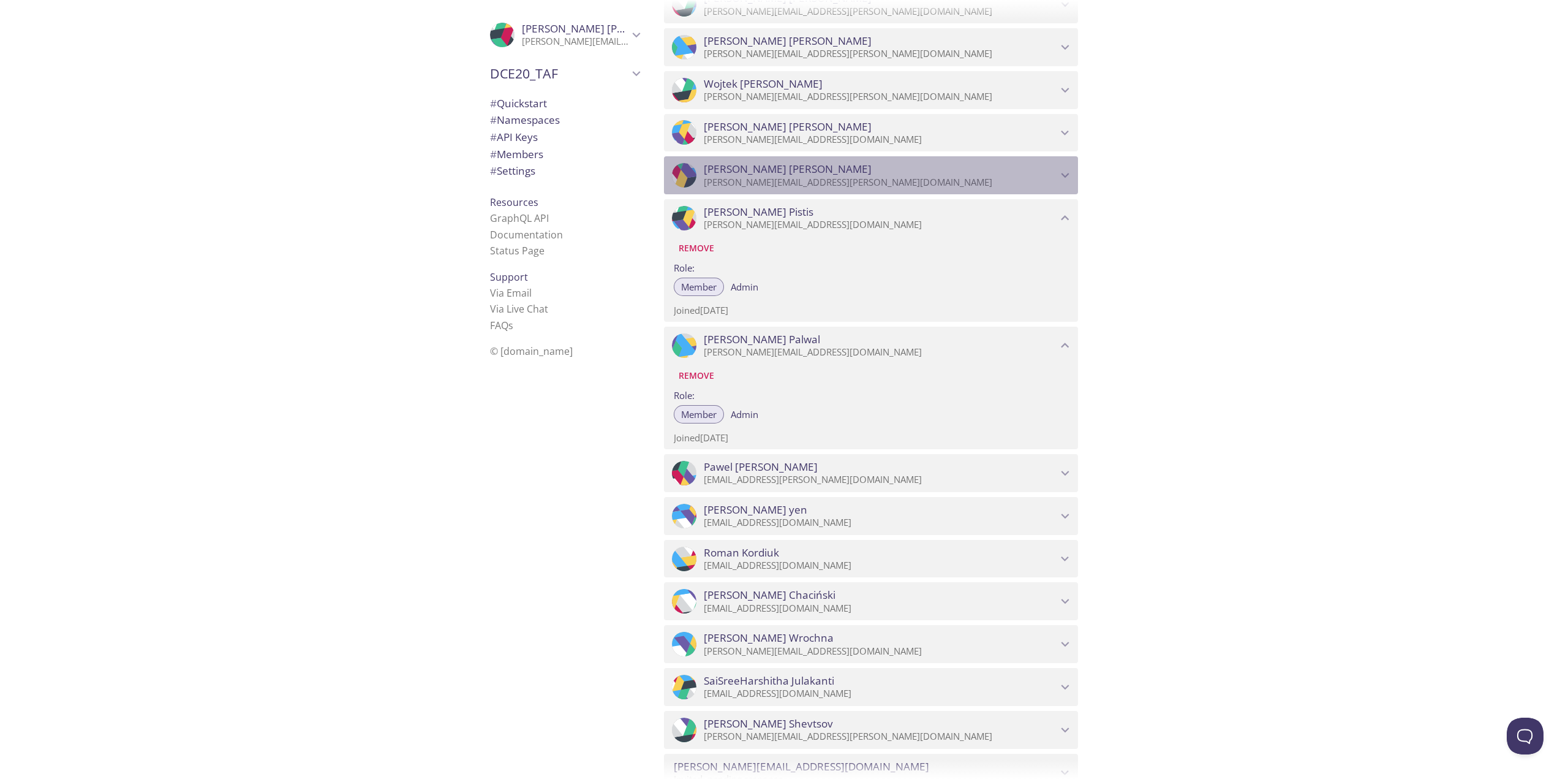
click at [840, 175] on span "Lena Oliveira" at bounding box center [880, 169] width 354 height 14
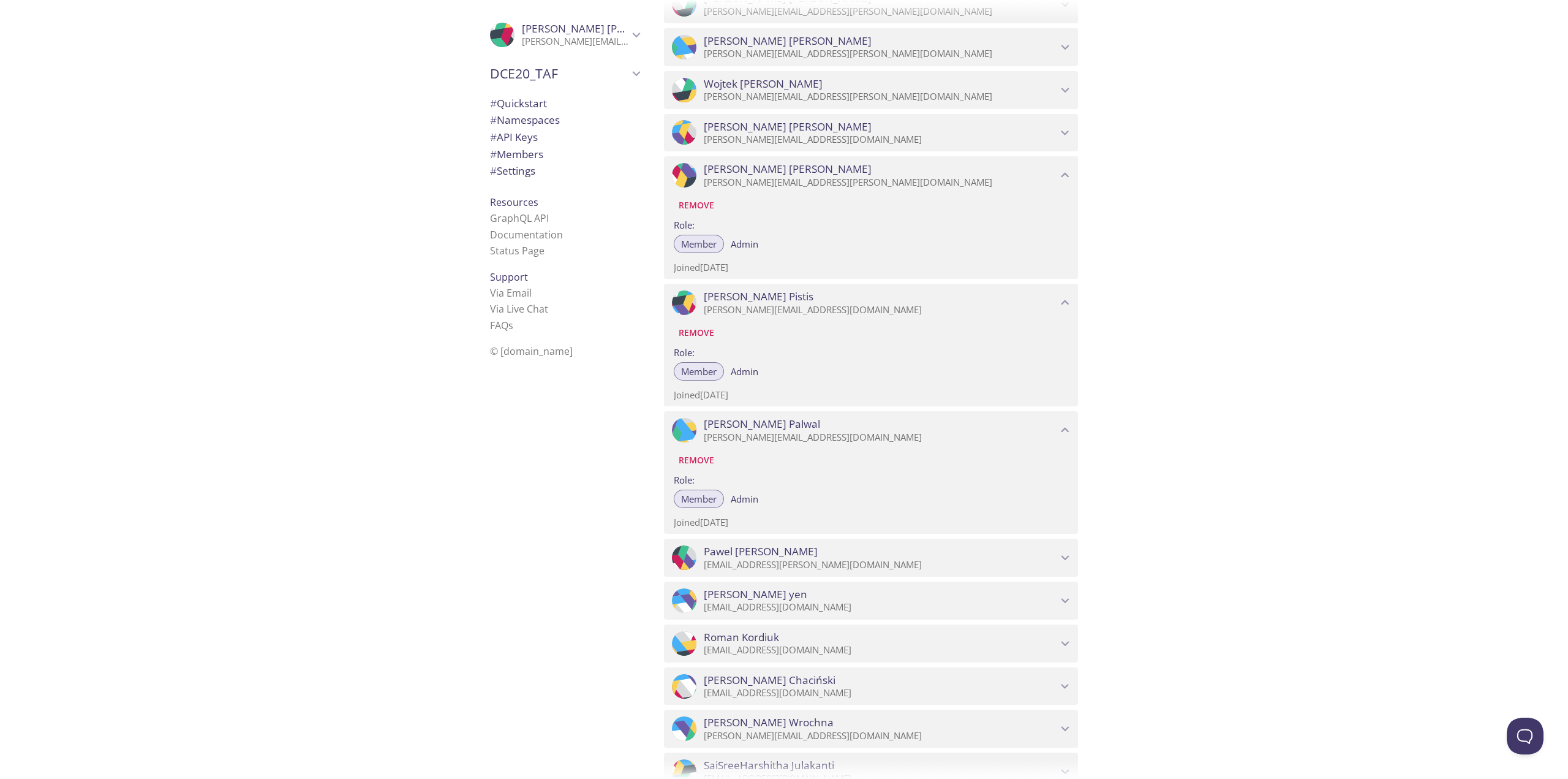
click at [840, 139] on p "[PERSON_NAME][EMAIL_ADDRESS][DOMAIN_NAME]" at bounding box center [880, 139] width 354 height 12
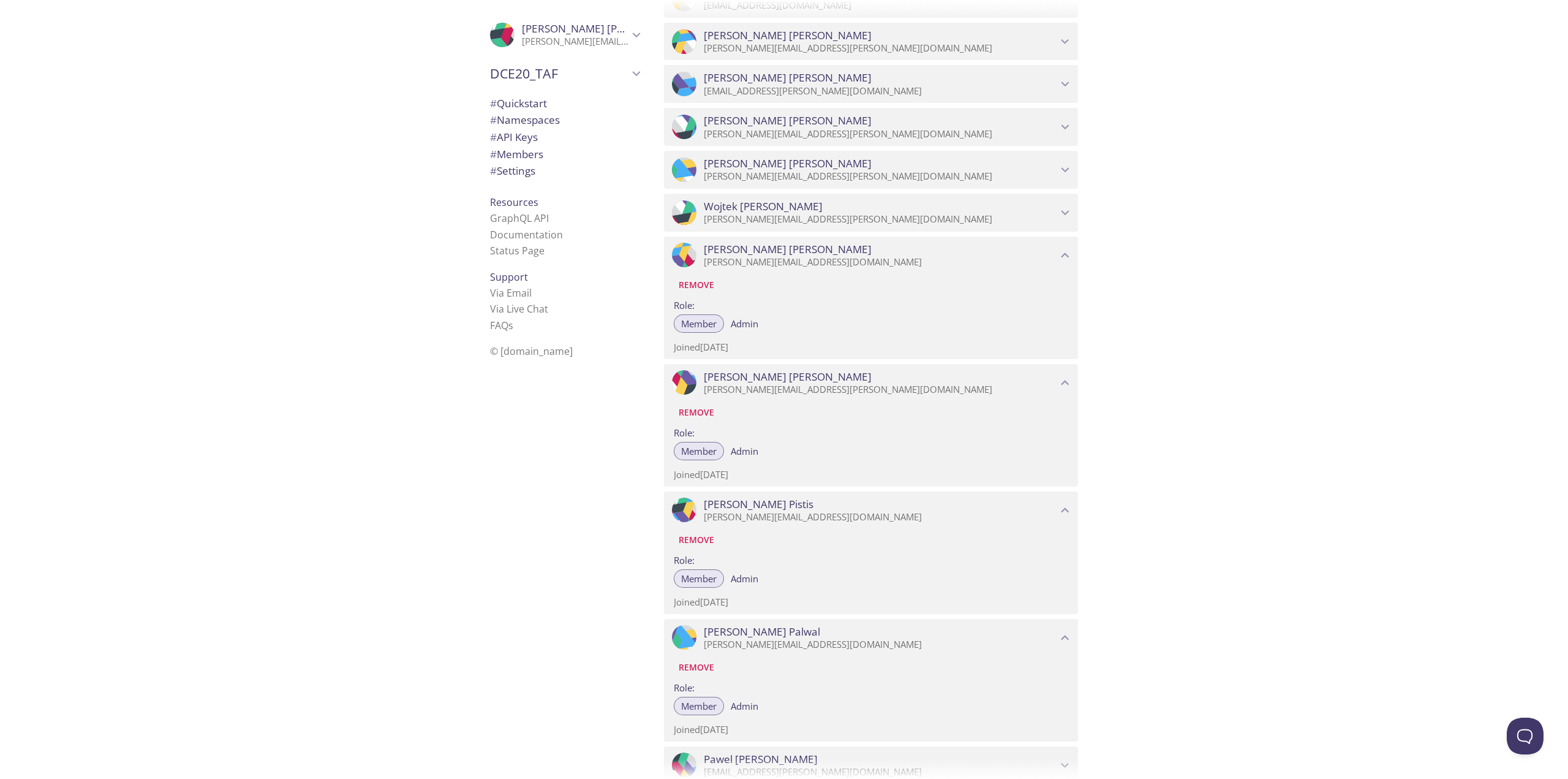
click at [833, 190] on div ".cls-1 { fill: #6d5ca8; } .cls-2 { fill: #3fc191; } .cls-3 { fill: #3b4752; } .…" at bounding box center [871, 211] width 414 height 43
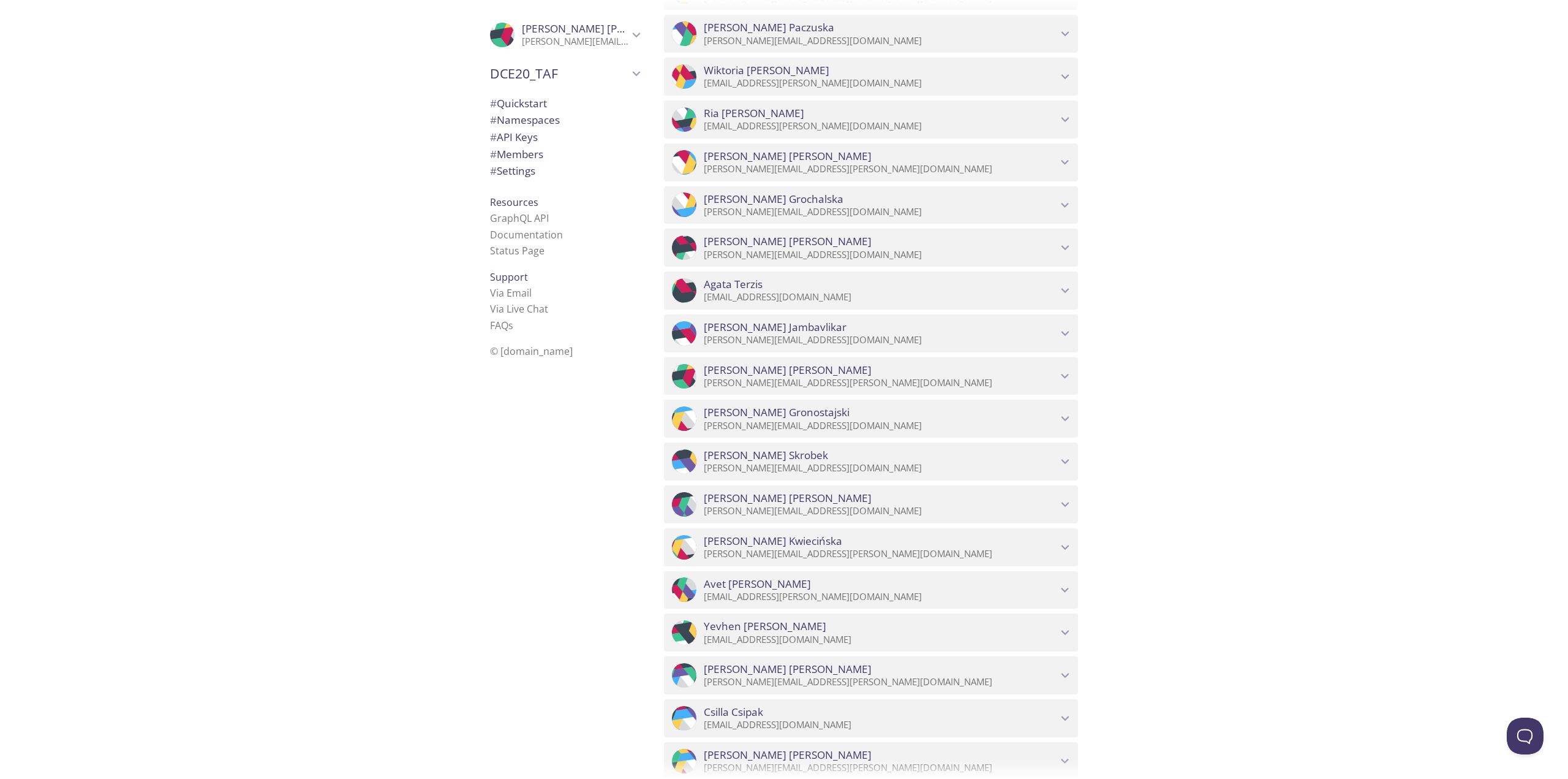
scroll to position [5529, 0]
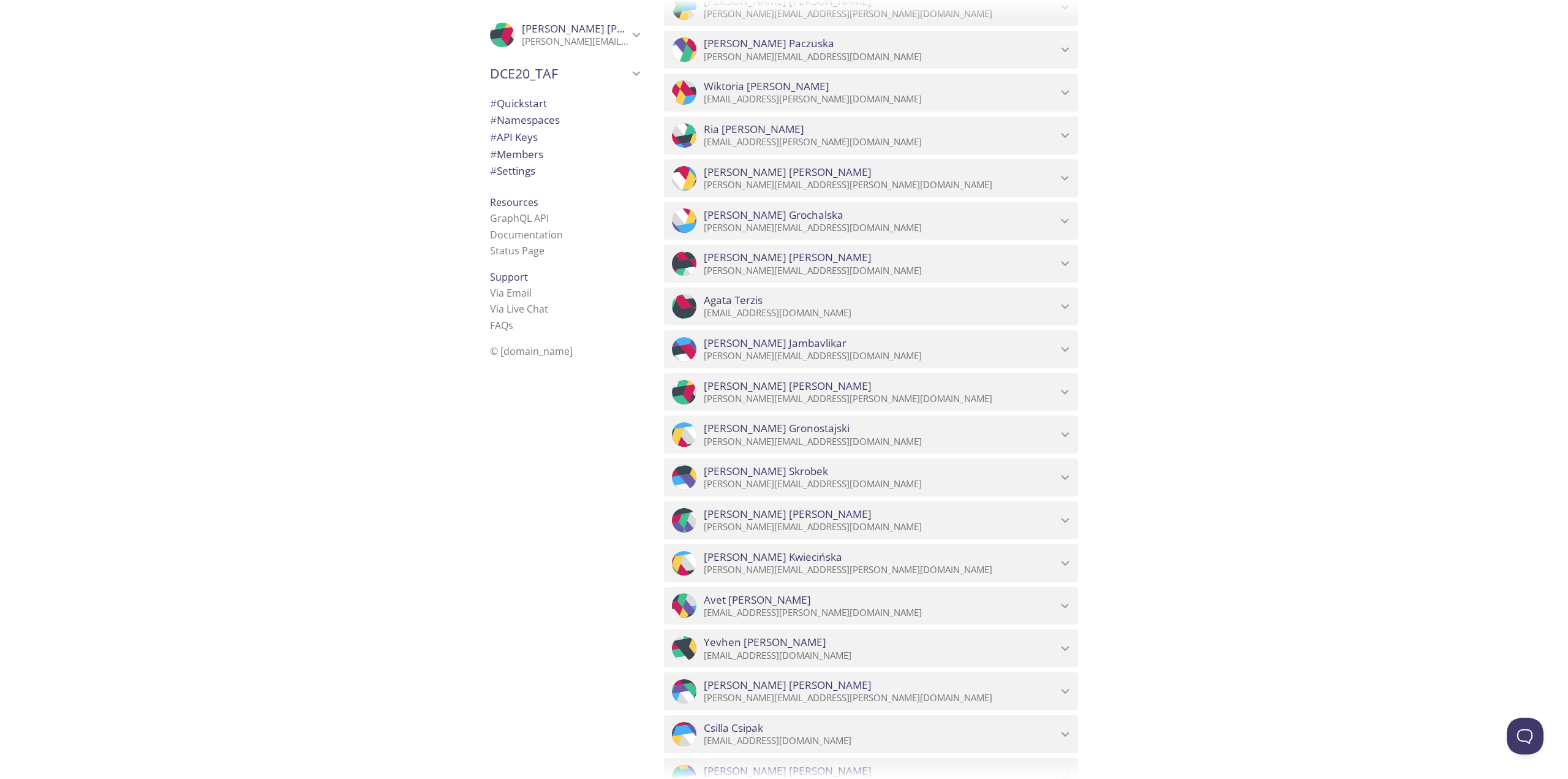
click at [819, 201] on div ".cls-1 { fill: #6d5ca8; } .cls-2 { fill: #3fc191; } .cls-3 { fill: #3b4752; } .…" at bounding box center [871, 219] width 414 height 43
click at [819, 183] on p "[PERSON_NAME][EMAIL_ADDRESS][PERSON_NAME][DOMAIN_NAME]" at bounding box center [880, 184] width 354 height 12
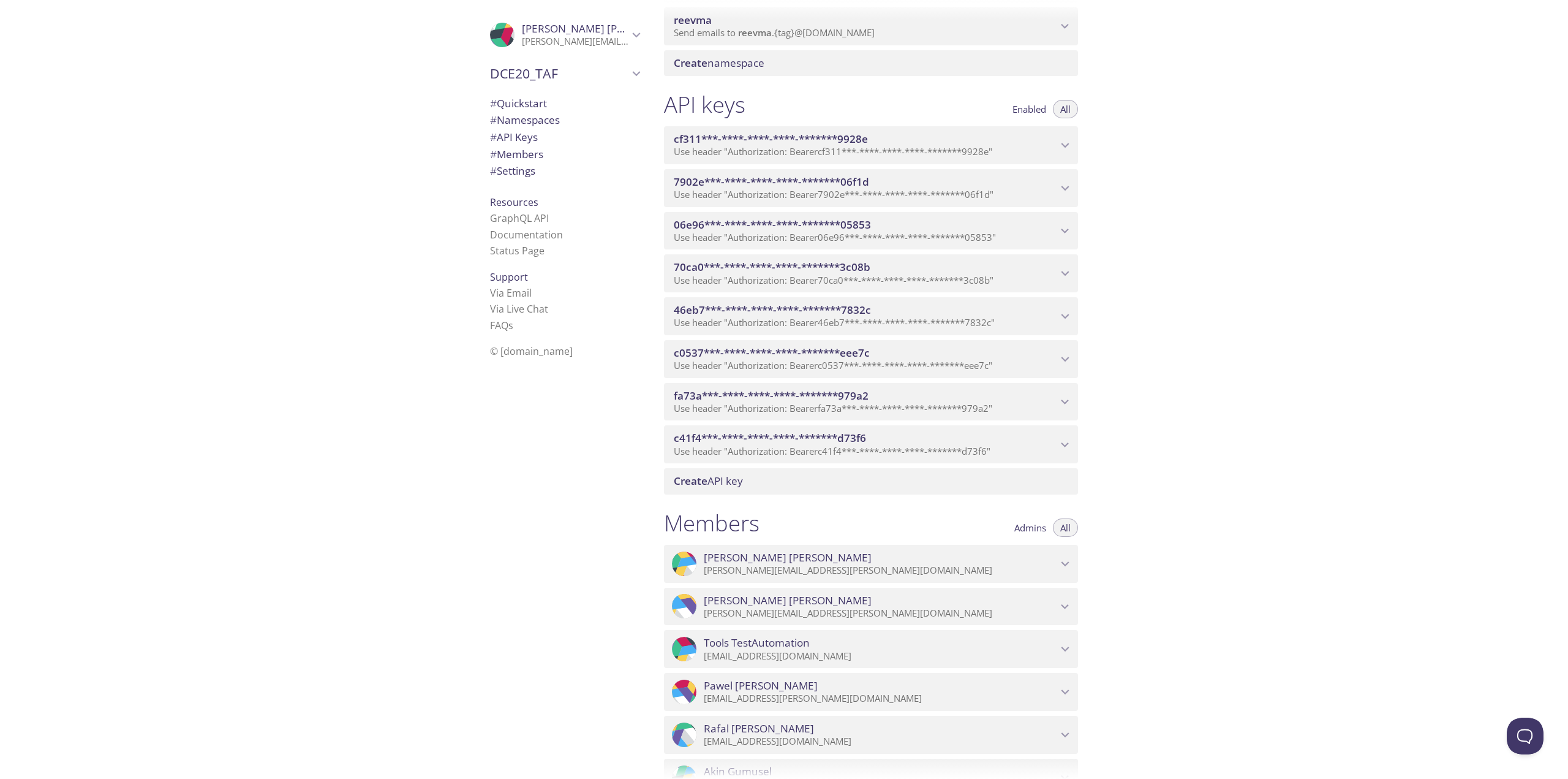
click at [803, 564] on p "[PERSON_NAME][EMAIL_ADDRESS][PERSON_NAME][DOMAIN_NAME]" at bounding box center [880, 570] width 354 height 12
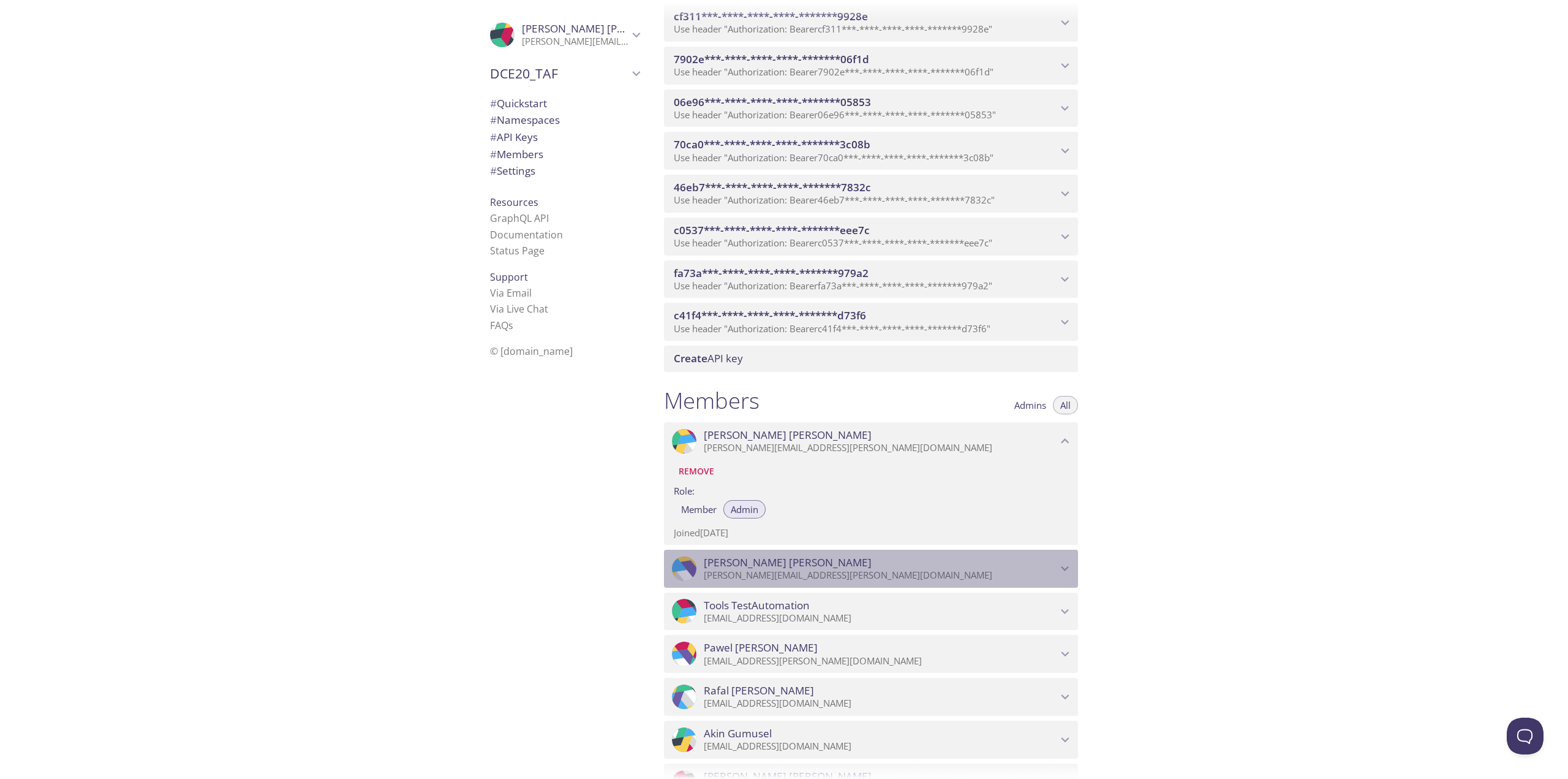
click at [798, 570] on p "[PERSON_NAME][EMAIL_ADDRESS][PERSON_NAME][DOMAIN_NAME]" at bounding box center [880, 575] width 354 height 12
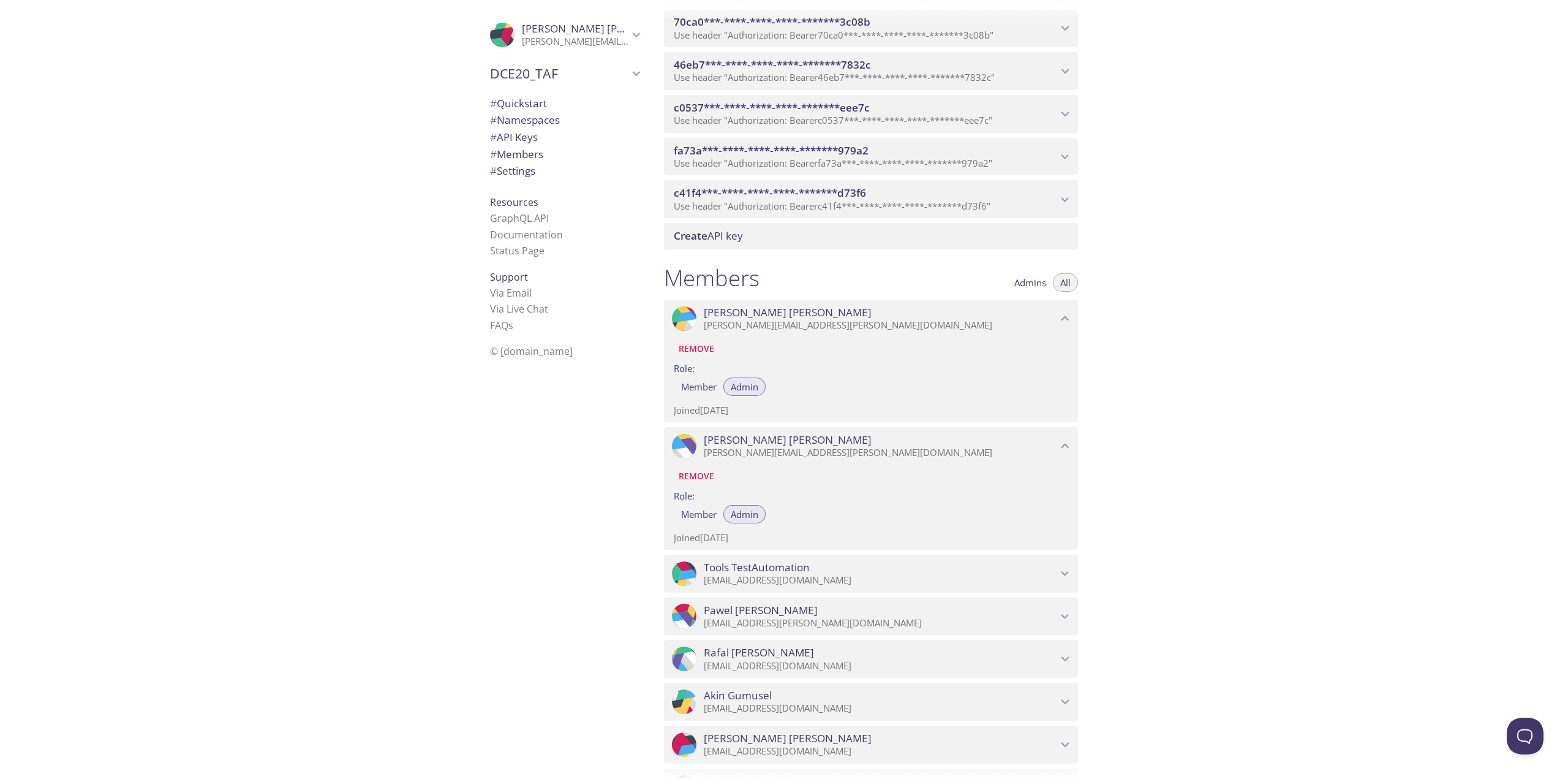
click at [803, 580] on p "[EMAIL_ADDRESS][DOMAIN_NAME]" at bounding box center [880, 580] width 354 height 12
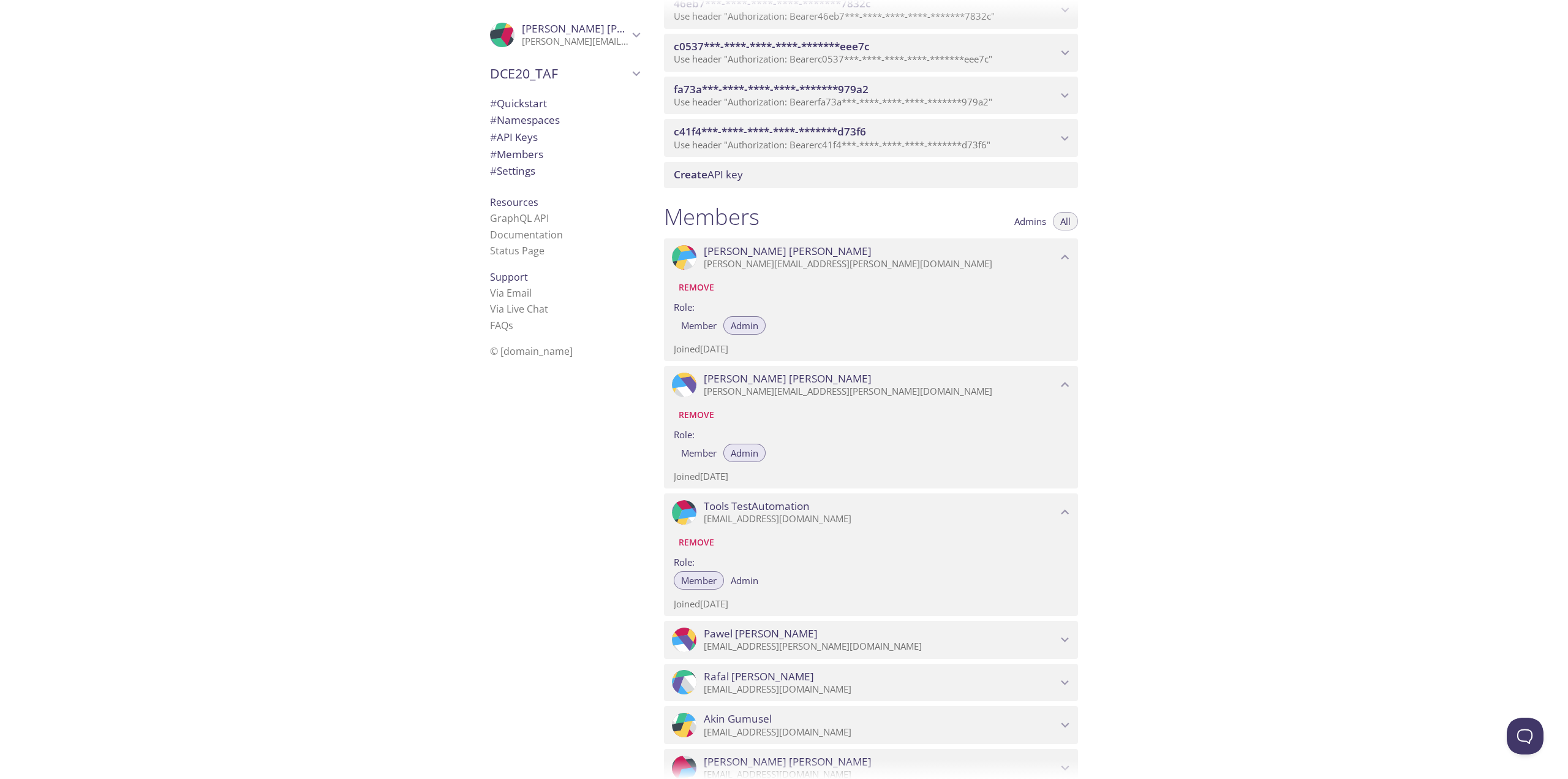
click at [794, 629] on span "Pawel Kmiotek" at bounding box center [880, 633] width 354 height 14
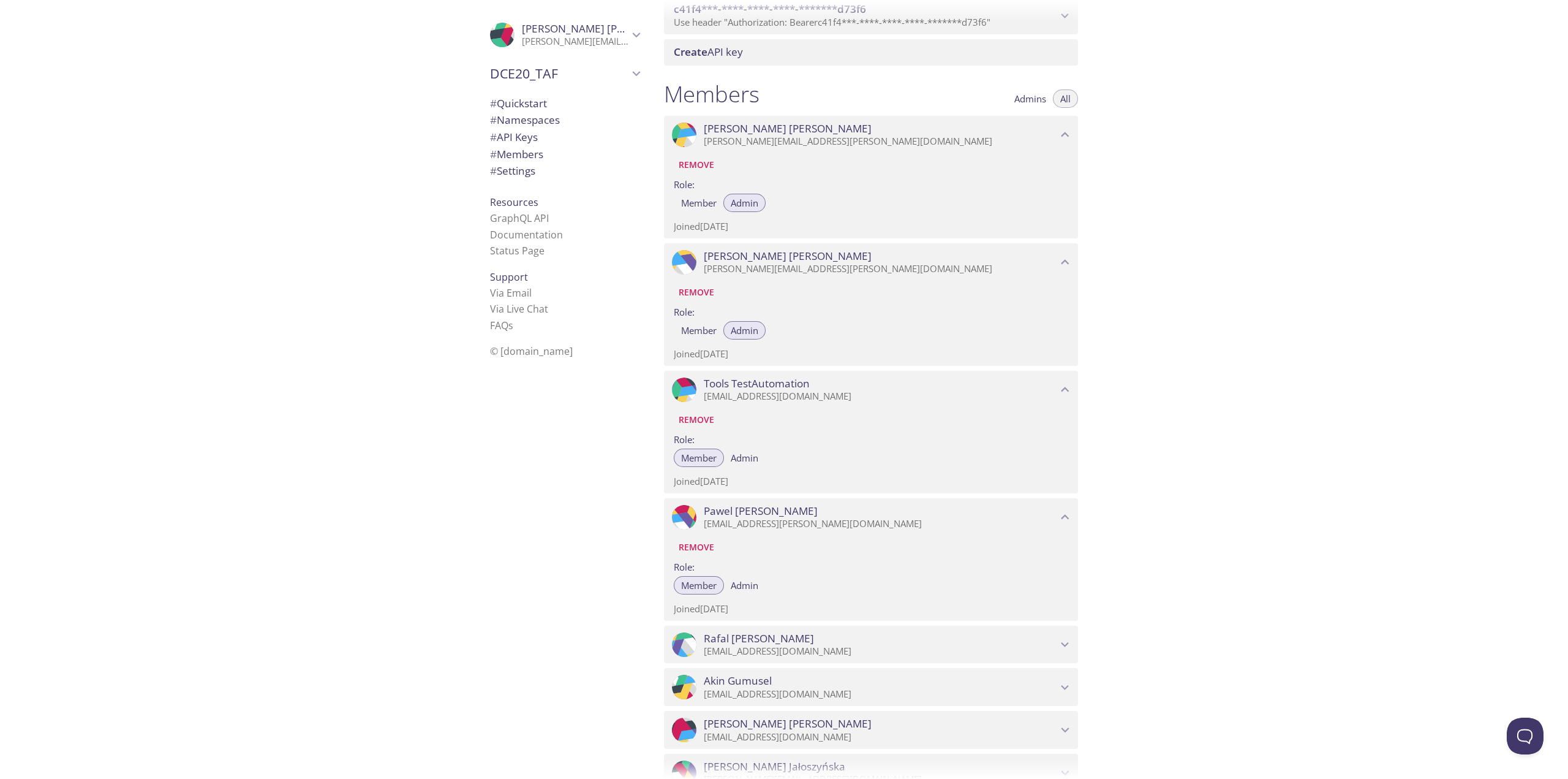
click at [818, 634] on span "Rafal Wawrowicz" at bounding box center [880, 638] width 354 height 14
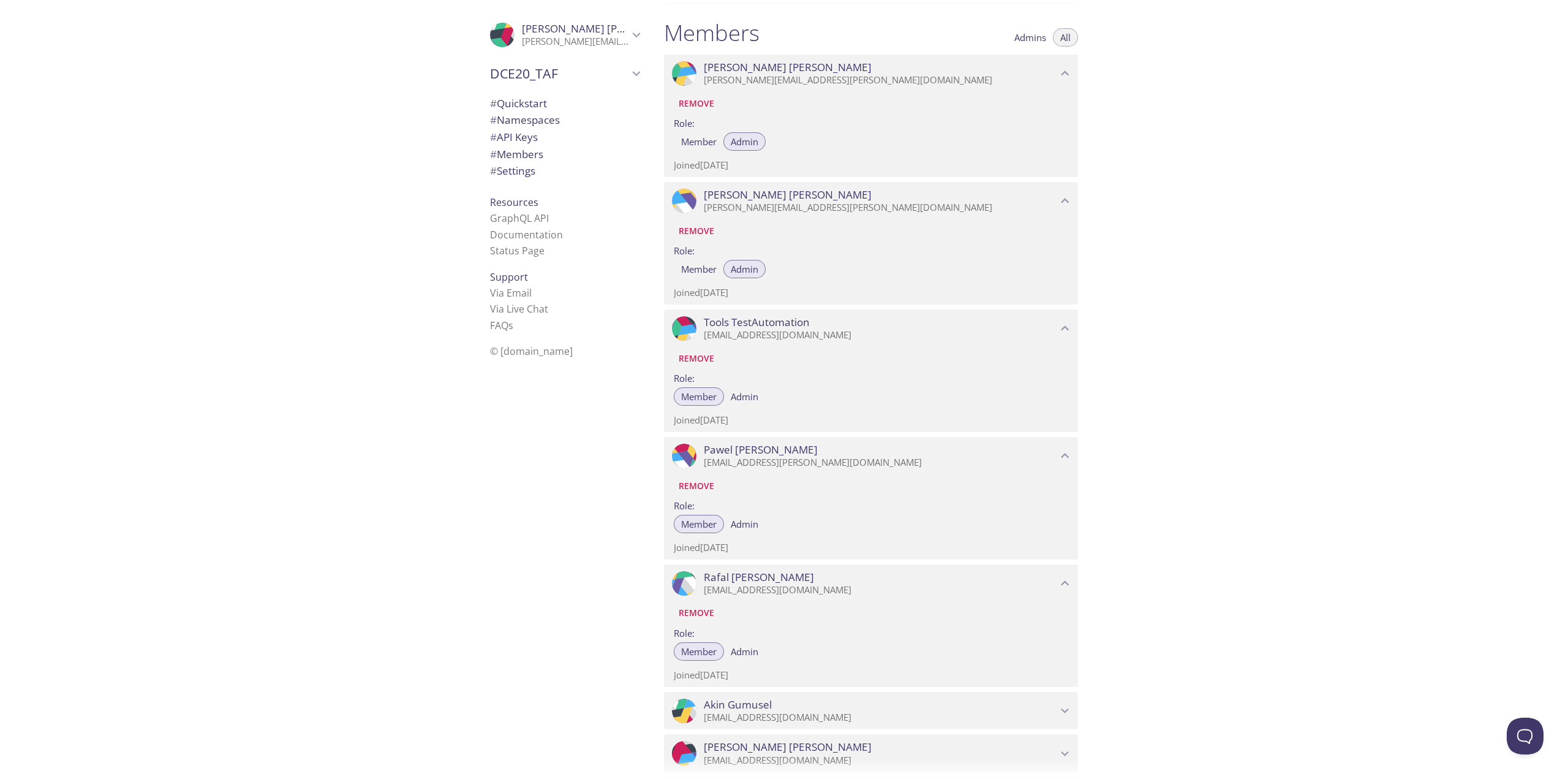
scroll to position [2036, 0]
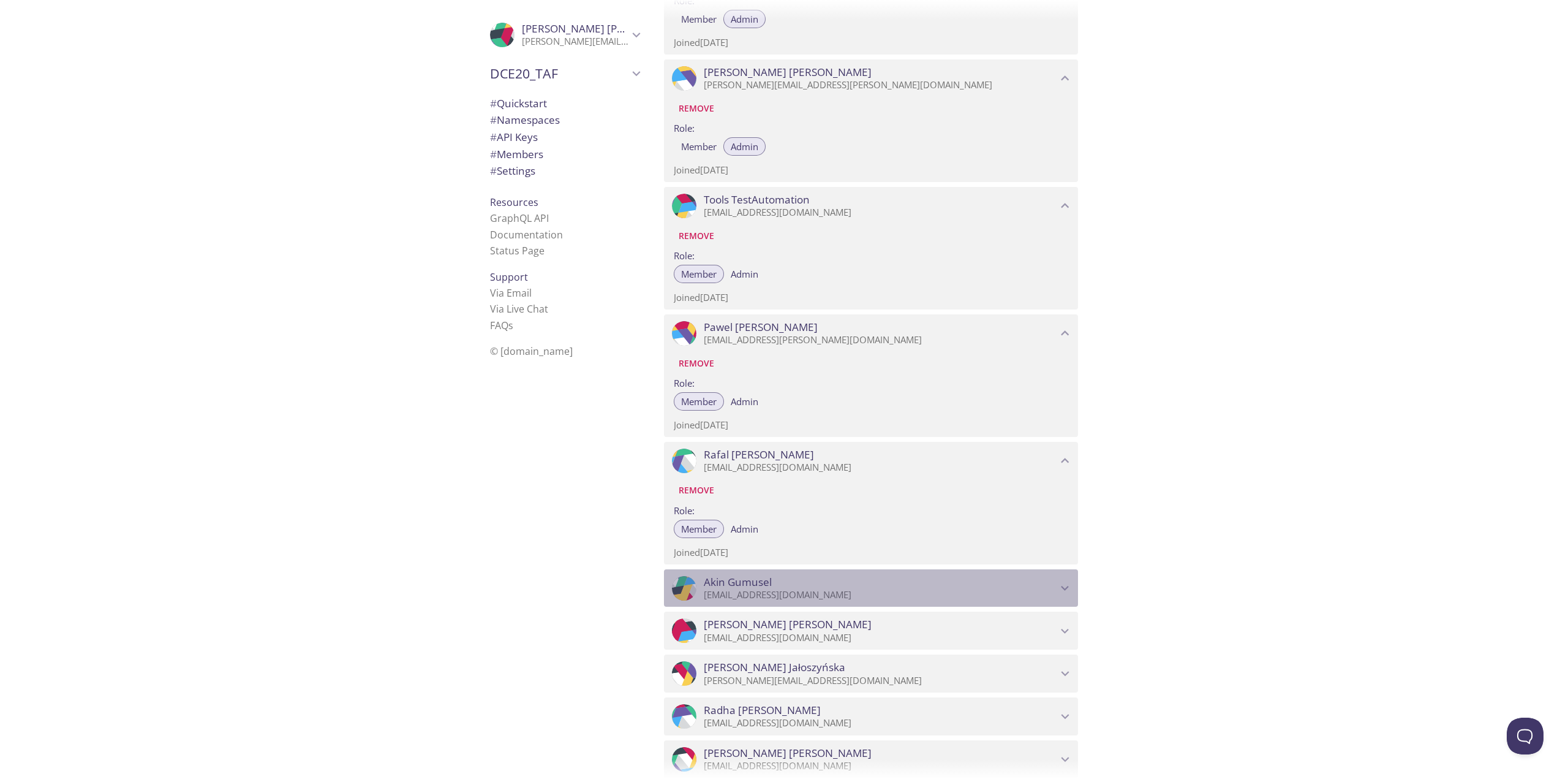
click at [781, 592] on p "[EMAIL_ADDRESS][DOMAIN_NAME]" at bounding box center [880, 595] width 354 height 12
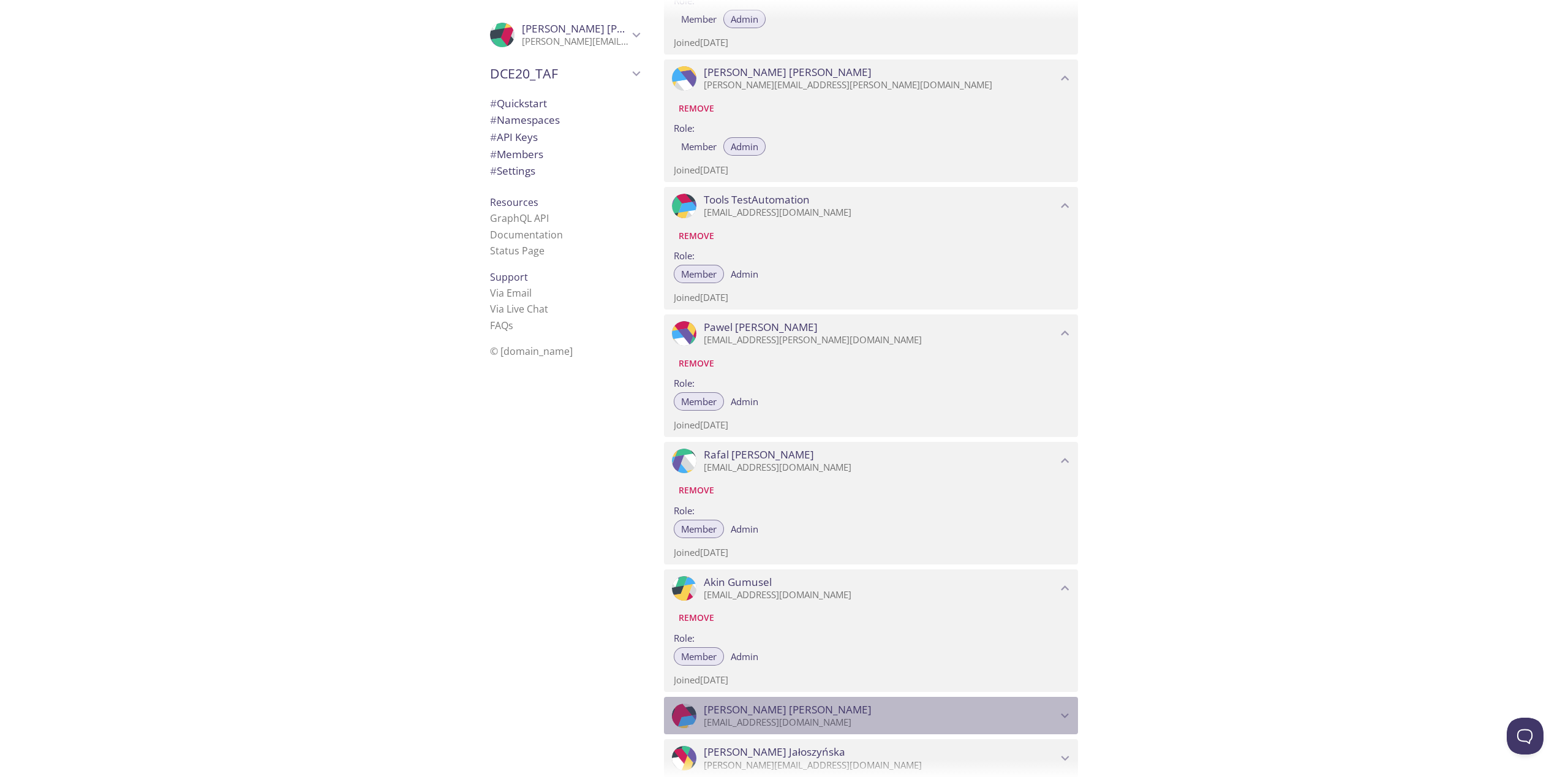
click at [790, 704] on span "Katarzyna Wlodarczyk" at bounding box center [788, 709] width 168 height 14
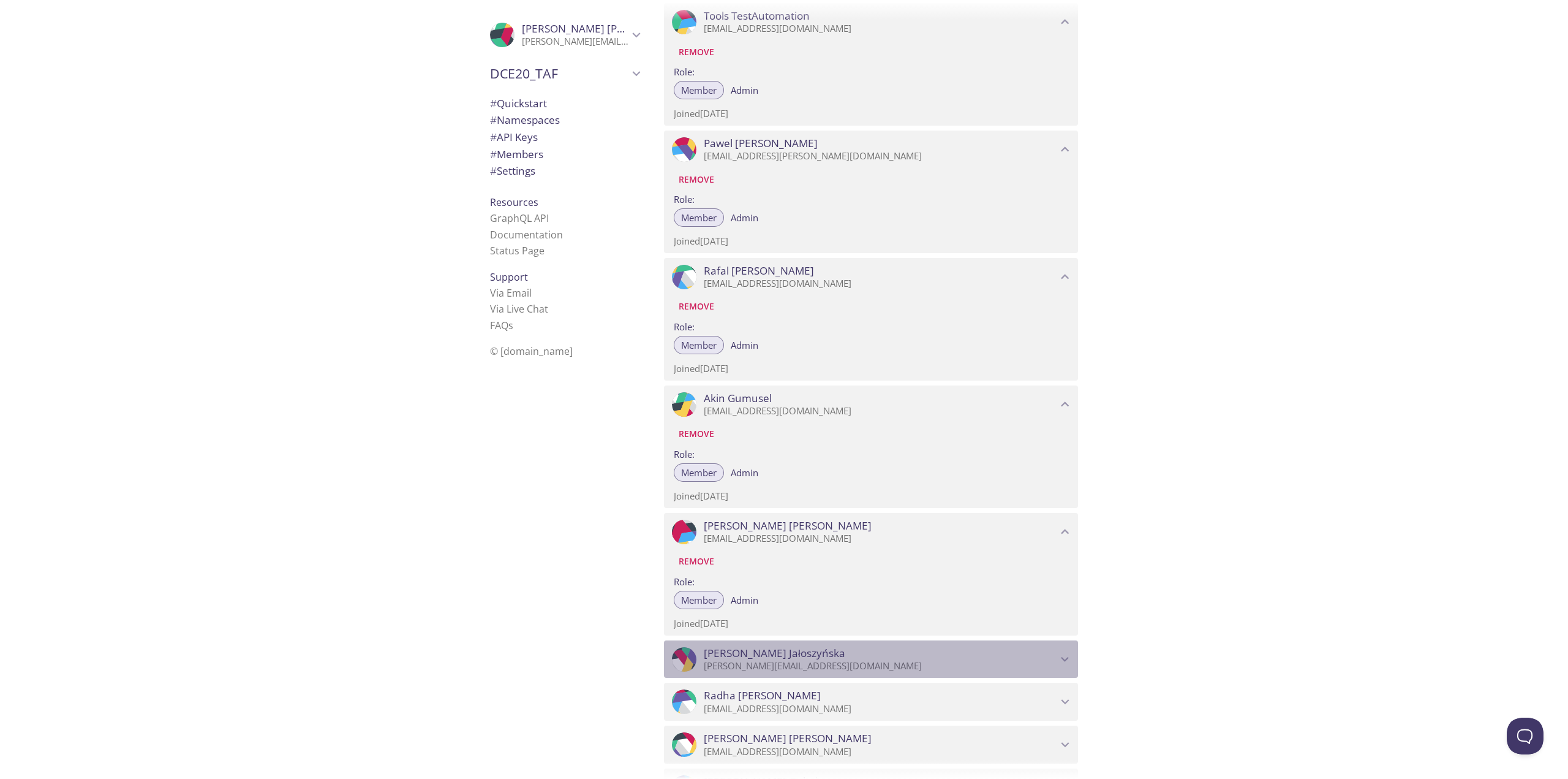
click at [809, 656] on span "Anna Jałoszyńska" at bounding box center [880, 653] width 354 height 14
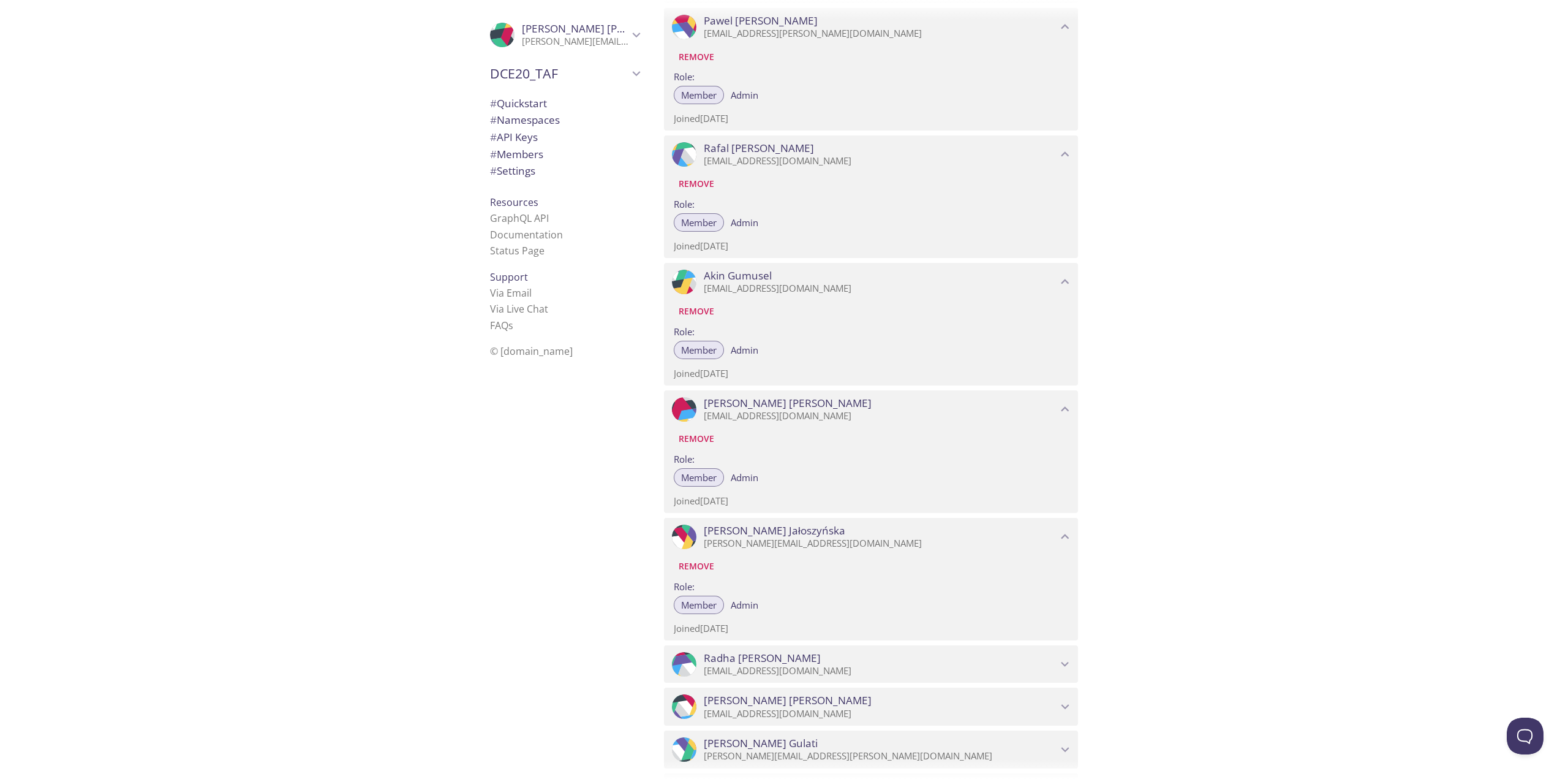
click at [798, 654] on span "Radha Desai" at bounding box center [880, 658] width 354 height 14
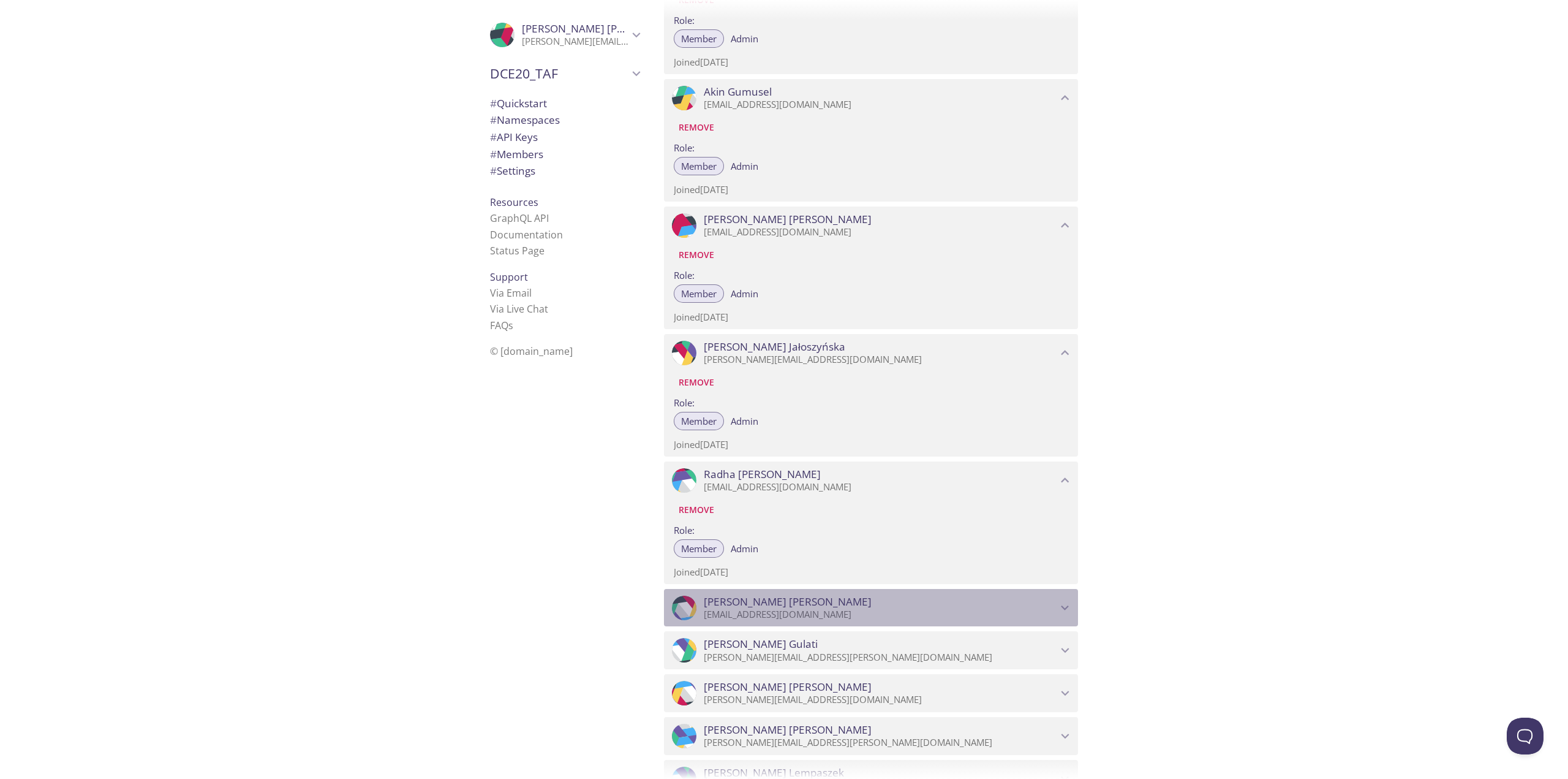
click at [823, 599] on span "Aleksandra Borkowska" at bounding box center [880, 601] width 354 height 14
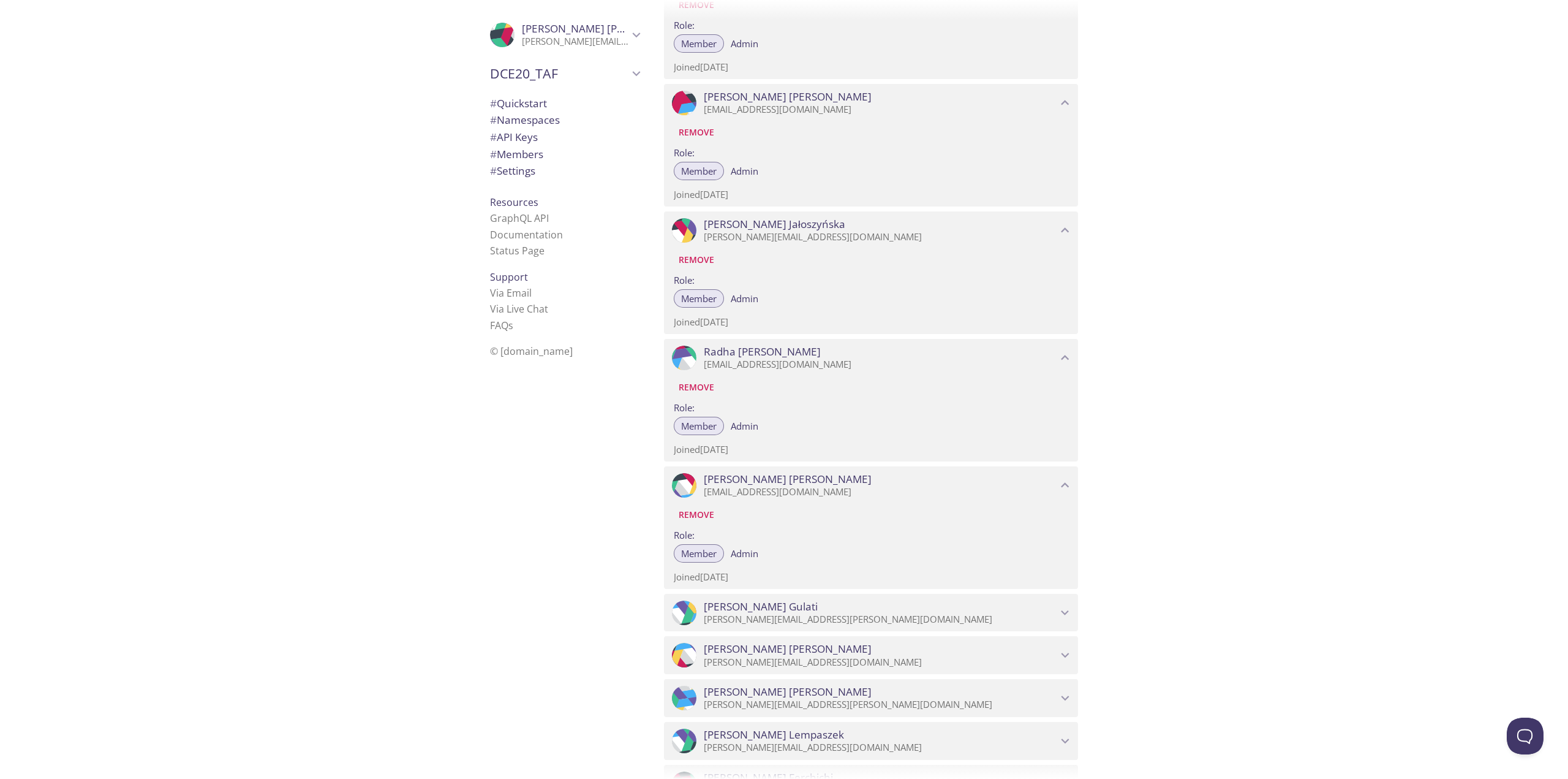
click at [824, 573] on p "Joined 15 Feb 2023" at bounding box center [871, 577] width 395 height 13
click at [824, 598] on div ".cls-1 { fill: #6d5ca8; } .cls-2 { fill: #3fc191; } .cls-3 { fill: #3b4752; } .…" at bounding box center [871, 612] width 414 height 38
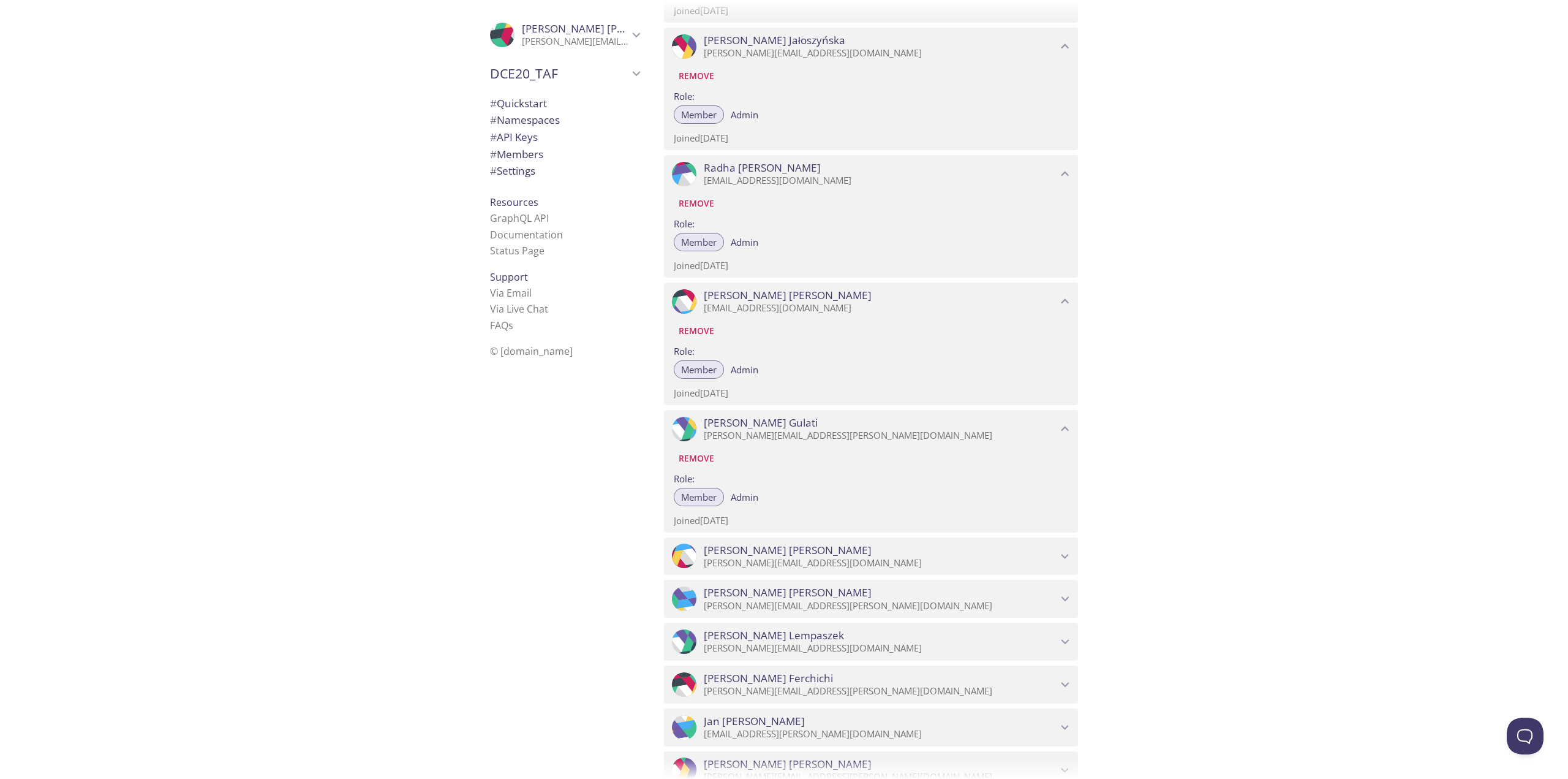
click at [824, 569] on div ".cls-1 { fill: #6d5ca8; } .cls-2 { fill: #3fc191; } .cls-3 { fill: #3b4752; } .…" at bounding box center [871, 556] width 414 height 38
click at [785, 693] on p "[PERSON_NAME][EMAIL_ADDRESS][PERSON_NAME][DOMAIN_NAME]" at bounding box center [880, 690] width 354 height 12
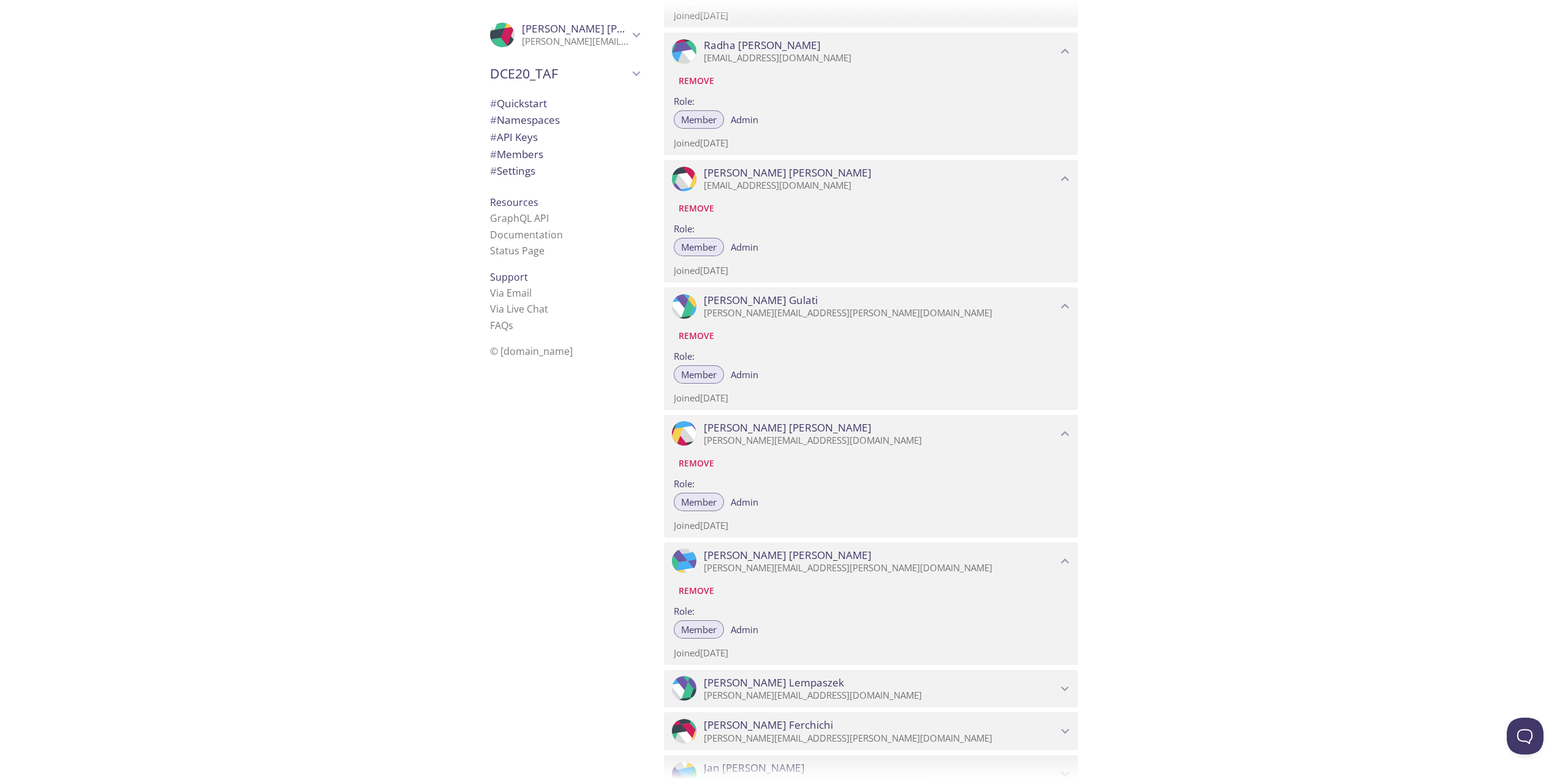
click at [806, 685] on span "Agnieszka Lempaszek" at bounding box center [773, 682] width 140 height 14
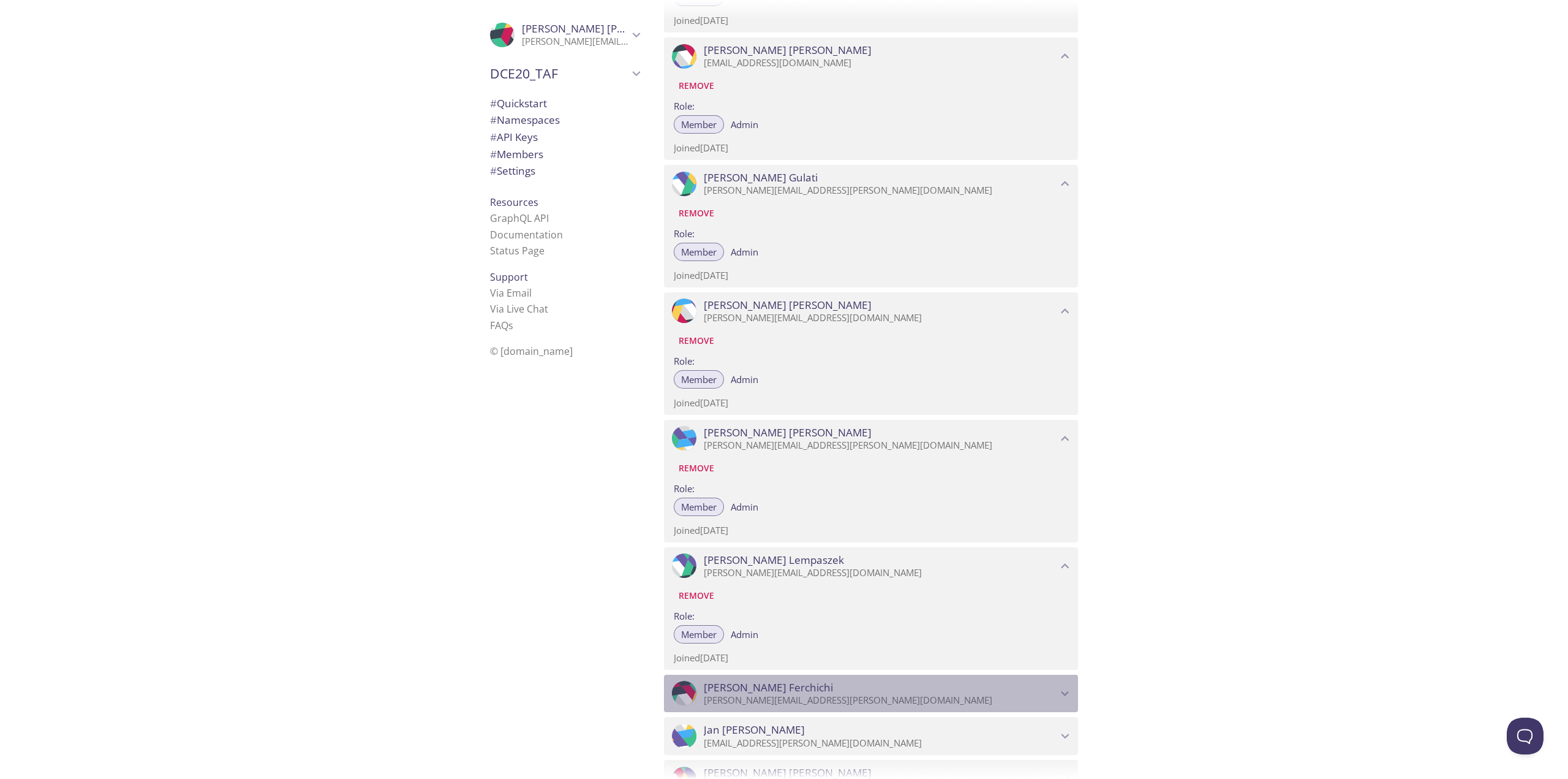
click at [800, 681] on span "Adam Ferchichi" at bounding box center [880, 687] width 354 height 14
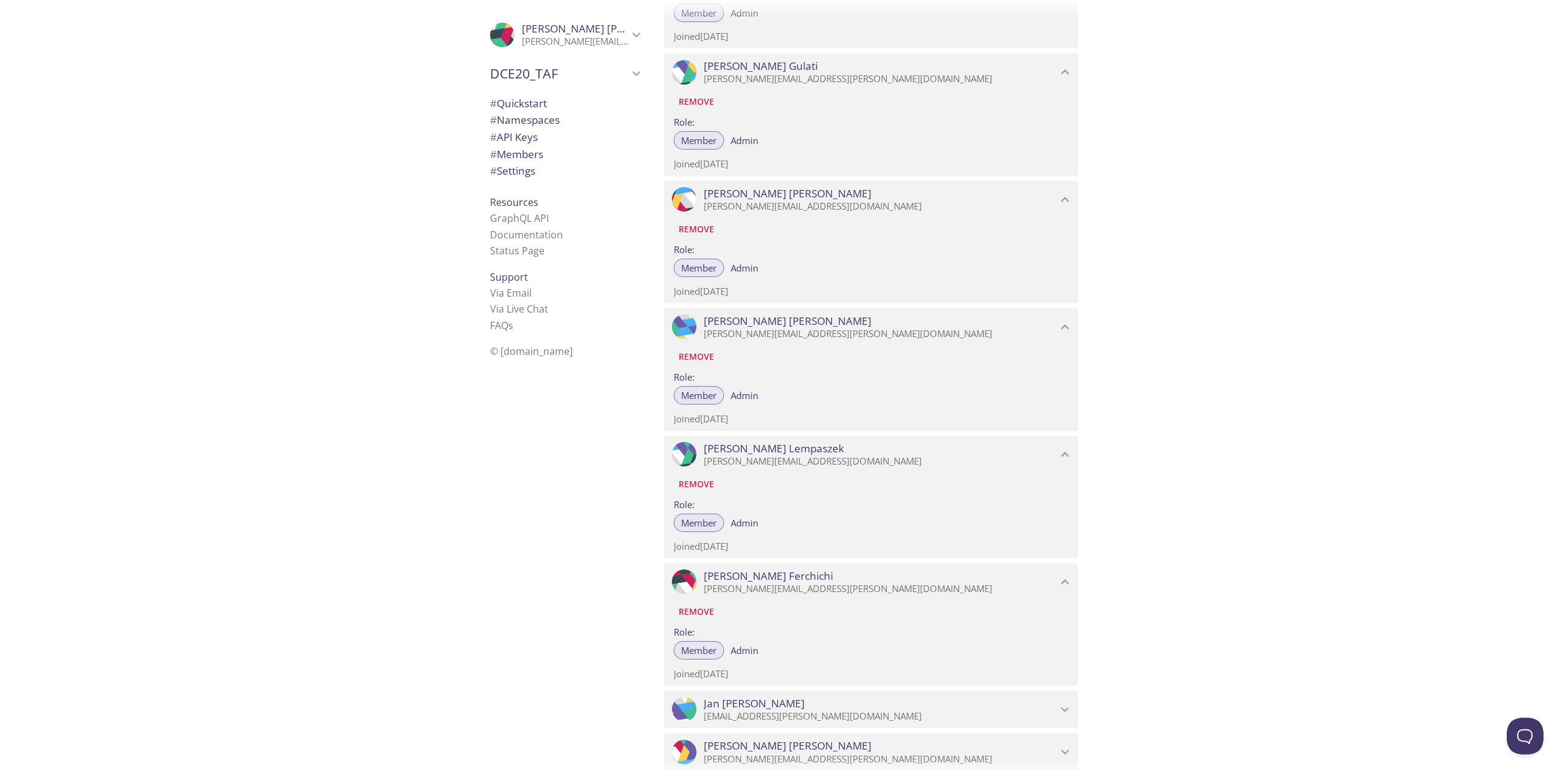
scroll to position [3201, 0]
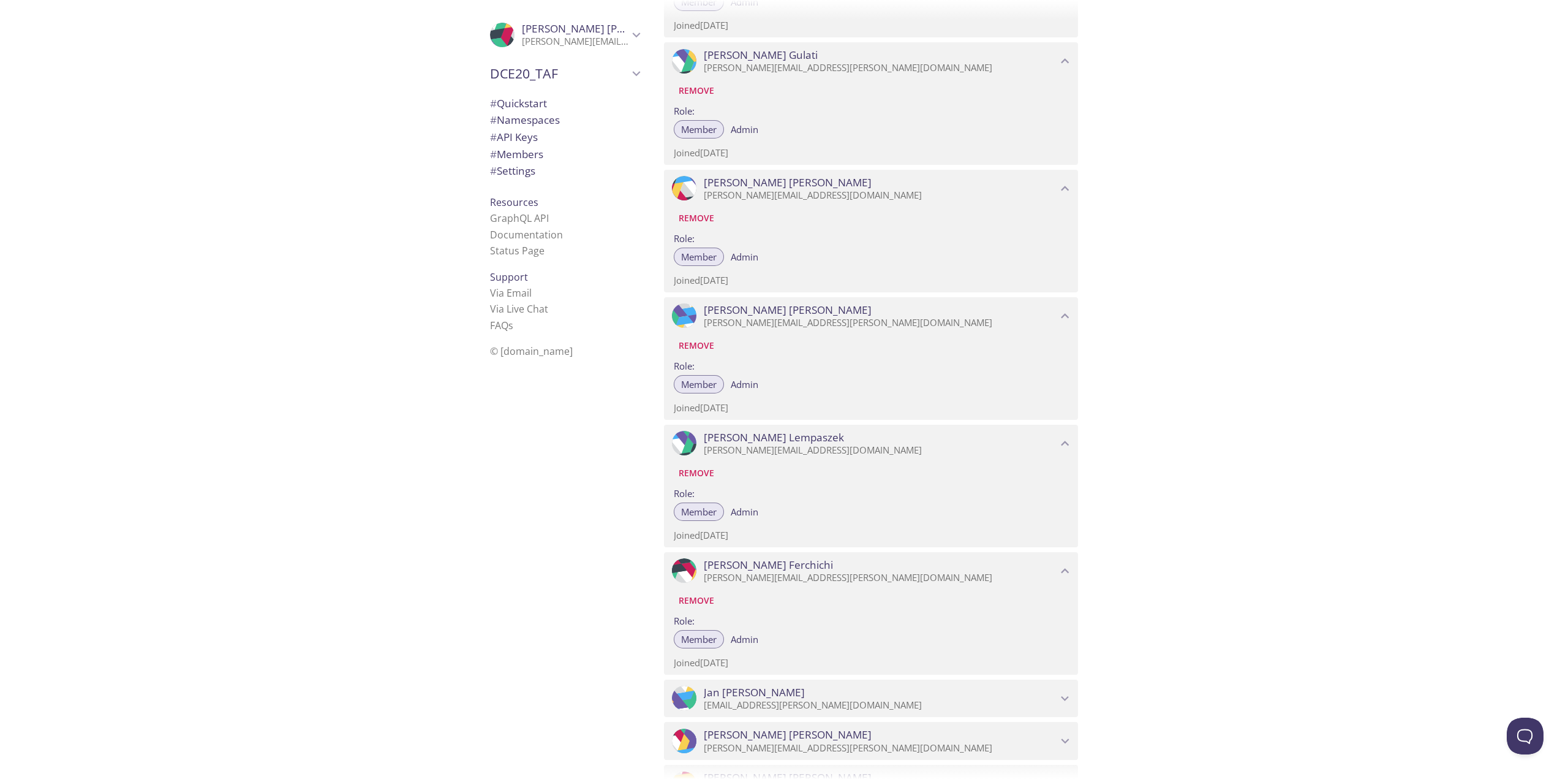
click at [796, 696] on span "Jan Jarczyk" at bounding box center [880, 692] width 354 height 14
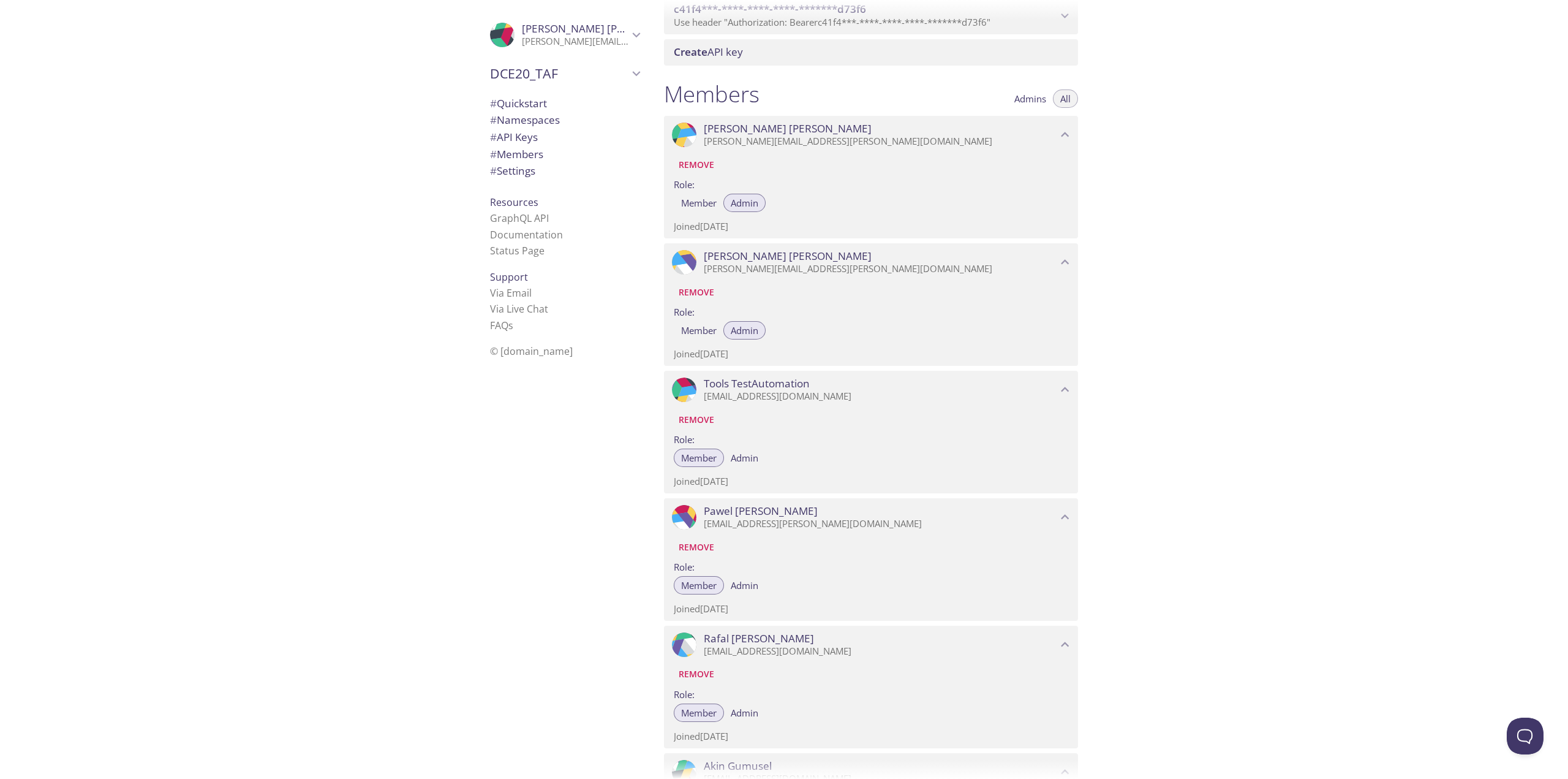
scroll to position [1608, 0]
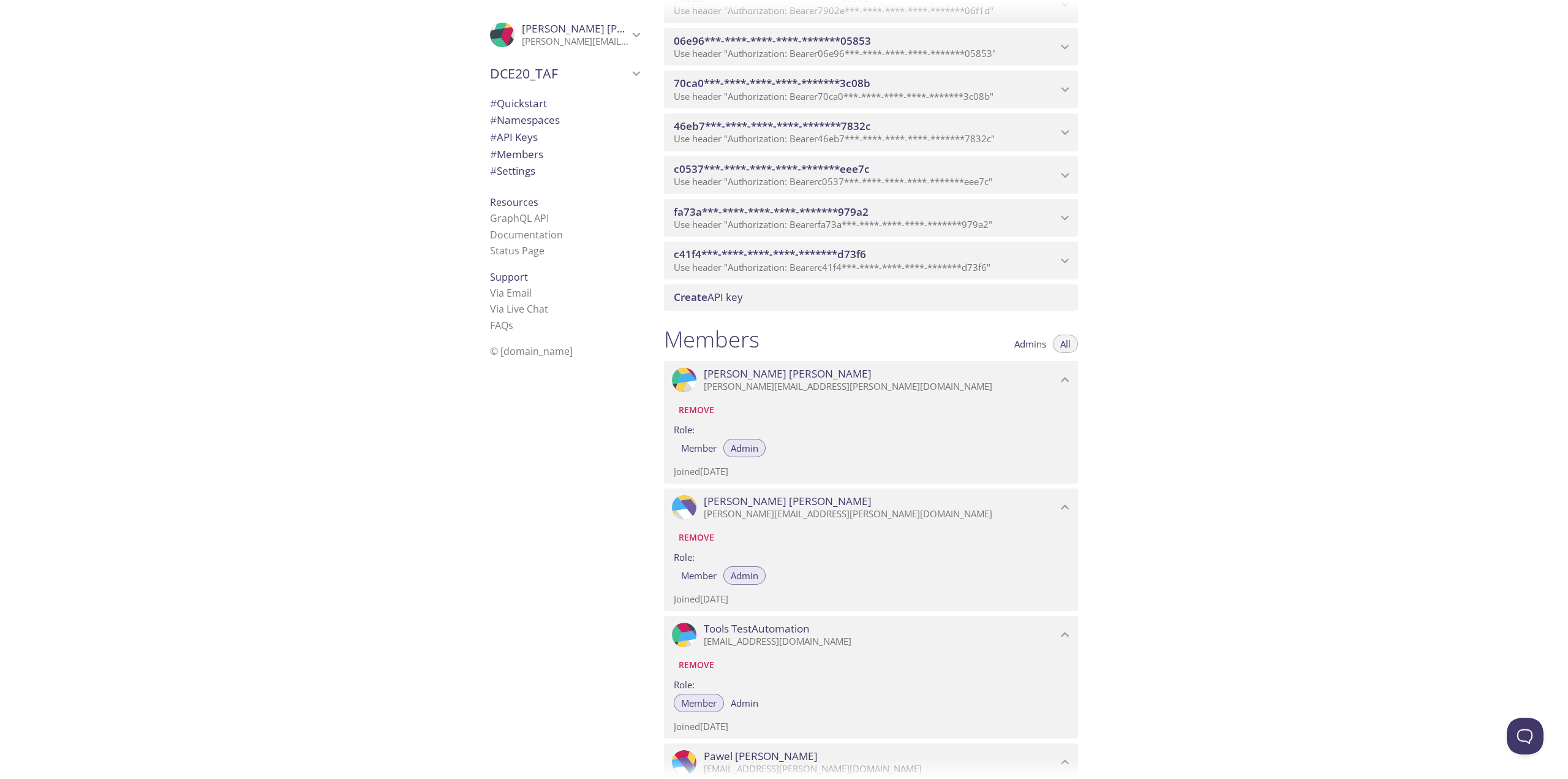
click at [1023, 343] on span "Admins" at bounding box center [1031, 343] width 32 height 0
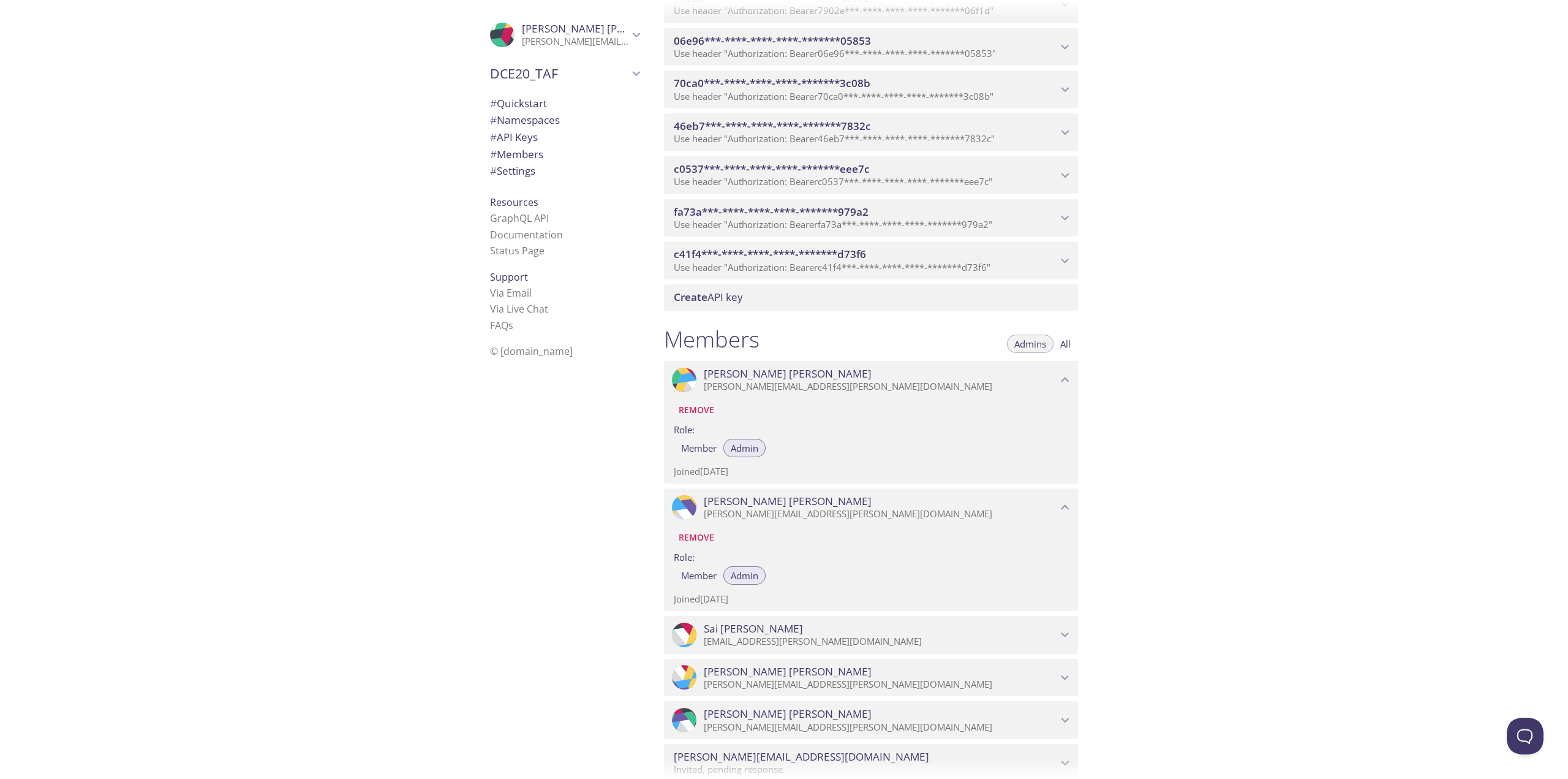
scroll to position [1730, 0]
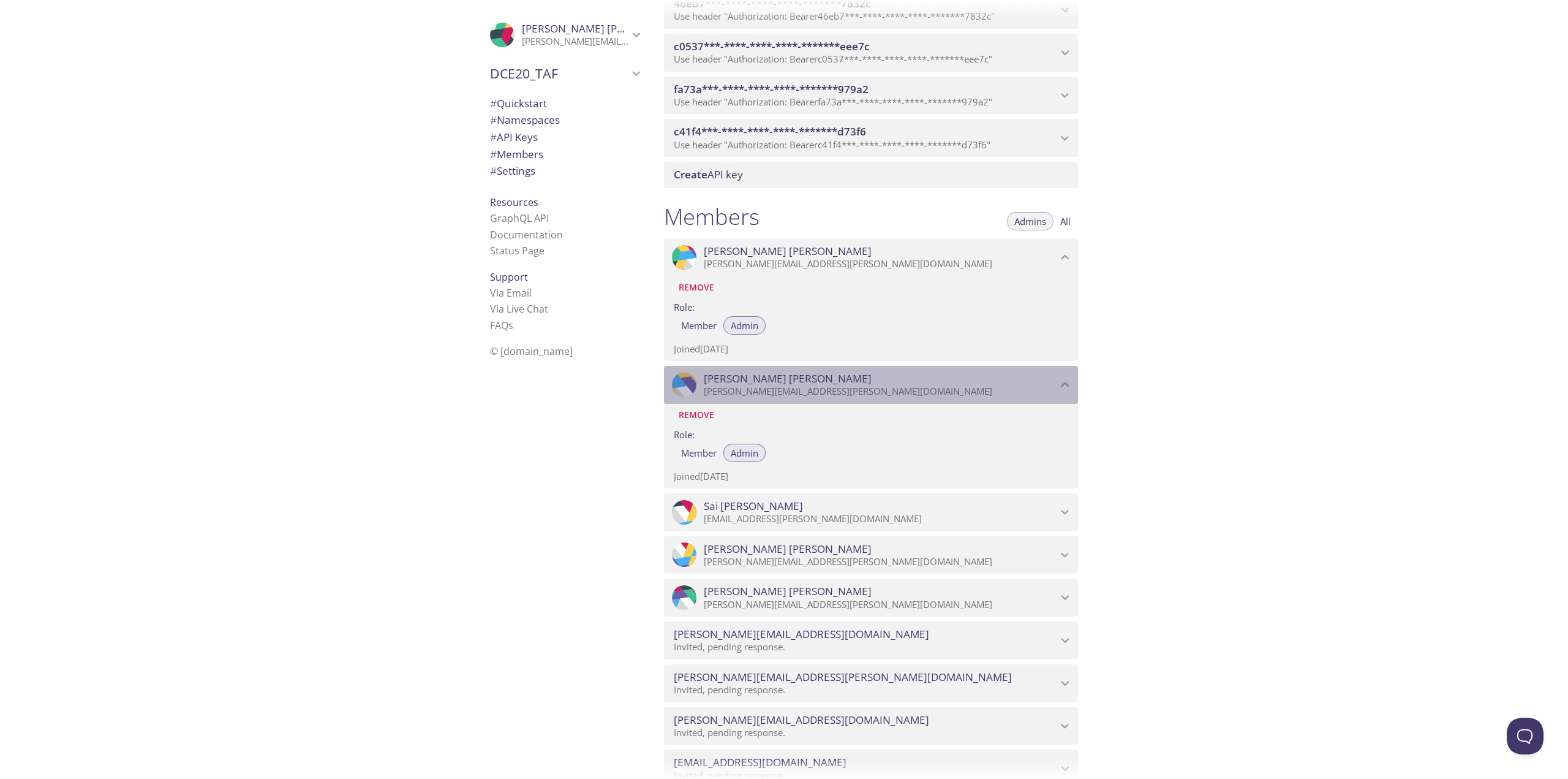
click at [908, 403] on div ".cls-1 { fill: #6d5ca8; } .cls-2 { fill: #3fc191; } .cls-3 { fill: #3b4752; } .…" at bounding box center [871, 384] width 414 height 38
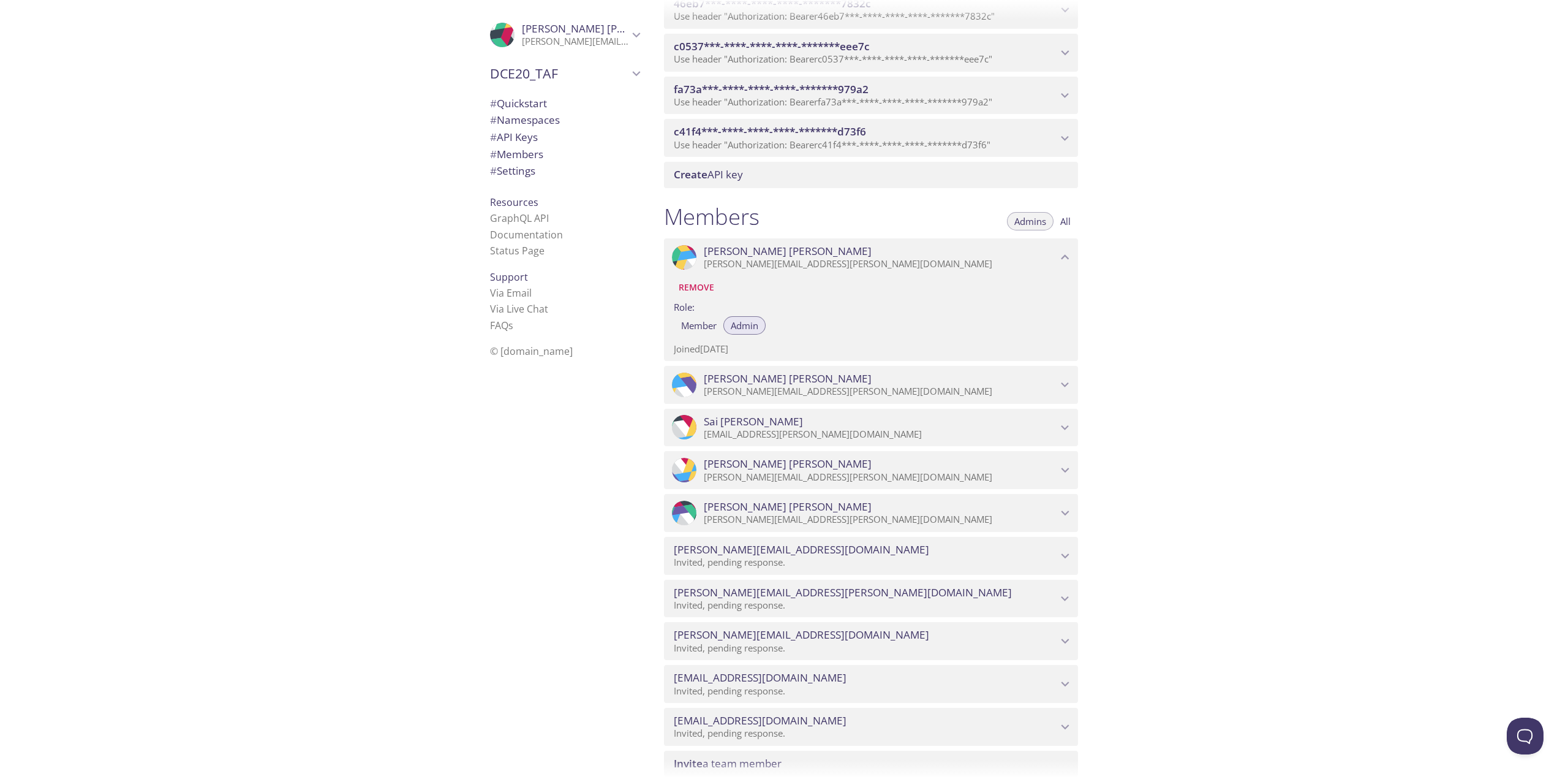
click at [887, 278] on div "Remove" at bounding box center [871, 287] width 395 height 21
click at [896, 252] on span "Wojciech Wieczorek" at bounding box center [880, 251] width 354 height 14
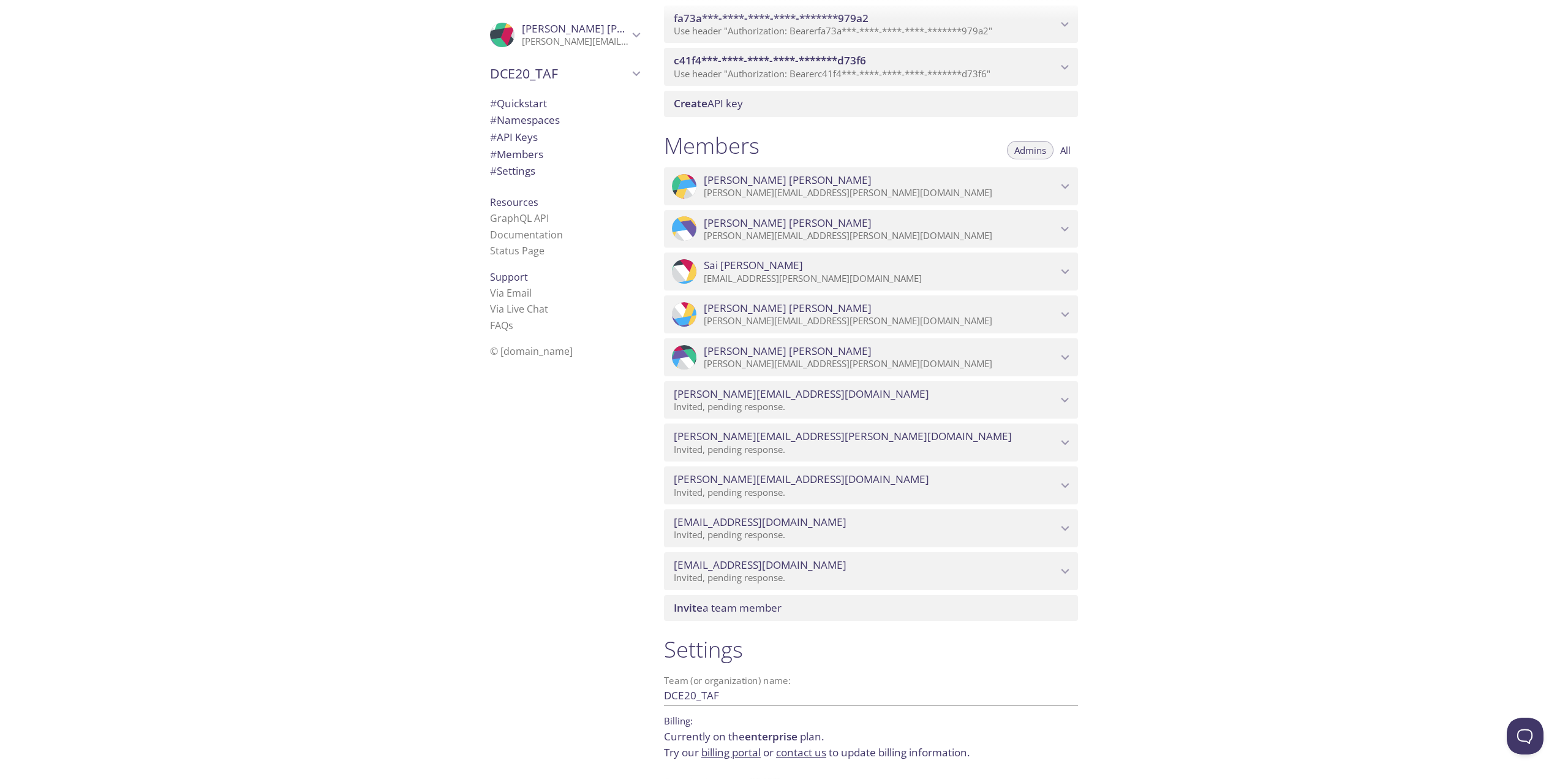
scroll to position [1843, 0]
